Goal: Task Accomplishment & Management: Use online tool/utility

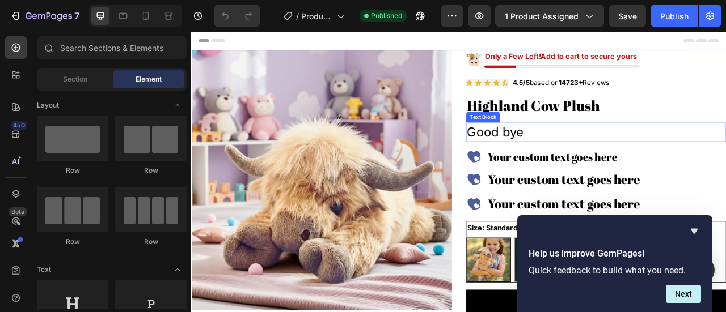
click at [588, 155] on p "Good bye" at bounding box center [705, 160] width 329 height 22
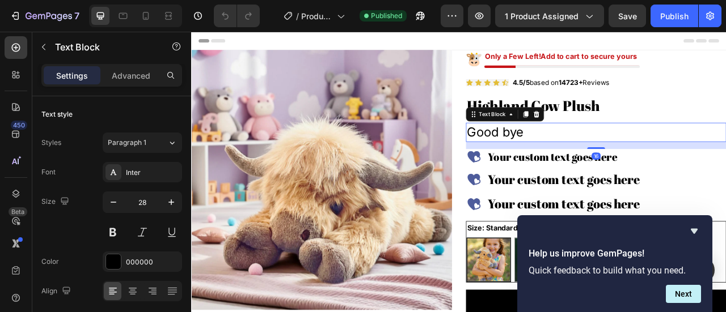
click at [622, 160] on p "Good bye" at bounding box center [705, 160] width 329 height 22
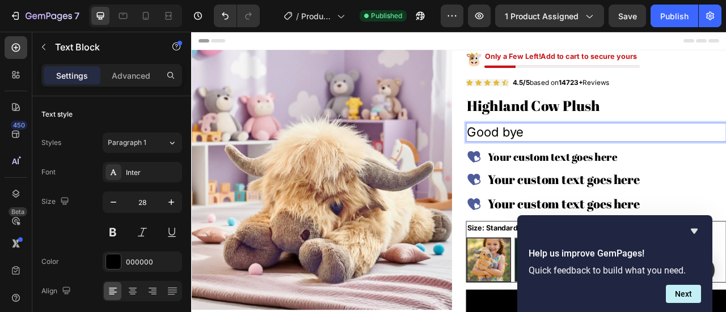
click at [588, 160] on p "Good bye" at bounding box center [705, 160] width 329 height 22
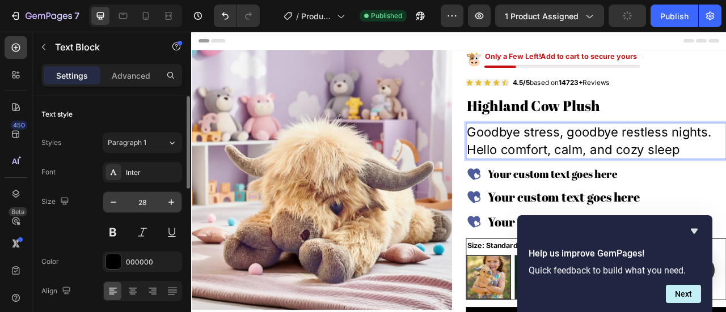
click at [134, 201] on input "28" at bounding box center [142, 202] width 37 height 20
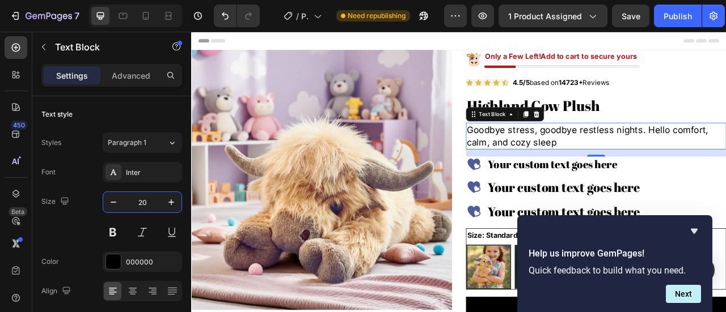
type input "20"
click at [593, 204] on div "Your custom text goes here" at bounding box center [666, 200] width 198 height 19
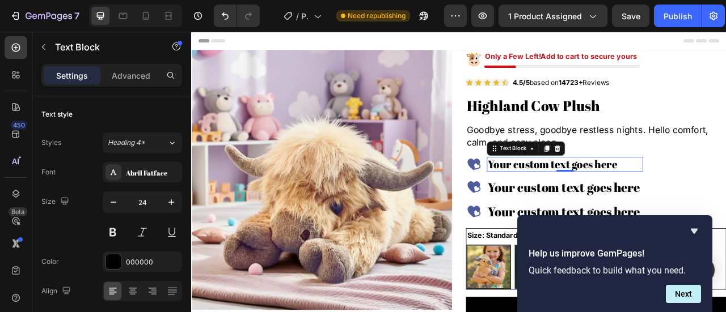
click at [593, 204] on div "Your custom text goes here" at bounding box center [666, 200] width 198 height 19
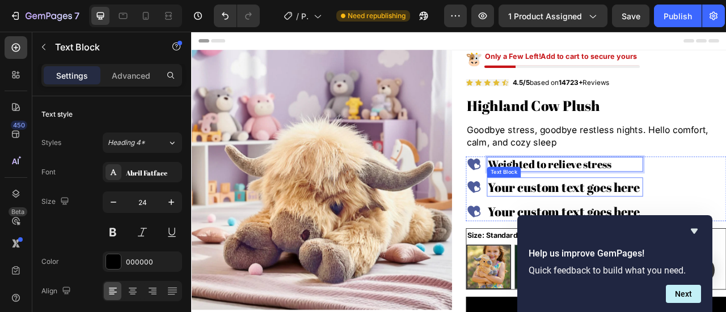
click at [596, 228] on div "Your custom text goes here" at bounding box center [666, 229] width 198 height 24
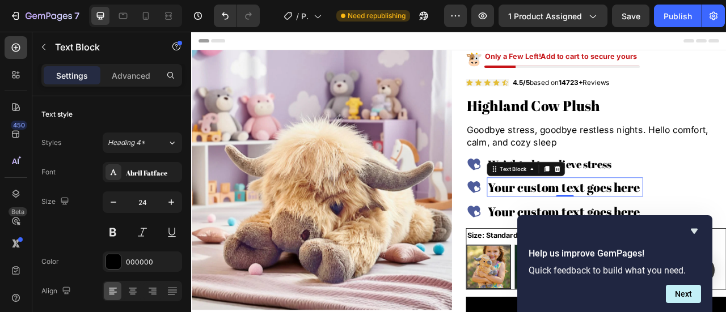
click at [596, 228] on div "Your custom text goes here" at bounding box center [666, 229] width 198 height 24
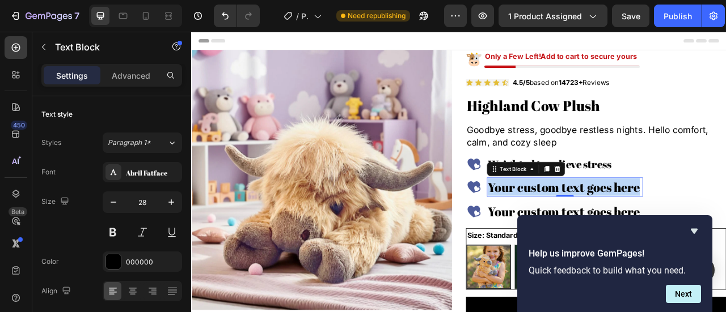
click at [596, 228] on p "Your custom text goes here" at bounding box center [666, 229] width 196 height 22
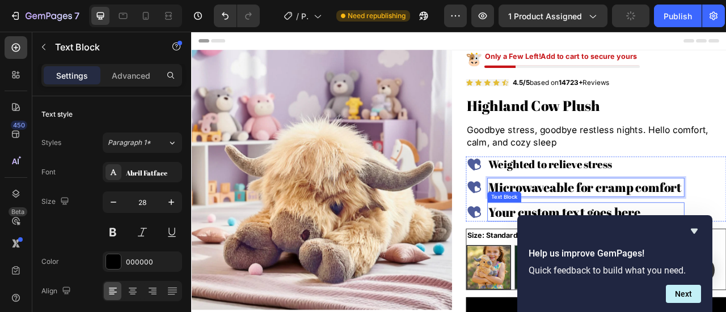
click at [576, 265] on div "Your custom text goes here" at bounding box center [692, 261] width 251 height 24
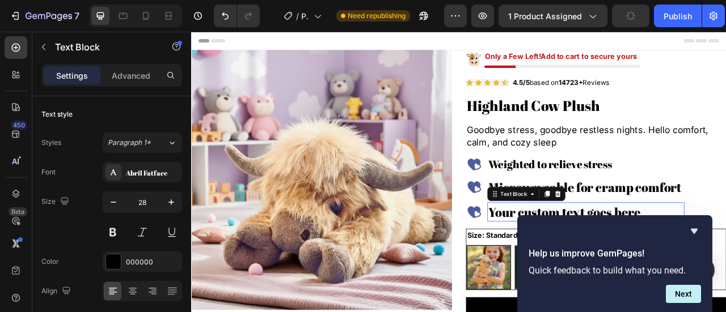
click at [576, 265] on div "Your custom text goes here" at bounding box center [692, 261] width 251 height 24
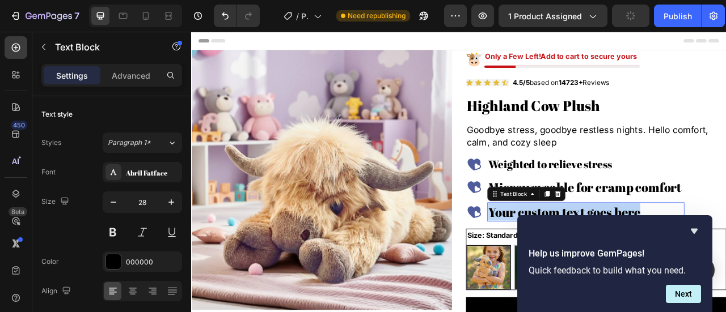
click at [576, 265] on p "Your custom text goes here" at bounding box center [693, 261] width 248 height 22
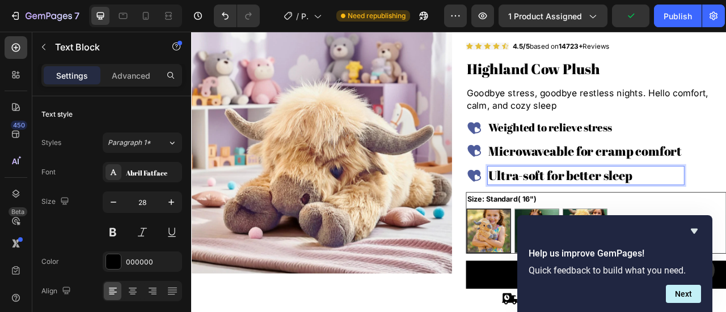
scroll to position [57, 0]
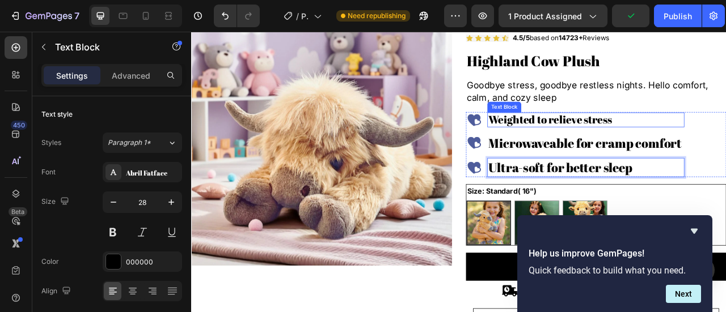
click at [701, 150] on p "Weighted to relieve stress" at bounding box center [693, 143] width 248 height 16
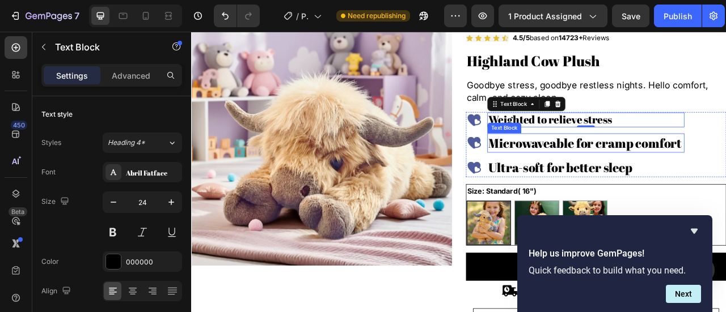
click at [697, 179] on p "Microwaveable for cramp comfort" at bounding box center [693, 173] width 248 height 22
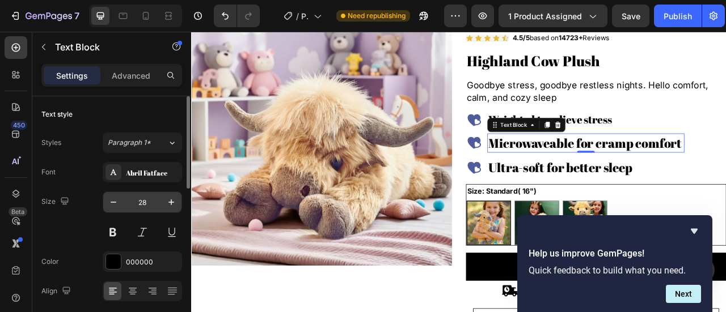
click at [146, 204] on input "28" at bounding box center [142, 202] width 37 height 20
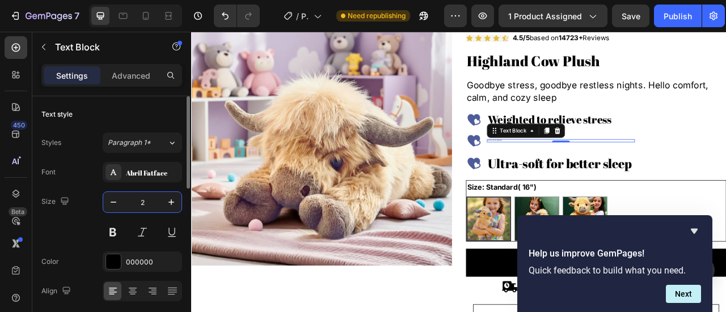
type input "20"
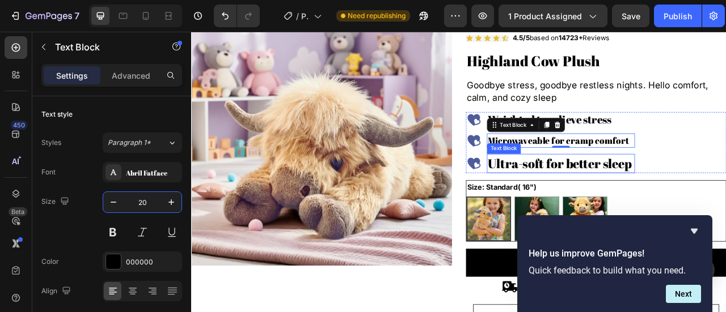
click at [613, 200] on p "Ultra-soft for better sleep" at bounding box center [661, 199] width 186 height 22
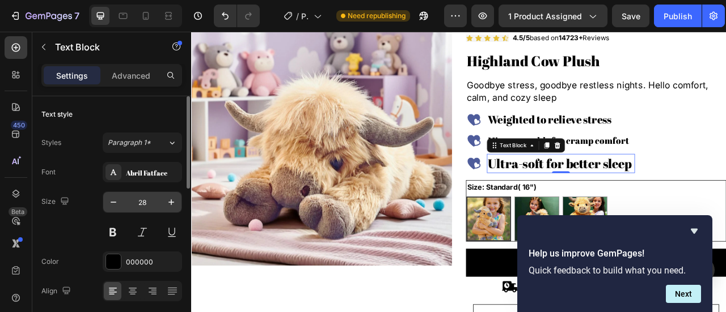
click at [150, 197] on input "28" at bounding box center [142, 202] width 37 height 20
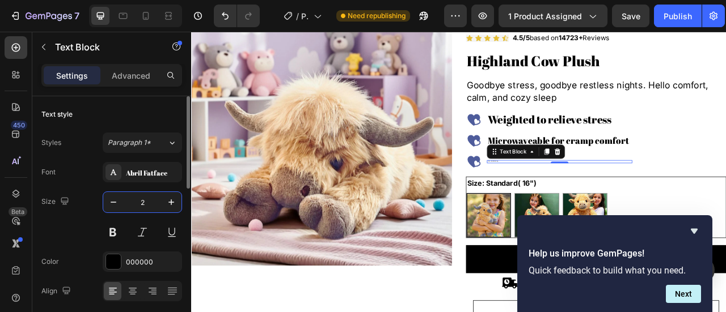
type input "20"
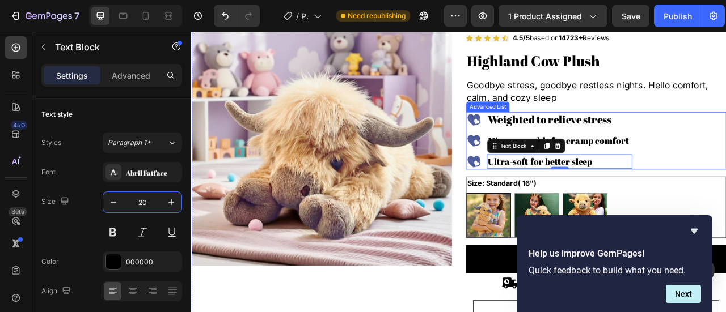
click at [725, 157] on div "Image Weighted to relieve stress Text Block Image Microwaveable for cramp comfo…" at bounding box center [705, 170] width 331 height 73
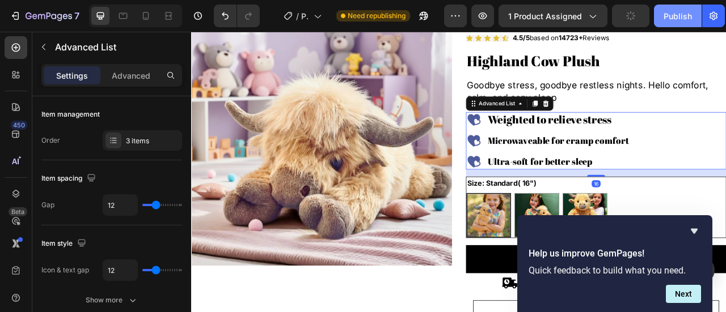
click at [681, 13] on div "Publish" at bounding box center [677, 16] width 28 height 12
click at [696, 234] on icon "Hide survey" at bounding box center [694, 232] width 14 height 14
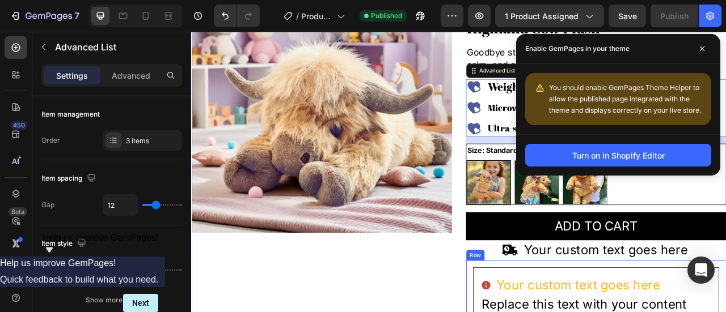
scroll to position [170, 0]
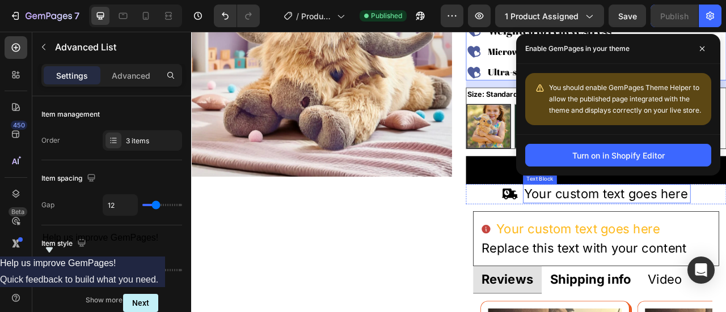
click at [621, 242] on div "Your custom text goes here" at bounding box center [719, 238] width 213 height 24
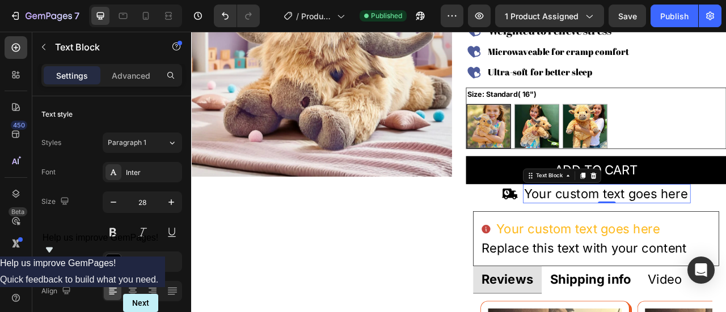
click at [627, 240] on p "Your custom text goes here" at bounding box center [719, 238] width 211 height 22
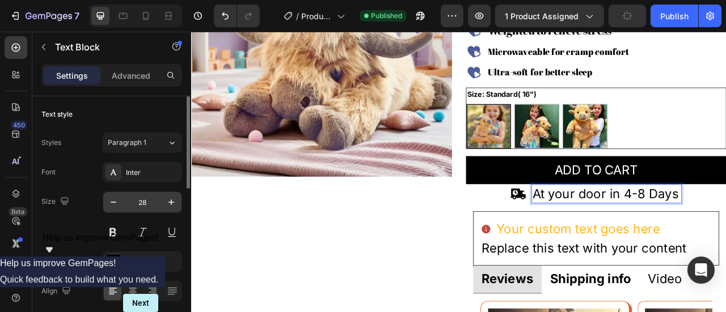
click at [144, 198] on input "28" at bounding box center [142, 202] width 37 height 20
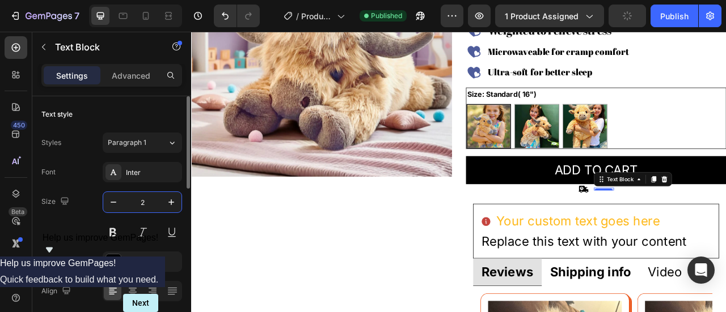
type input "20"
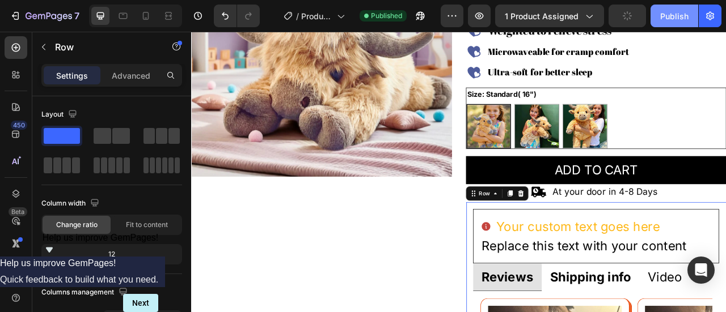
click at [675, 24] on button "Publish" at bounding box center [674, 16] width 48 height 23
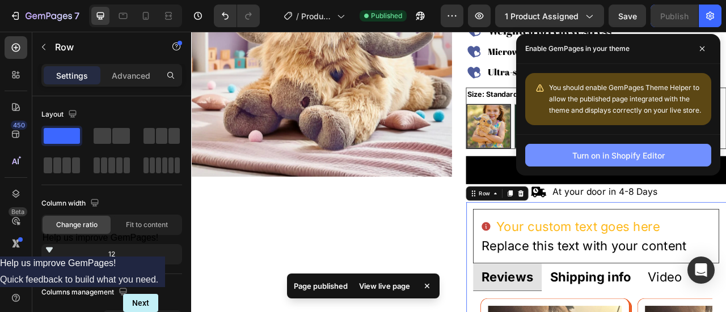
click at [637, 153] on div "Turn on in Shopify Editor" at bounding box center [618, 156] width 92 height 12
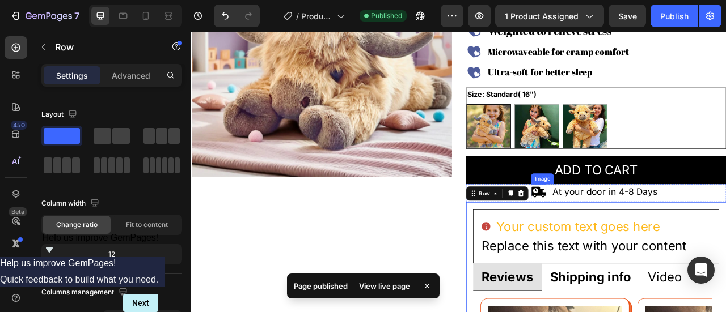
scroll to position [227, 0]
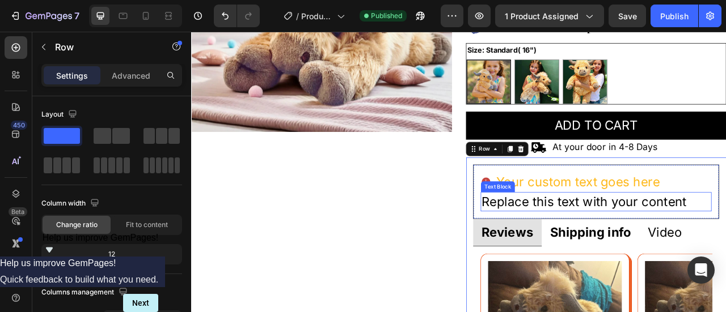
click at [595, 243] on div "Replace this text with your content" at bounding box center [690, 248] width 263 height 24
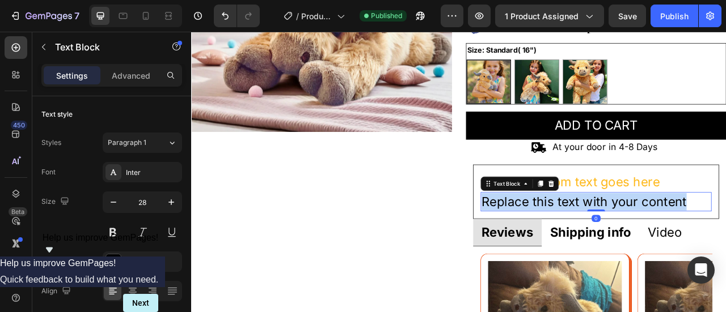
click at [595, 243] on p "Replace this text with your content" at bounding box center [690, 248] width 261 height 22
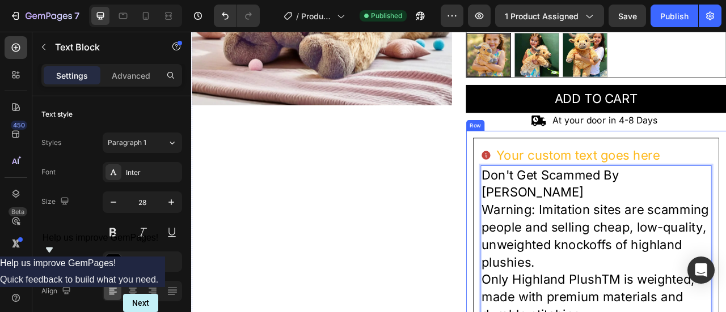
scroll to position [261, 0]
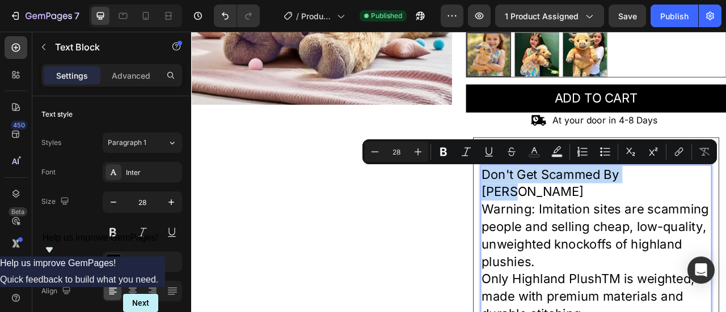
drag, startPoint x: 789, startPoint y: 217, endPoint x: 556, endPoint y: 211, distance: 233.1
click at [560, 211] on p "Don't Get Scammed By [PERSON_NAME]" at bounding box center [705, 224] width 291 height 44
copy p "Don't Get Scammed By [PERSON_NAME]"
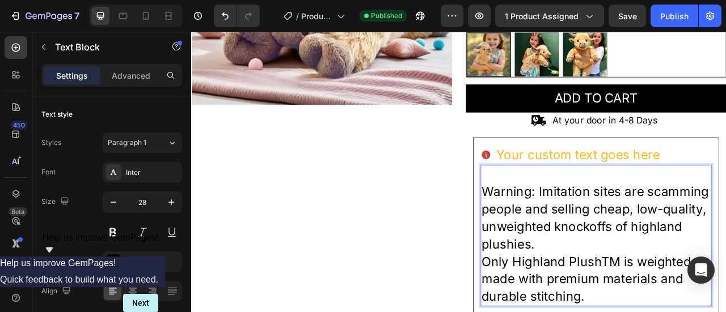
click at [560, 232] on p "Warning: Imitation sites are scamming people and selling cheap, low-quality, un…" at bounding box center [705, 269] width 291 height 89
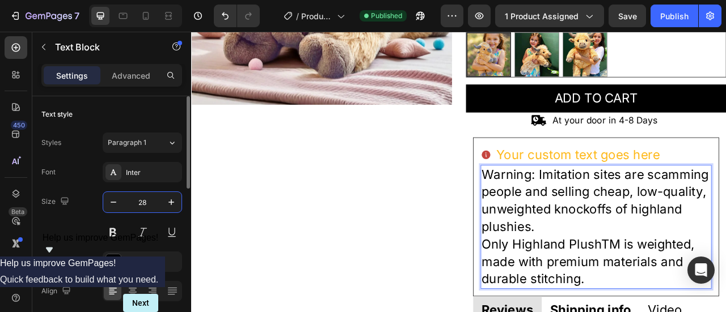
click at [147, 210] on input "28" at bounding box center [142, 202] width 37 height 20
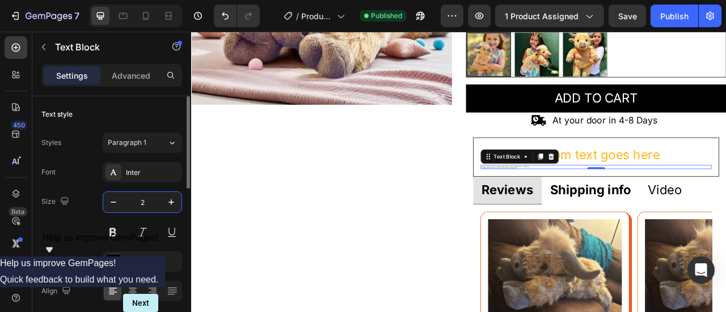
type input "20"
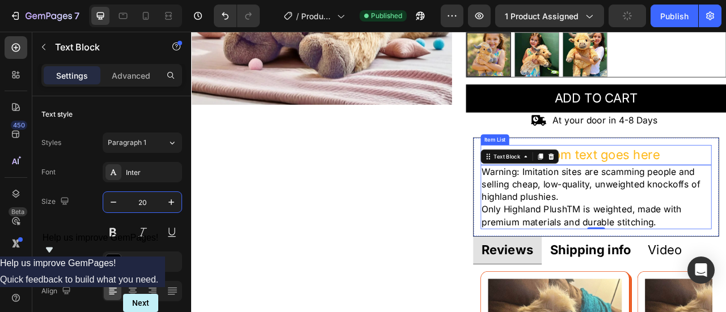
click at [667, 186] on div "Your custom text goes here" at bounding box center [682, 189] width 211 height 26
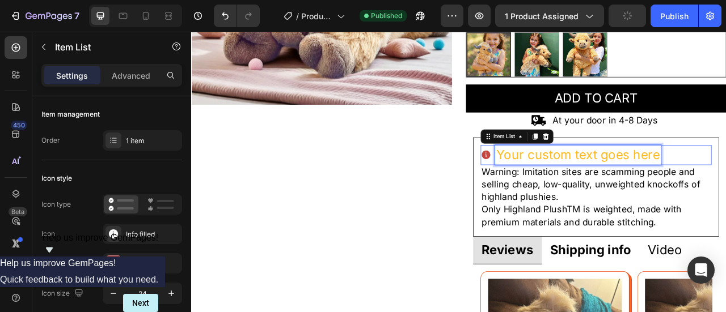
click at [667, 186] on p "Your custom text goes here" at bounding box center [683, 188] width 208 height 22
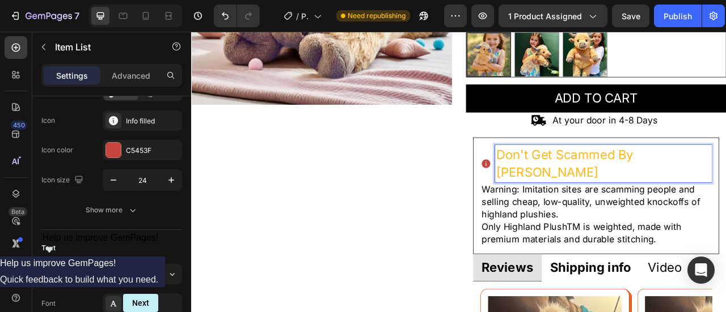
scroll to position [283, 0]
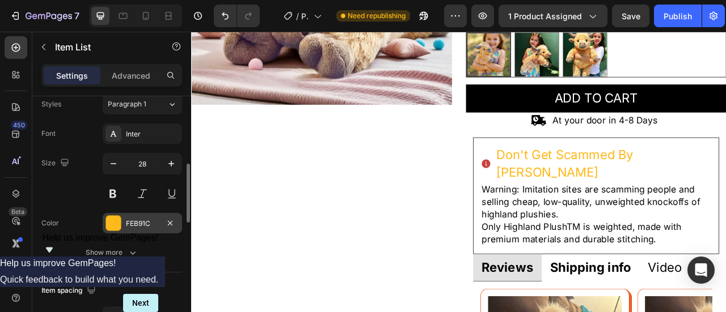
click at [145, 221] on div "FEB91C" at bounding box center [142, 224] width 33 height 10
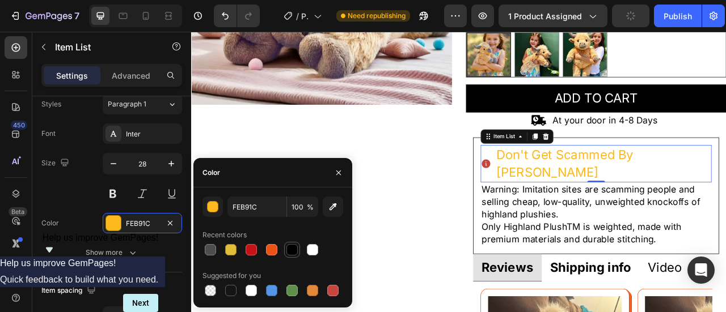
click at [291, 247] on div at bounding box center [291, 249] width 11 height 11
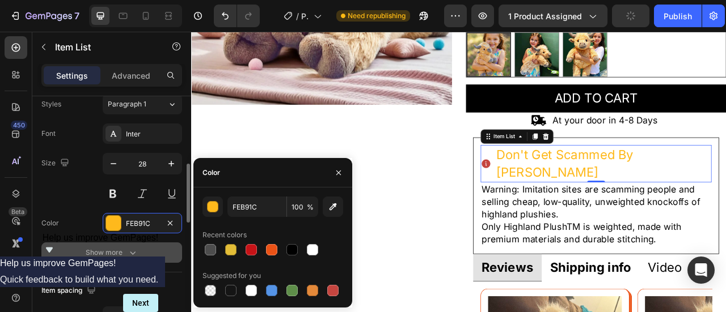
type input "000000"
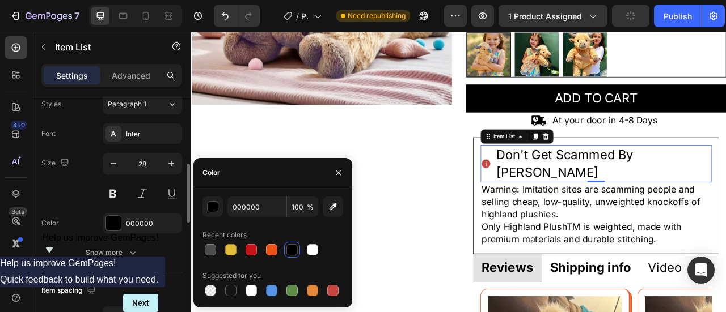
click at [150, 121] on div "Styles Paragraph 1 Font Inter Size 28 Color 000000 Show more" at bounding box center [111, 178] width 141 height 169
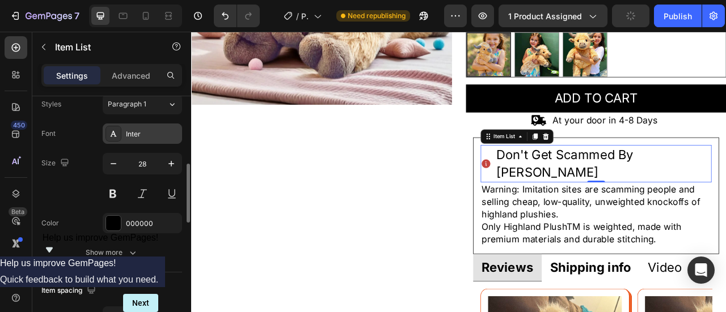
click at [143, 132] on div "Inter" at bounding box center [152, 134] width 53 height 10
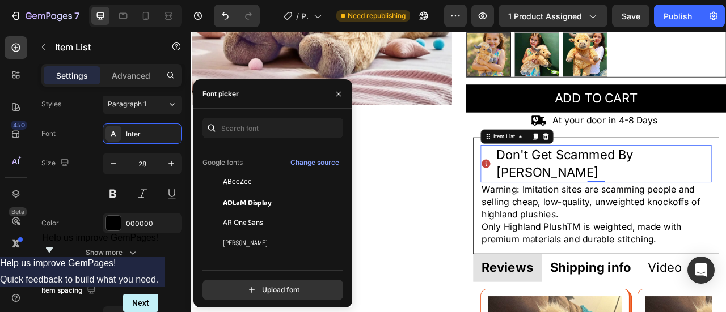
scroll to position [0, 0]
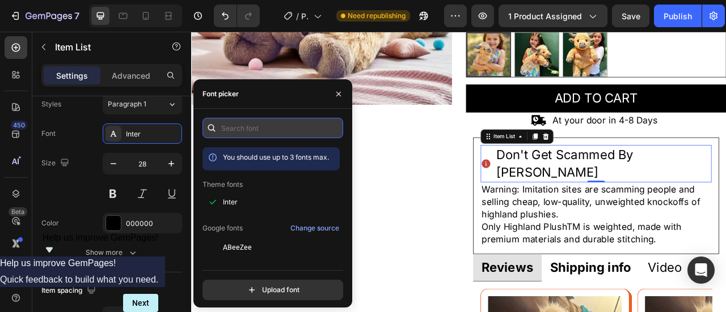
click at [244, 125] on input "text" at bounding box center [272, 128] width 141 height 20
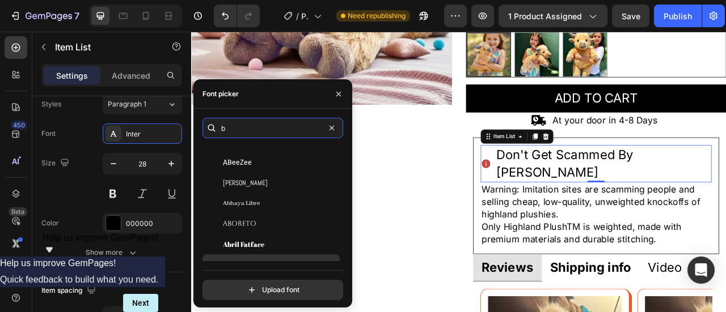
scroll to position [113, 0]
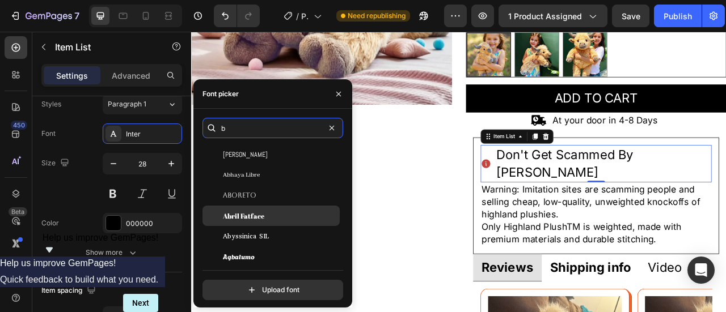
type input "b"
click at [252, 217] on span "Abril Fatface" at bounding box center [243, 216] width 41 height 10
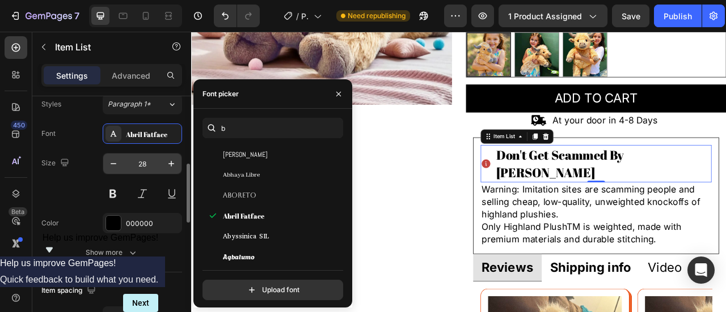
click at [147, 166] on input "28" at bounding box center [142, 164] width 37 height 20
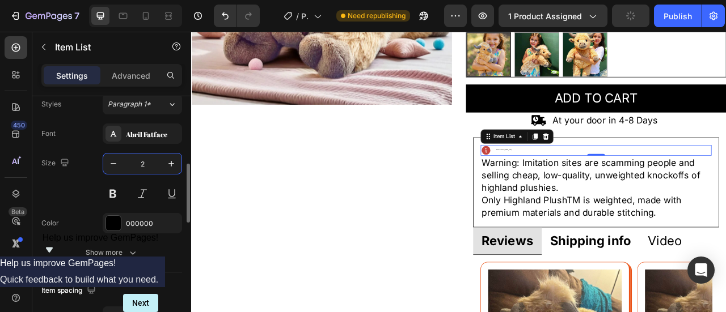
type input "20"
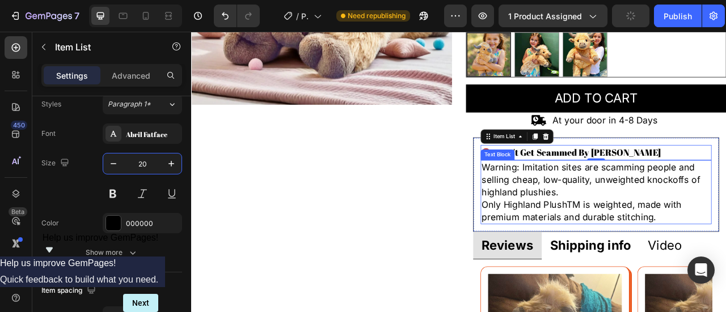
click at [585, 202] on p "Warning: Imitation sites are scamming people and selling cheap, low-quality, un…" at bounding box center [705, 220] width 291 height 48
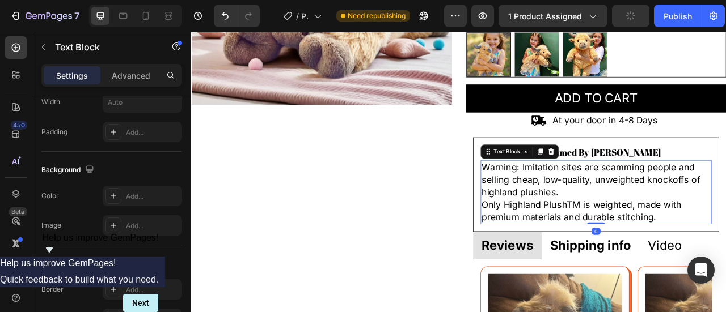
scroll to position [0, 0]
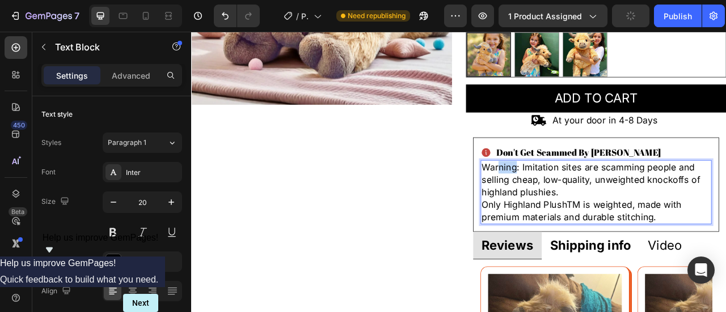
drag, startPoint x: 602, startPoint y: 206, endPoint x: 574, endPoint y: 204, distance: 27.3
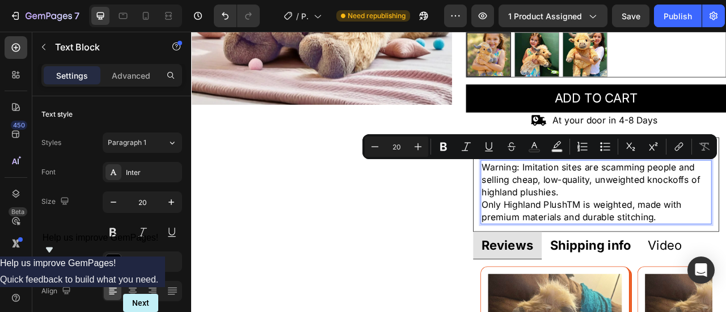
click at [602, 206] on p "Warning: Imitation sites are scamming people and selling cheap, low-quality, un…" at bounding box center [705, 220] width 291 height 48
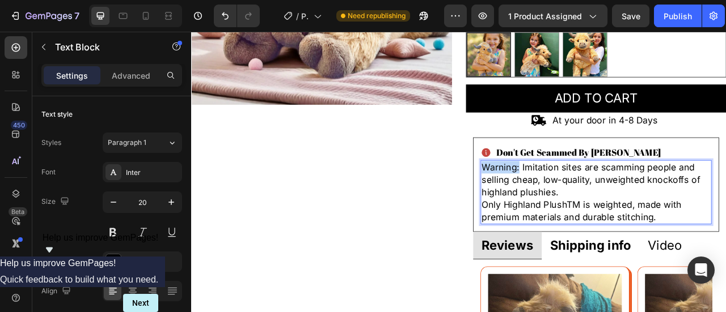
drag, startPoint x: 602, startPoint y: 206, endPoint x: 555, endPoint y: 204, distance: 47.1
click at [560, 204] on p "Warning: Imitation sites are scamming people and selling cheap, low-quality, un…" at bounding box center [705, 220] width 291 height 48
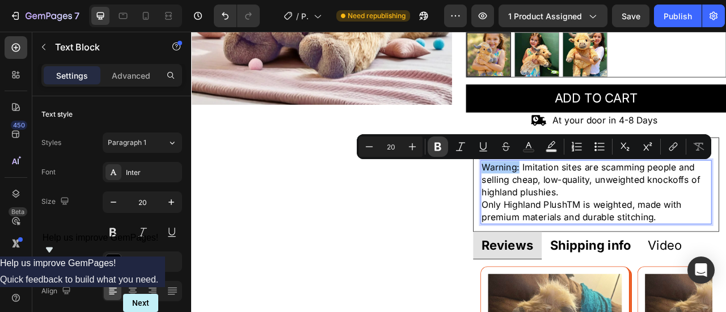
click at [437, 149] on icon "Editor contextual toolbar" at bounding box center [437, 146] width 11 height 11
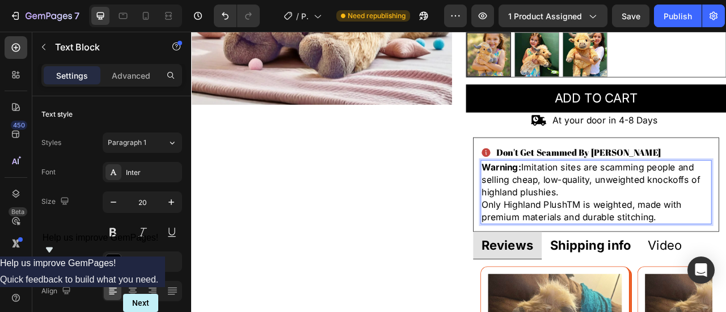
click at [605, 231] on p "Warning: Imitation sites are scamming people and selling cheap, low-quality, un…" at bounding box center [705, 220] width 291 height 48
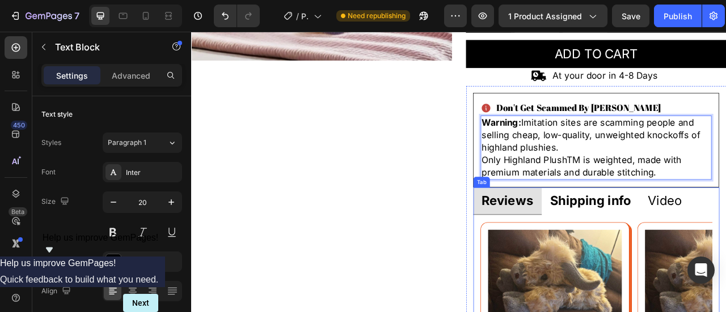
click at [611, 242] on strong "Reviews" at bounding box center [593, 246] width 66 height 19
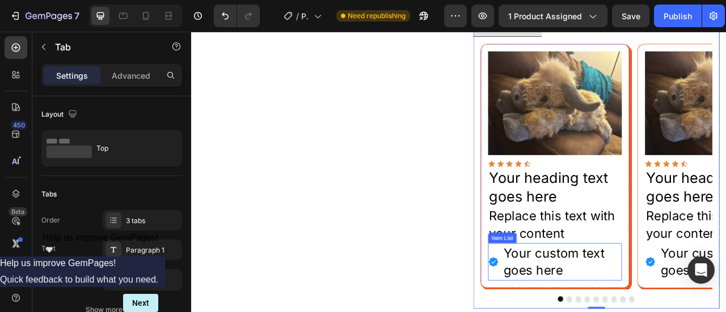
scroll to position [602, 0]
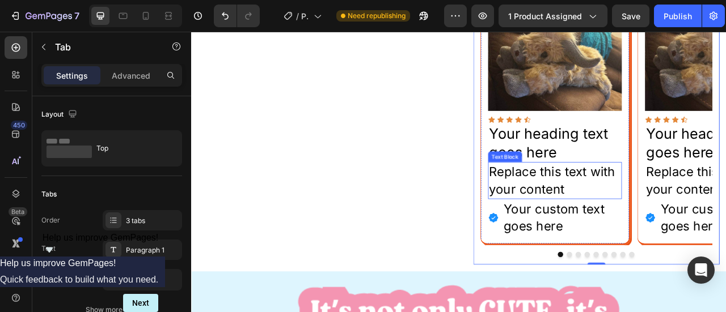
click at [638, 224] on div "Replace this text with your content" at bounding box center [653, 220] width 170 height 46
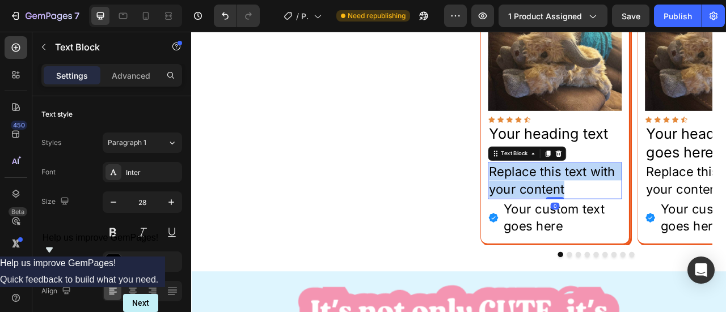
click at [638, 224] on p "Replace this text with your content" at bounding box center [653, 220] width 168 height 44
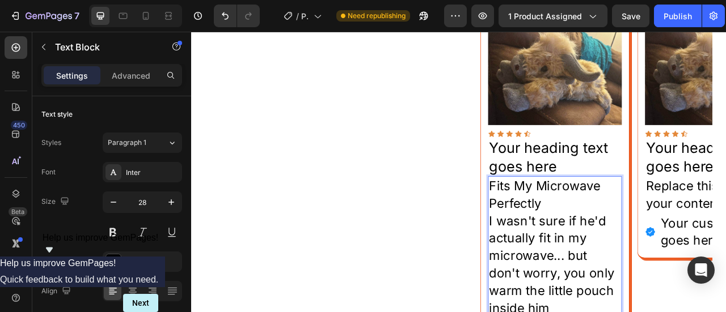
scroll to position [581, 0]
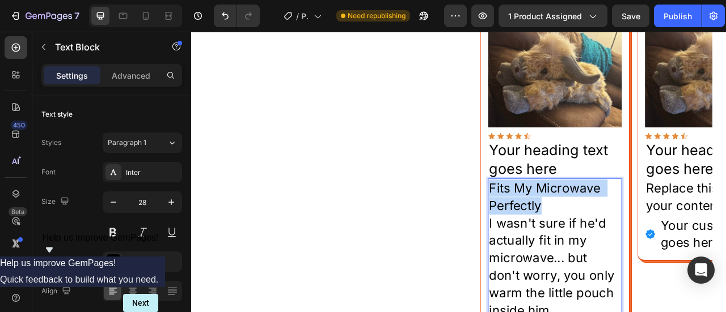
drag, startPoint x: 642, startPoint y: 250, endPoint x: 564, endPoint y: 233, distance: 80.1
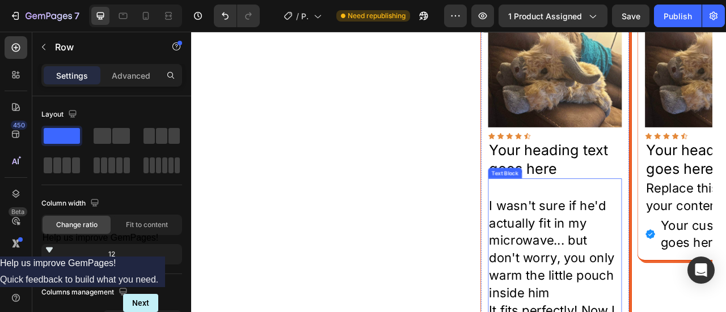
click at [569, 249] on p "I wasn't sure if he'd actually fit in my microwave... but don't worry, you only…" at bounding box center [653, 308] width 168 height 133
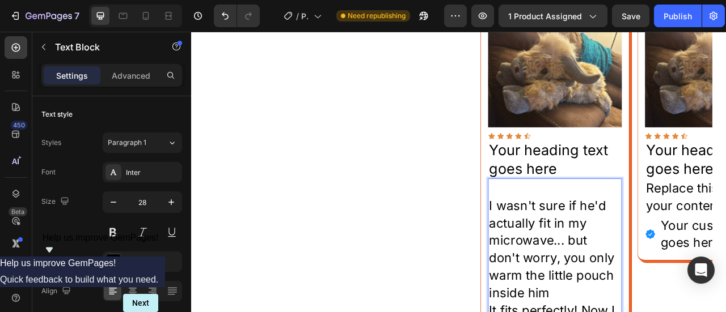
click at [569, 252] on p "I wasn't sure if he'd actually fit in my microwave... but don't worry, you only…" at bounding box center [653, 308] width 168 height 133
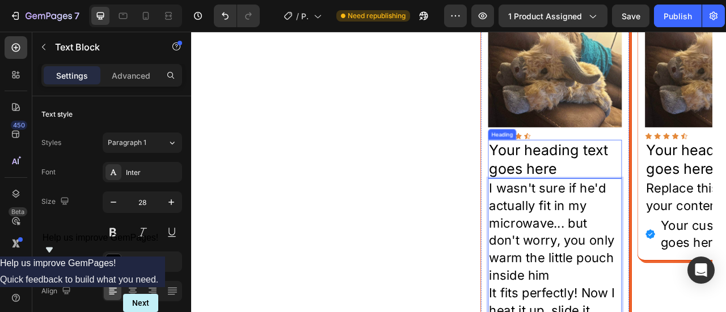
click at [611, 198] on h2 "Your heading text goes here" at bounding box center [653, 193] width 170 height 49
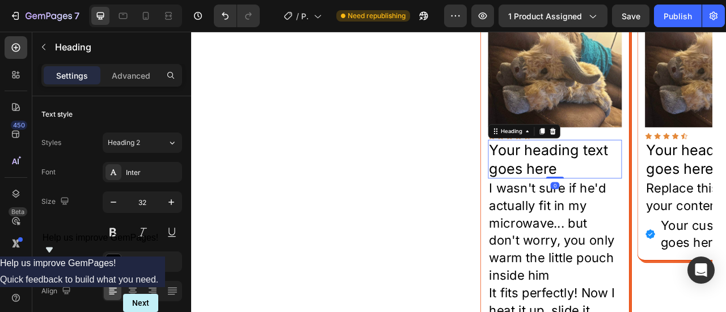
click at [611, 198] on h2 "Your heading text goes here" at bounding box center [653, 193] width 170 height 49
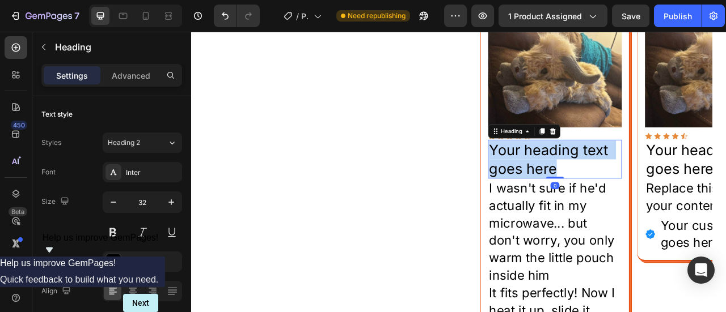
click at [611, 198] on p "Your heading text goes here" at bounding box center [653, 193] width 168 height 47
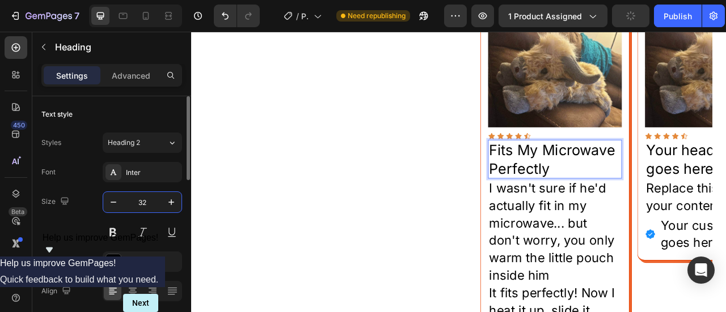
click at [135, 205] on input "32" at bounding box center [142, 202] width 37 height 20
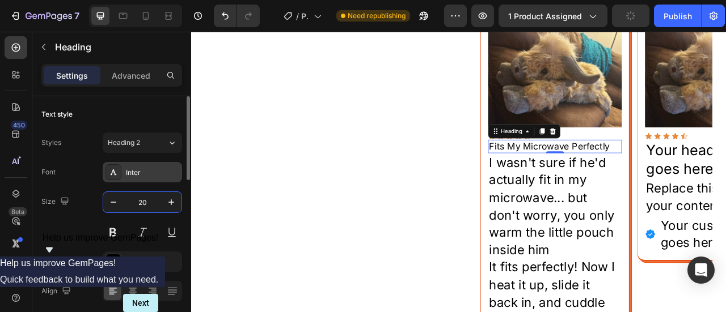
type input "20"
click at [138, 176] on div "Inter" at bounding box center [152, 173] width 53 height 10
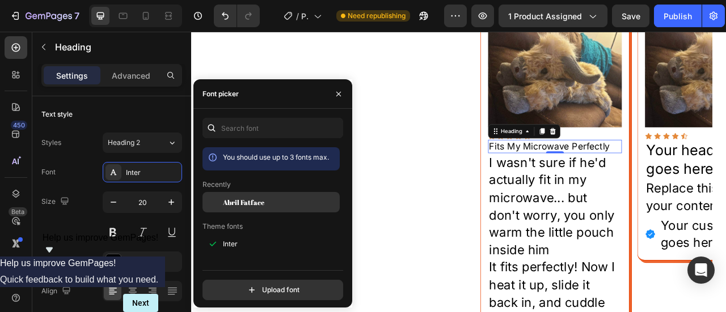
click at [231, 203] on span "Abril Fatface" at bounding box center [243, 202] width 41 height 10
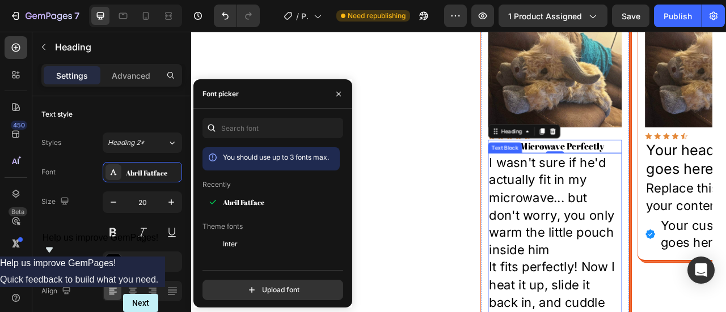
click at [662, 312] on p "I wasn't sure if he'd actually fit in my microwave... but don't worry, you only…" at bounding box center [653, 253] width 168 height 133
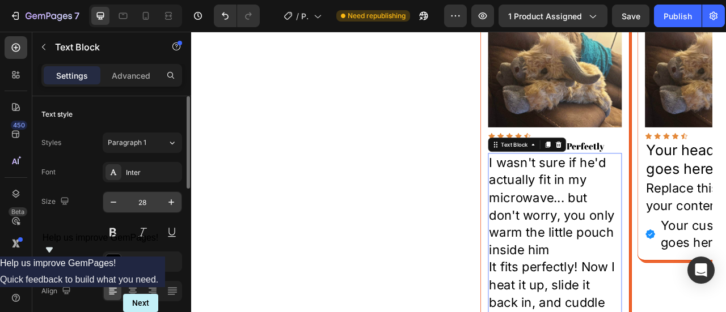
click at [139, 206] on input "28" at bounding box center [142, 202] width 37 height 20
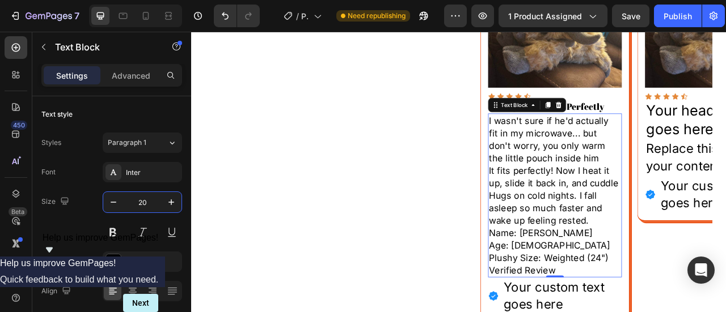
scroll to position [637, 0]
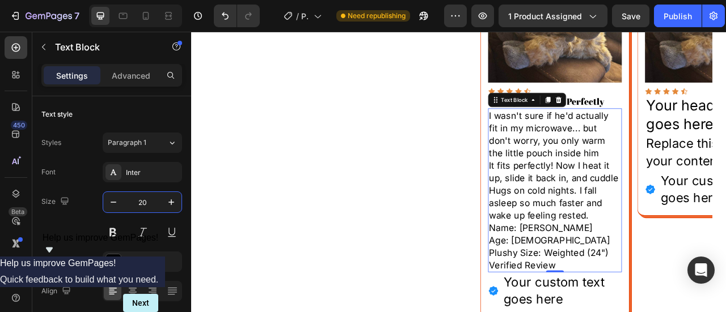
type input "20"
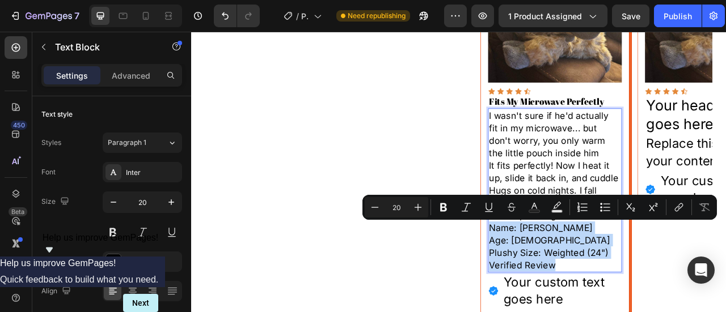
drag, startPoint x: 657, startPoint y: 325, endPoint x: 566, endPoint y: 284, distance: 99.5
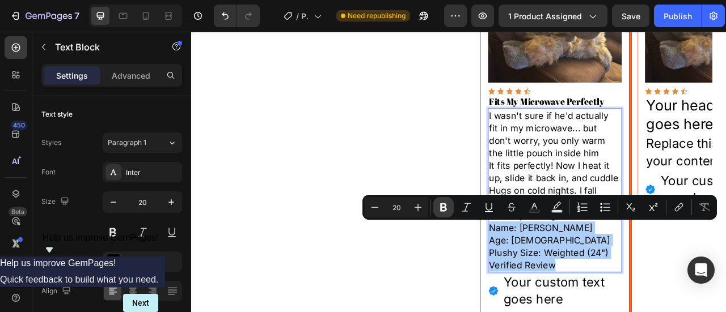
click at [438, 211] on icon "Editor contextual toolbar" at bounding box center [443, 207] width 11 height 11
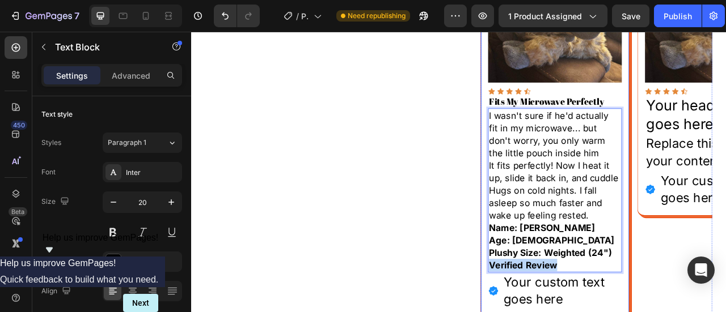
drag, startPoint x: 633, startPoint y: 328, endPoint x: 554, endPoint y: 330, distance: 79.4
click at [558, 312] on div "Image Icon Icon Icon Icon Icon Icon List Fits My Microwave Perfectly Heading I …" at bounding box center [653, 176] width 190 height 442
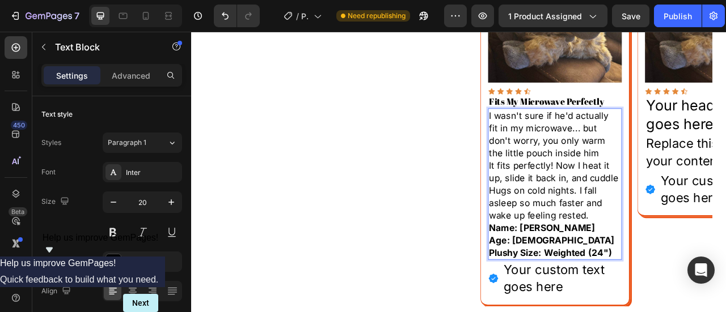
click at [605, 290] on strong "Age: [DEMOGRAPHIC_DATA]" at bounding box center [649, 297] width 160 height 14
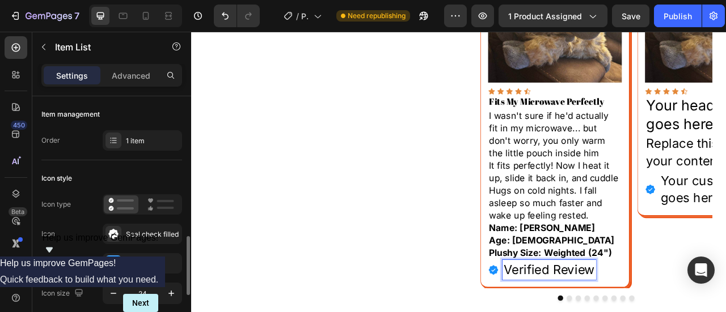
scroll to position [227, 0]
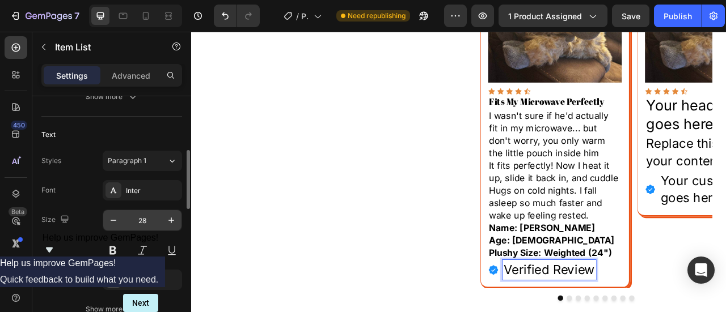
click at [146, 224] on input "28" at bounding box center [142, 220] width 37 height 20
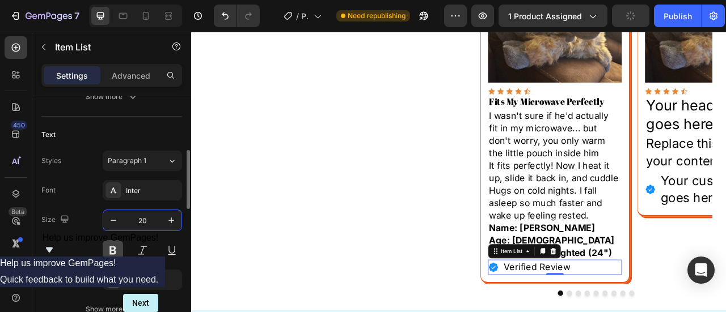
click at [117, 251] on button at bounding box center [113, 250] width 20 height 20
click at [114, 220] on icon "button" at bounding box center [114, 220] width 6 height 1
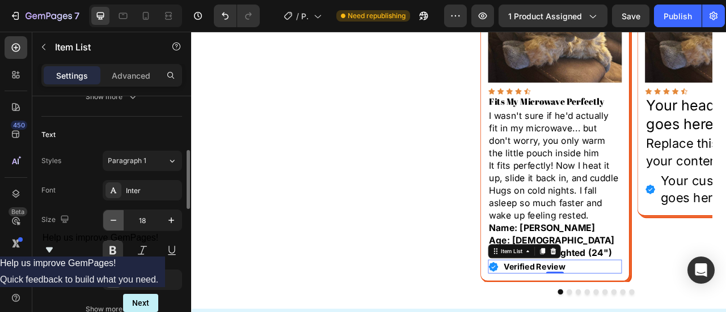
type input "17"
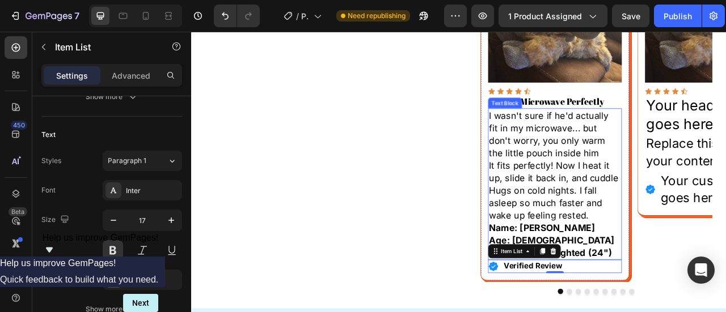
click at [714, 207] on p "It fits perfectly! Now I heat it up, slide it back in, and cuddle Hugs on cold …" at bounding box center [653, 233] width 168 height 79
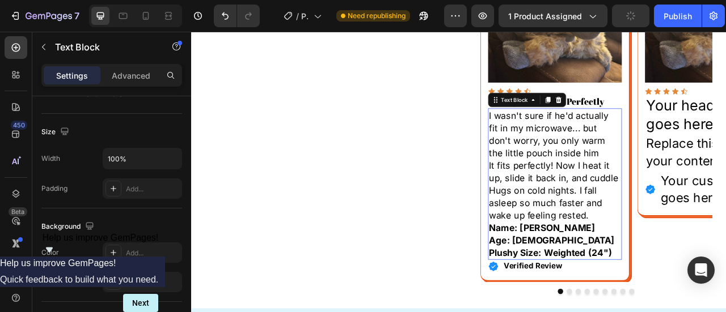
scroll to position [0, 0]
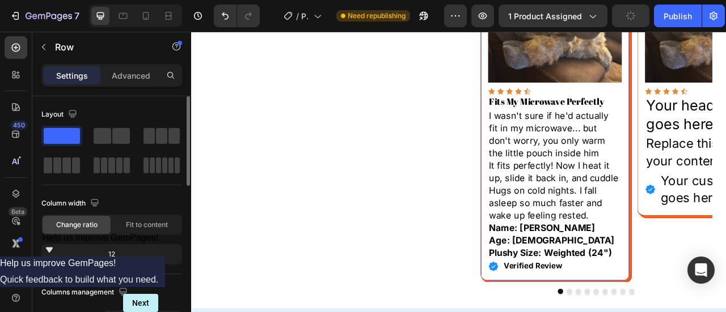
click at [725, 110] on div "Image Icon Icon Icon Icon Icon Icon List Fits My Microwave Perfectly Heading I …" at bounding box center [653, 152] width 190 height 395
click at [669, 19] on div "Publish" at bounding box center [677, 16] width 28 height 12
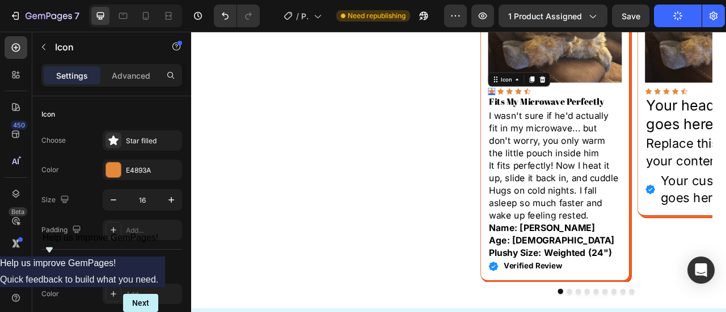
click at [571, 108] on div "Icon 0" at bounding box center [572, 107] width 9 height 9
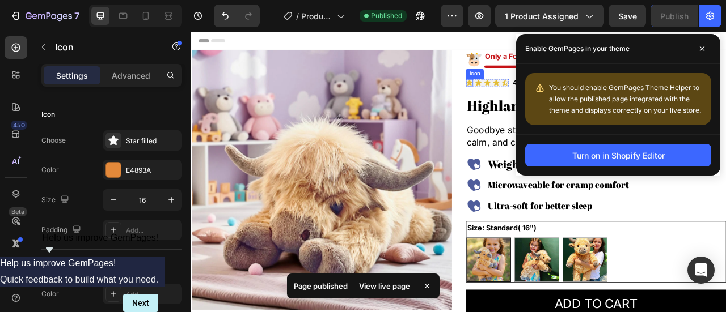
click at [541, 95] on icon at bounding box center [545, 95] width 8 height 7
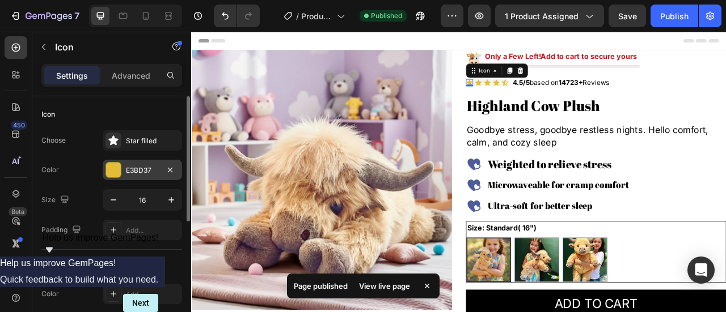
click at [138, 171] on div "E3BD37" at bounding box center [142, 171] width 33 height 10
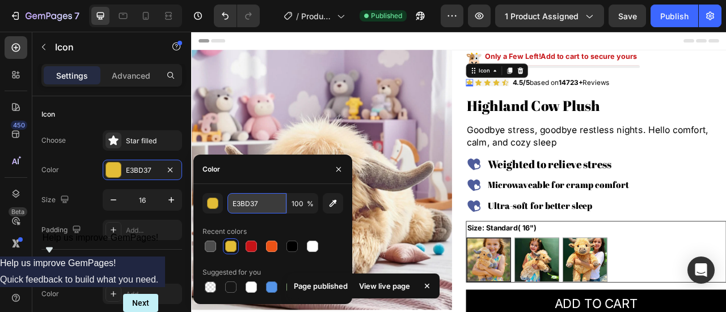
click at [242, 200] on input "E3BD37" at bounding box center [256, 203] width 59 height 20
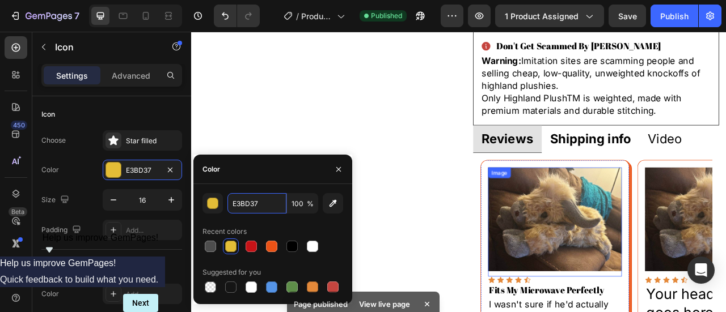
scroll to position [567, 0]
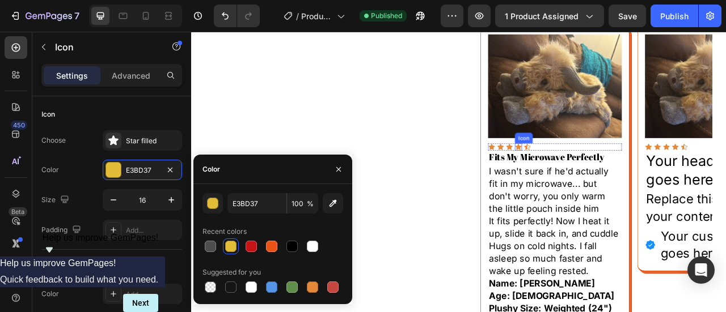
click at [603, 179] on icon at bounding box center [607, 177] width 8 height 7
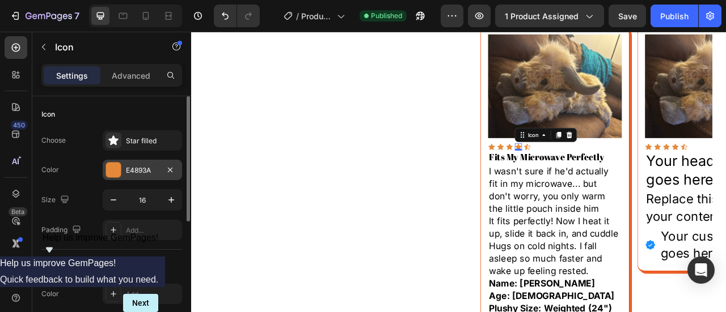
click at [141, 176] on div "E4893A" at bounding box center [142, 170] width 79 height 20
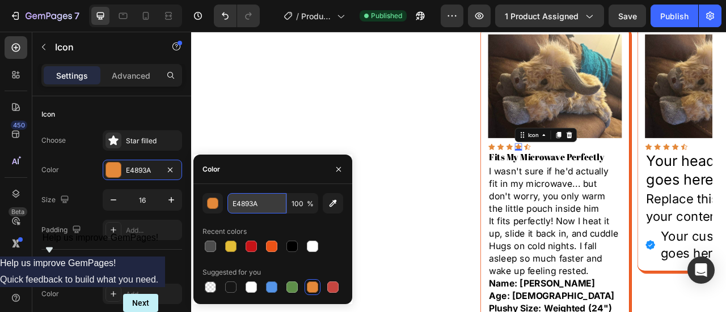
click at [238, 210] on input "E4893A" at bounding box center [256, 203] width 59 height 20
paste input "3BD37"
type input "E3BD37"
click at [592, 176] on icon at bounding box center [595, 177] width 8 height 7
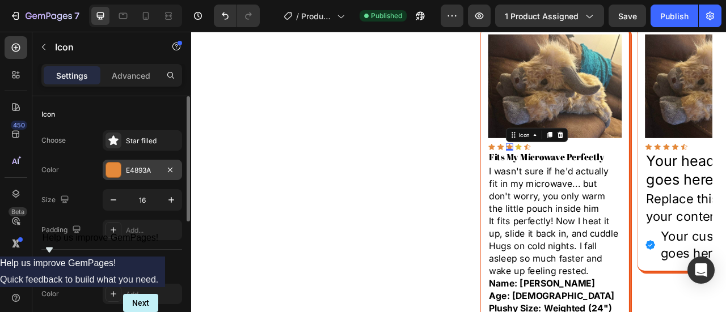
click at [146, 174] on div "E4893A" at bounding box center [142, 171] width 33 height 10
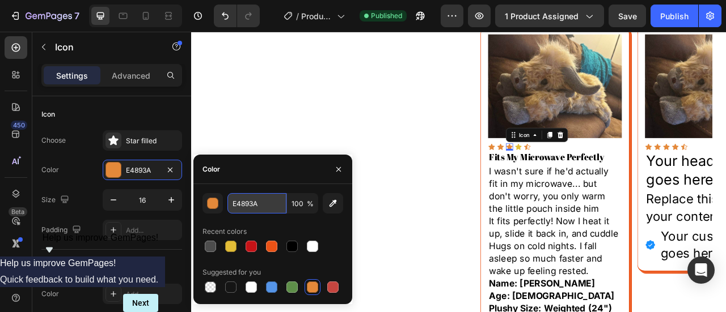
click at [249, 202] on input "E4893A" at bounding box center [256, 203] width 59 height 20
paste input "3BD37"
type input "E3BD37"
click at [582, 175] on icon at bounding box center [583, 177] width 9 height 9
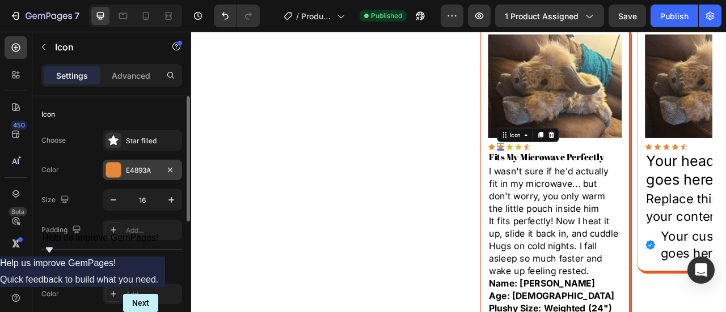
click at [132, 170] on div "E4893A" at bounding box center [142, 171] width 33 height 10
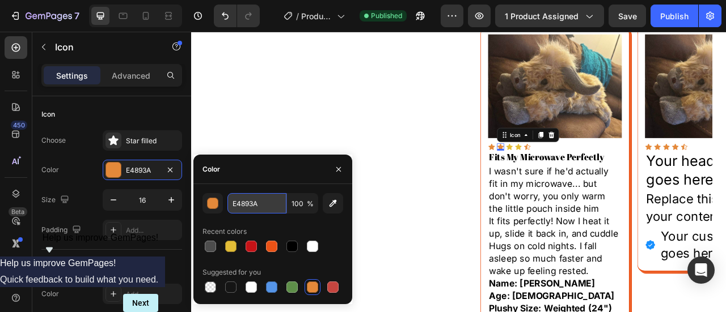
click at [238, 204] on input "E4893A" at bounding box center [256, 203] width 59 height 20
paste input "3BD37"
type input "E3BD37"
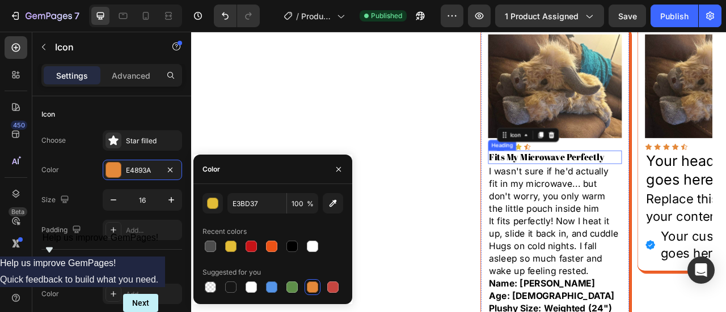
click at [570, 179] on div "Heading" at bounding box center [586, 176] width 36 height 14
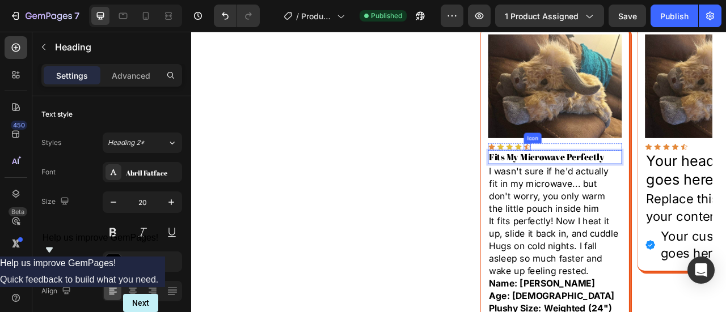
click at [616, 177] on icon at bounding box center [617, 177] width 9 height 9
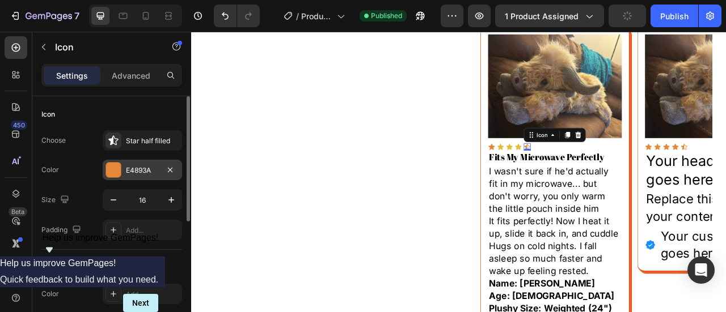
click at [127, 164] on div "E4893A" at bounding box center [142, 170] width 79 height 20
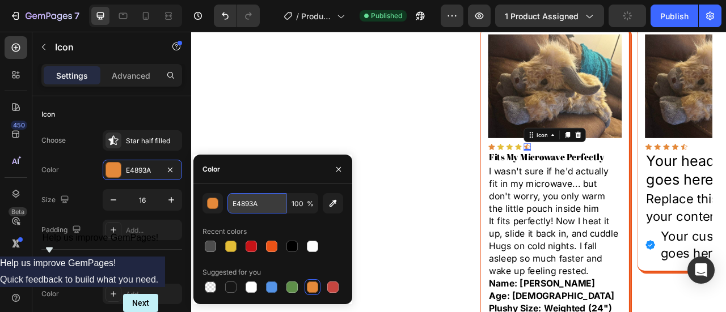
click at [256, 209] on input "E4893A" at bounding box center [256, 203] width 59 height 20
paste input "3BD37"
type input "E3BD37"
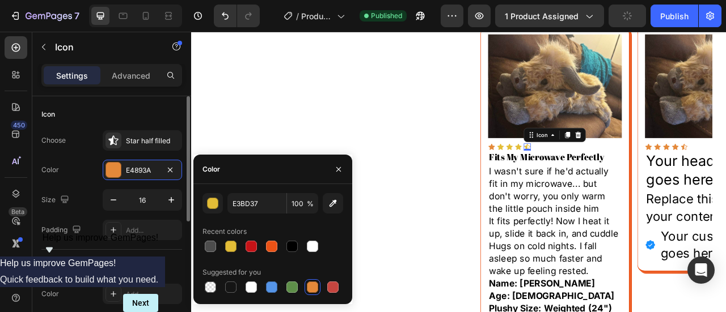
click at [101, 156] on div "Choose Star half filled Color E4893A Size 16 Padding Add..." at bounding box center [111, 185] width 141 height 110
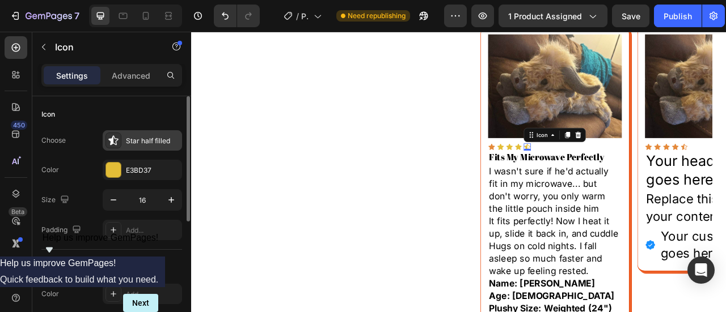
click at [139, 139] on div "Star half filled" at bounding box center [152, 141] width 53 height 10
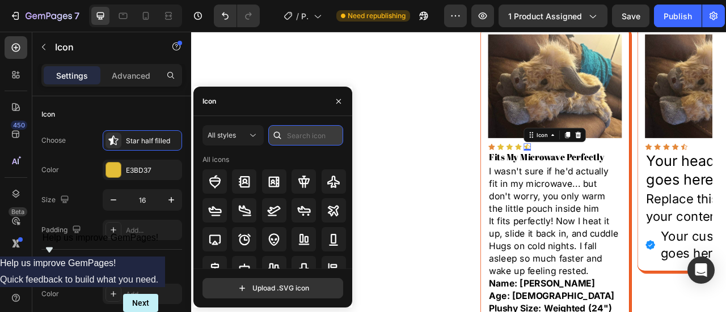
click at [303, 128] on input "text" at bounding box center [305, 135] width 75 height 20
type input "star"
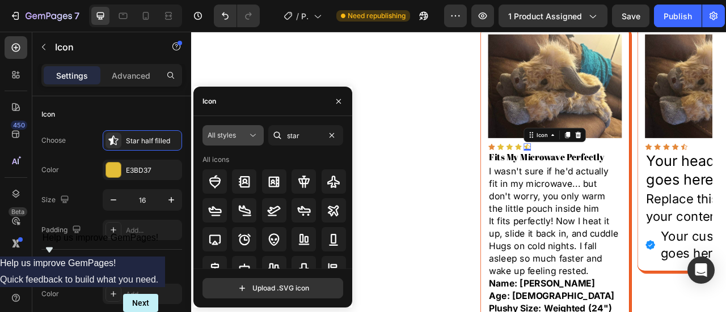
click at [215, 135] on span "All styles" at bounding box center [221, 135] width 28 height 9
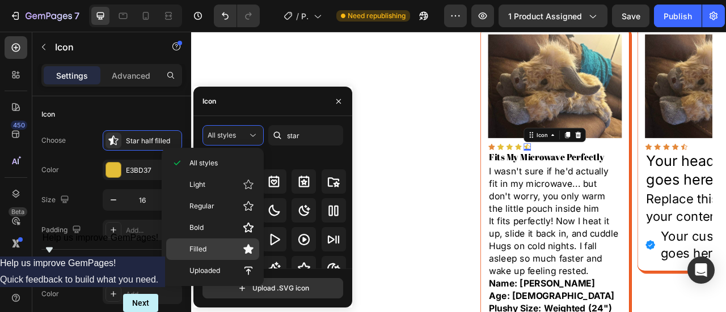
click at [211, 253] on p "Filled" at bounding box center [221, 249] width 65 height 11
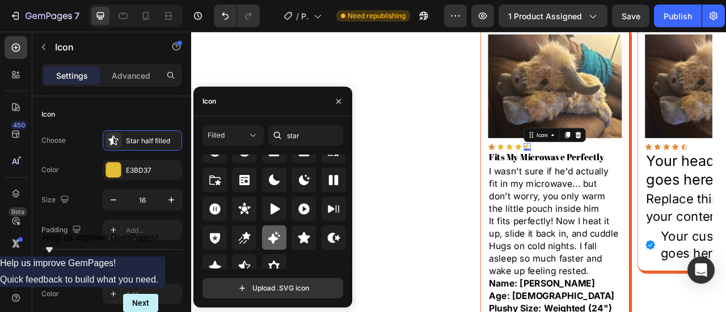
scroll to position [41, 0]
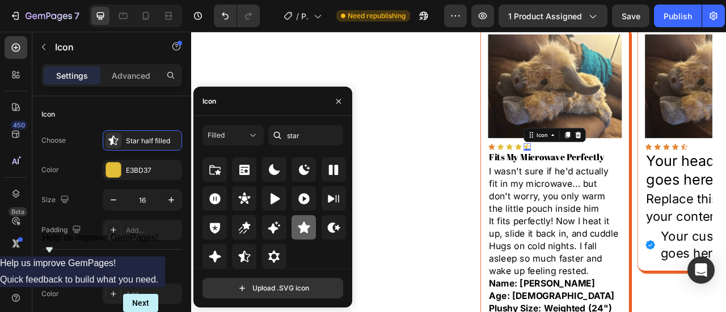
click at [300, 234] on icon at bounding box center [304, 228] width 14 height 14
click at [60, 165] on div "Color E3BD37" at bounding box center [111, 170] width 141 height 20
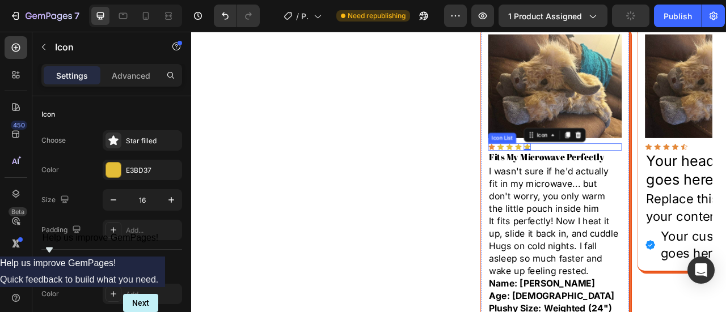
click at [630, 177] on div "Icon Icon Icon Icon Icon 0" at bounding box center [653, 177] width 170 height 9
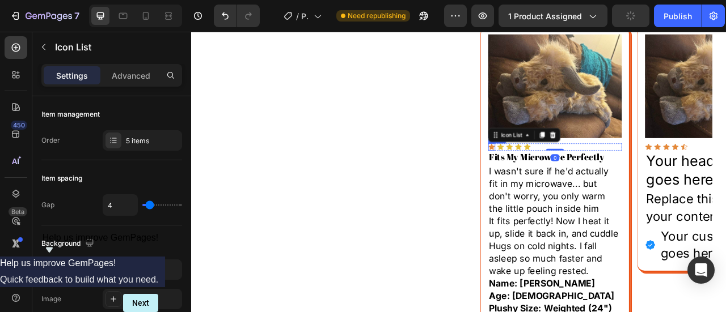
click at [570, 179] on icon at bounding box center [573, 177] width 8 height 7
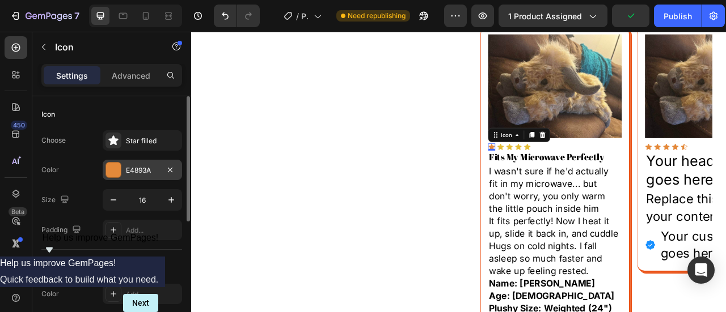
click at [141, 172] on div "E4893A" at bounding box center [142, 171] width 33 height 10
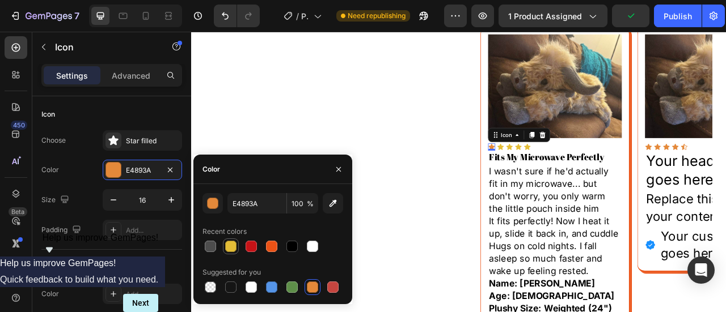
click at [228, 250] on div at bounding box center [230, 246] width 11 height 11
type input "E3BD37"
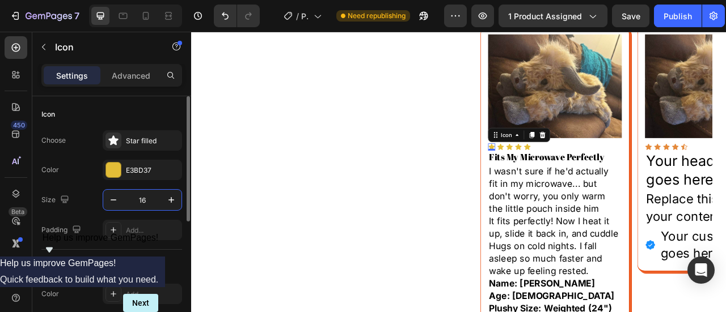
drag, startPoint x: 141, startPoint y: 193, endPoint x: 117, endPoint y: 193, distance: 23.8
click at [141, 193] on input "16" at bounding box center [142, 200] width 37 height 20
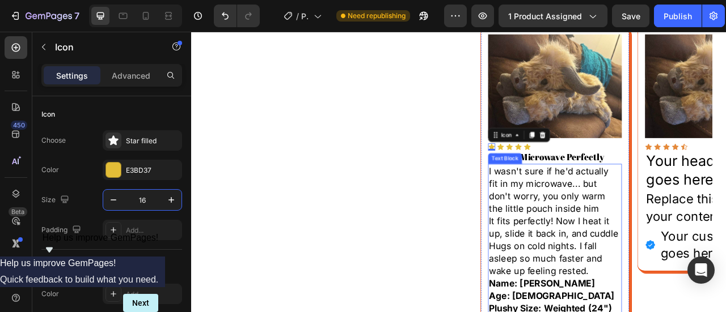
scroll to position [680, 0]
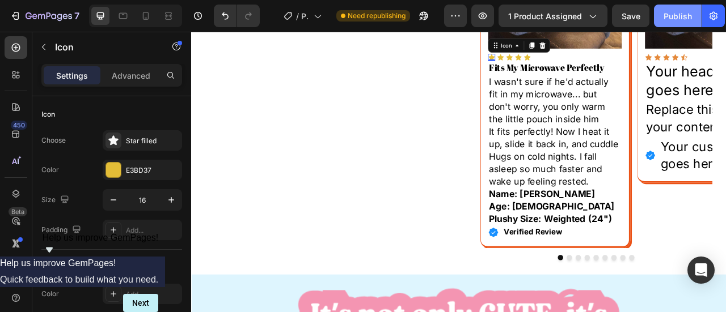
drag, startPoint x: 670, startPoint y: 21, endPoint x: 588, endPoint y: 39, distance: 84.2
click at [670, 21] on div "Publish" at bounding box center [677, 16] width 28 height 12
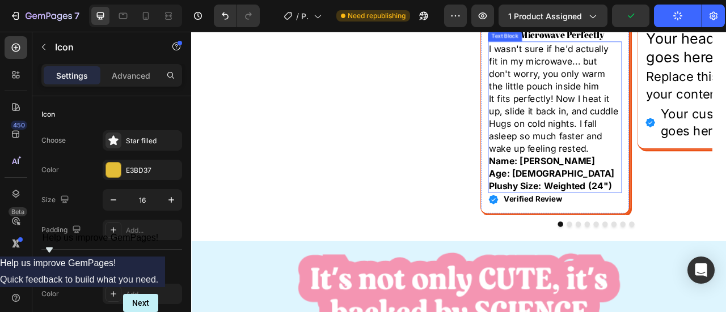
scroll to position [737, 0]
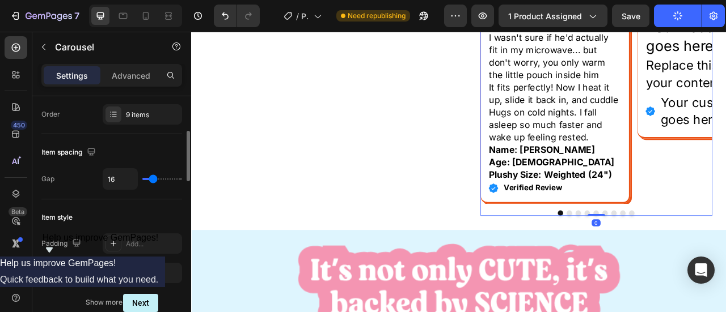
scroll to position [0, 0]
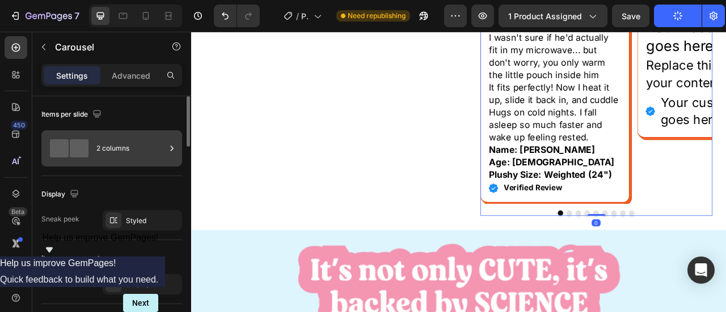
click at [153, 141] on div "2 columns" at bounding box center [130, 148] width 69 height 26
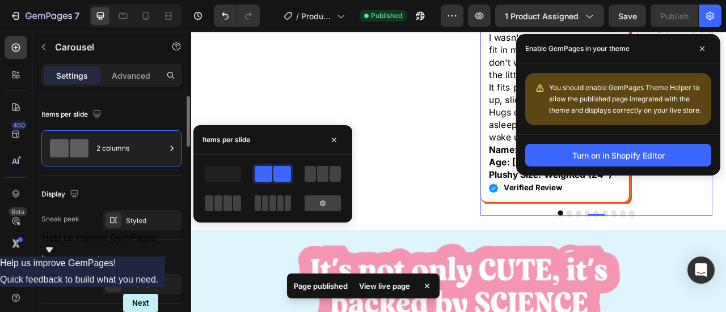
click at [134, 171] on div "Items per slide 2 columns" at bounding box center [111, 136] width 141 height 80
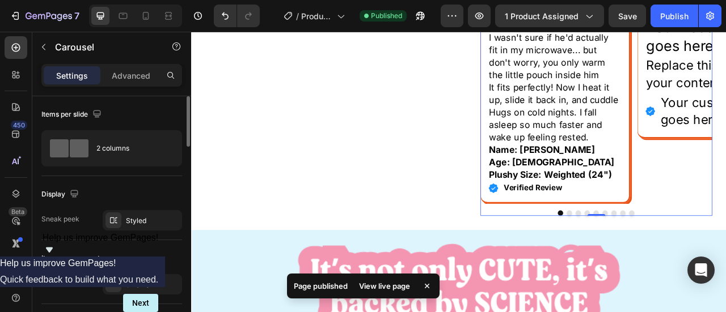
scroll to position [57, 0]
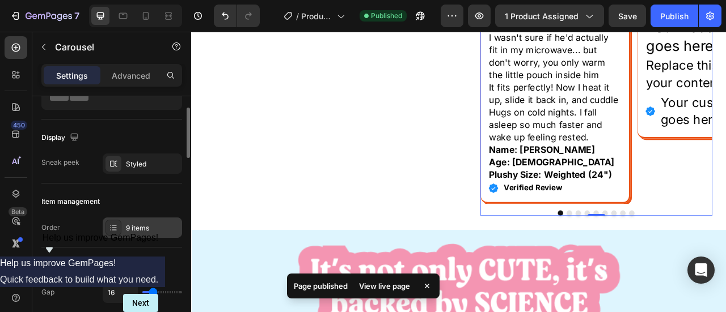
click at [132, 225] on div "9 items" at bounding box center [152, 228] width 53 height 10
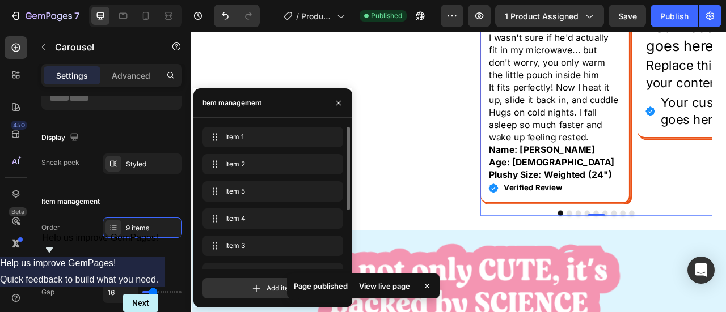
scroll to position [100, 0]
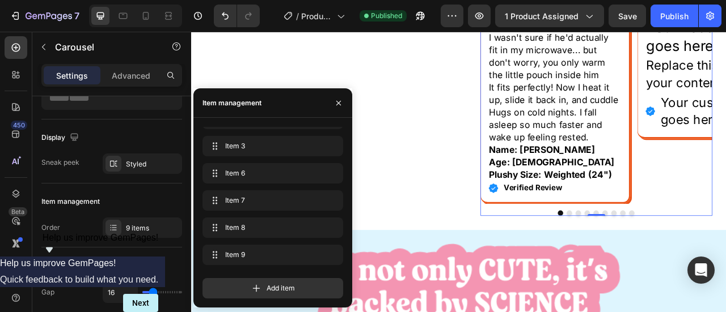
click at [702, 259] on button "Dot" at bounding box center [705, 262] width 7 height 7
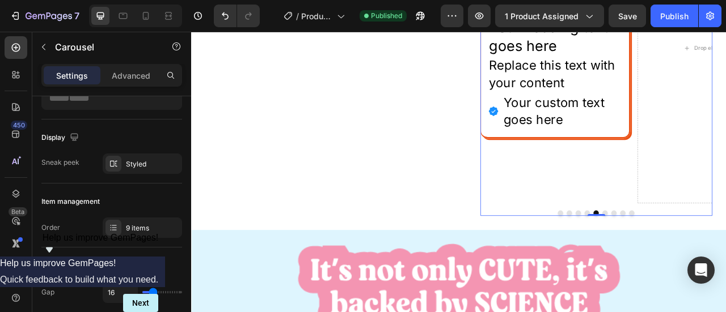
click at [714, 259] on button "Dot" at bounding box center [717, 262] width 7 height 7
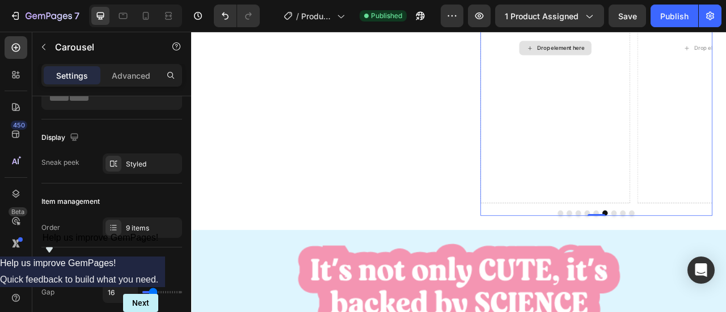
click at [655, 200] on div "Drop element here" at bounding box center [653, 52] width 190 height 395
click at [129, 226] on div "9 items" at bounding box center [152, 228] width 53 height 10
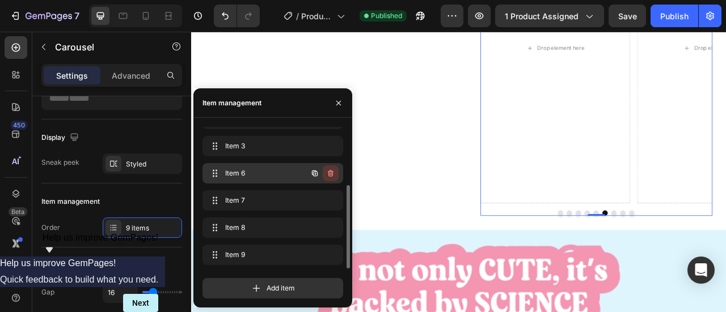
click at [329, 177] on button "button" at bounding box center [331, 174] width 16 height 16
click at [329, 177] on div "Delete" at bounding box center [322, 173] width 21 height 10
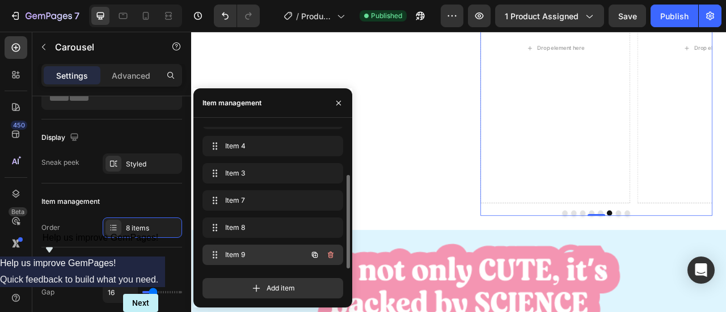
click at [327, 257] on icon "button" at bounding box center [330, 255] width 9 height 9
click at [327, 257] on div "Delete" at bounding box center [322, 255] width 21 height 10
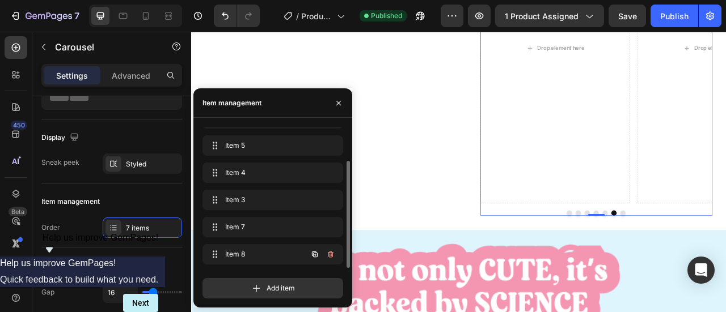
scroll to position [45, 0]
click at [328, 257] on icon "button" at bounding box center [330, 255] width 9 height 9
click at [328, 257] on div "Delete" at bounding box center [322, 255] width 21 height 10
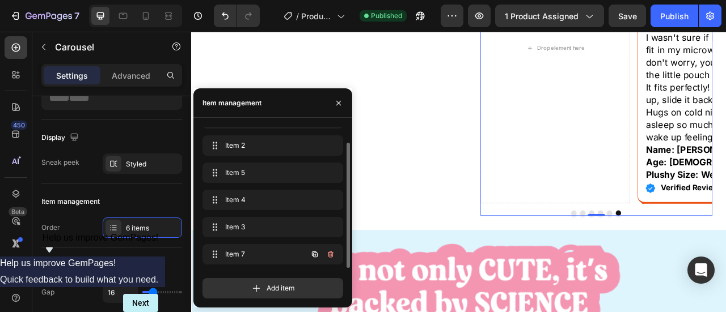
scroll to position [18, 0]
click at [328, 257] on icon "button" at bounding box center [330, 255] width 9 height 9
click at [328, 257] on div "Delete" at bounding box center [322, 255] width 21 height 10
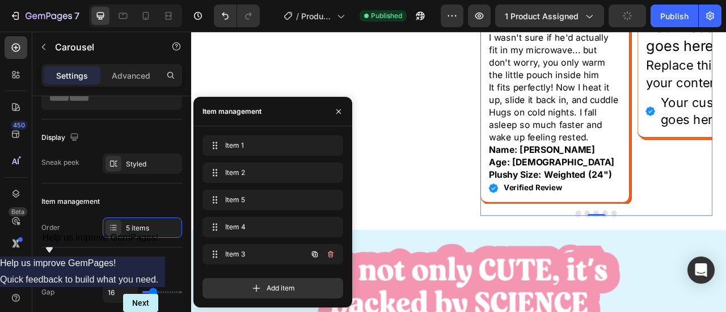
scroll to position [0, 0]
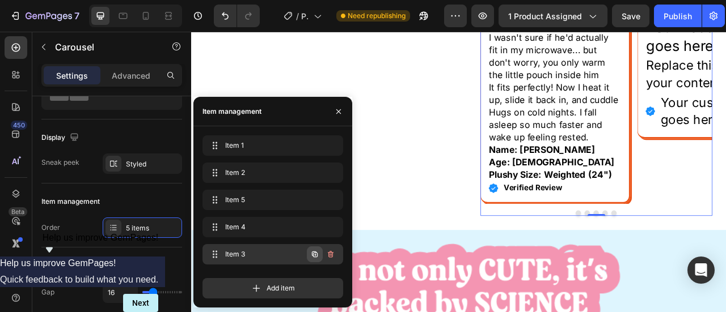
click at [312, 259] on icon "button" at bounding box center [314, 254] width 9 height 9
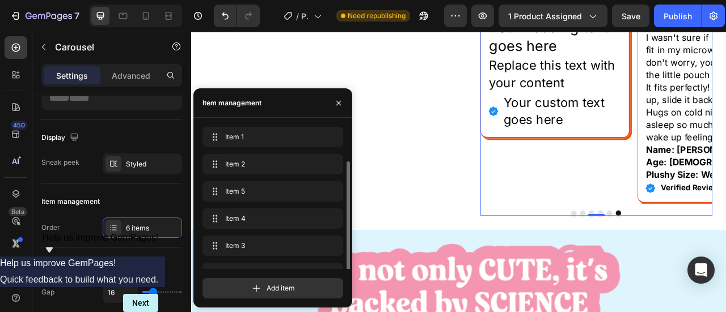
scroll to position [18, 0]
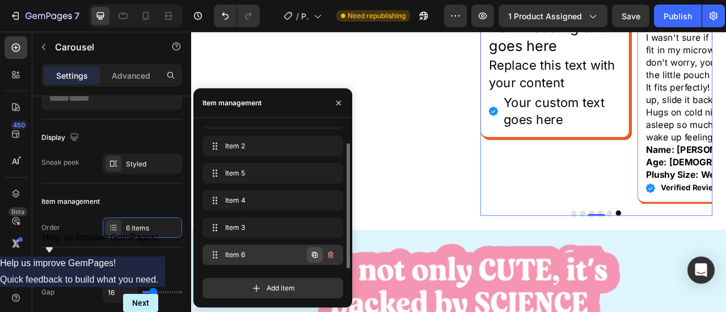
click at [313, 257] on icon "button" at bounding box center [315, 255] width 6 height 6
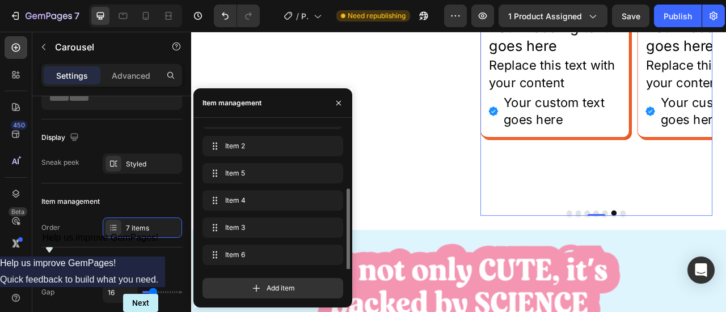
scroll to position [45, 0]
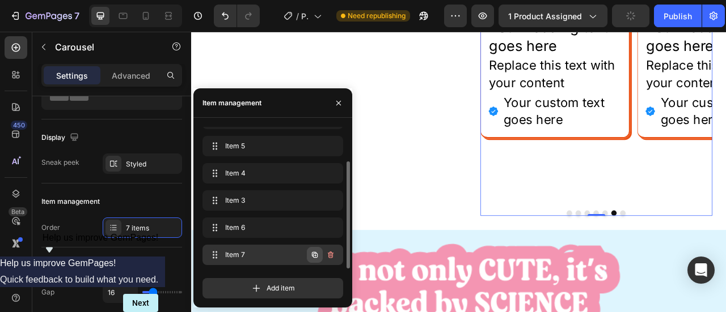
click at [315, 257] on icon "button" at bounding box center [315, 255] width 6 height 6
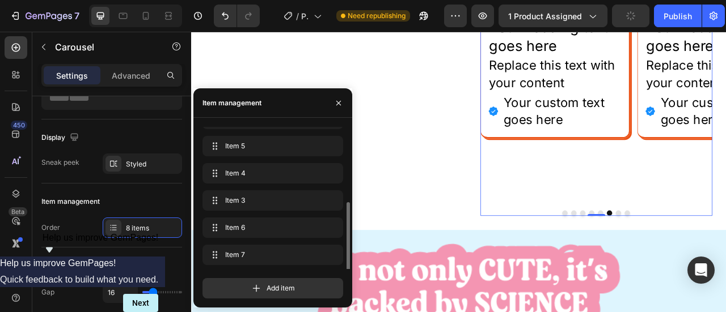
scroll to position [73, 0]
click at [315, 257] on icon "button" at bounding box center [315, 255] width 6 height 6
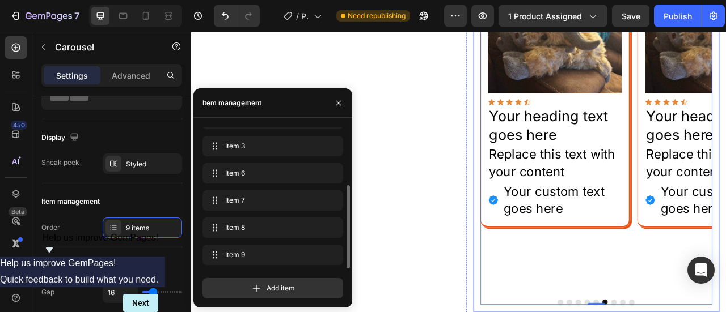
scroll to position [794, 0]
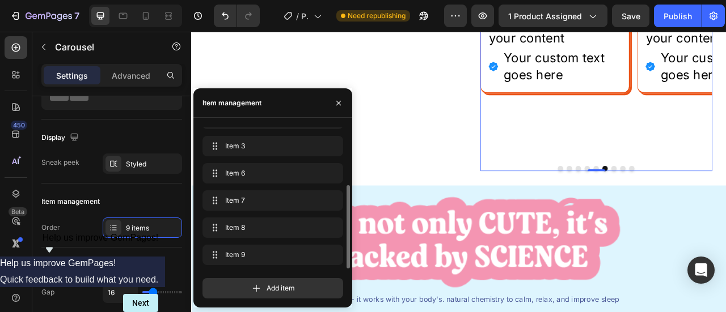
click at [657, 202] on button "Dot" at bounding box center [660, 205] width 7 height 7
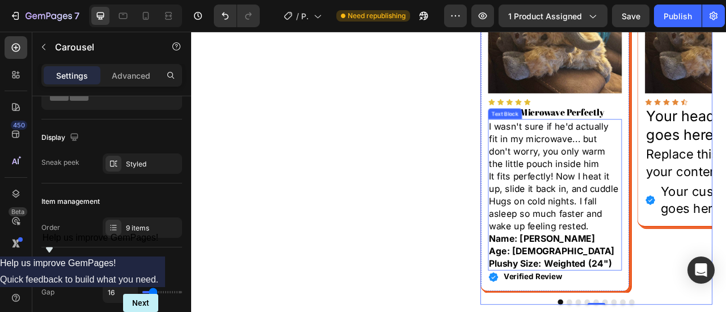
scroll to position [737, 0]
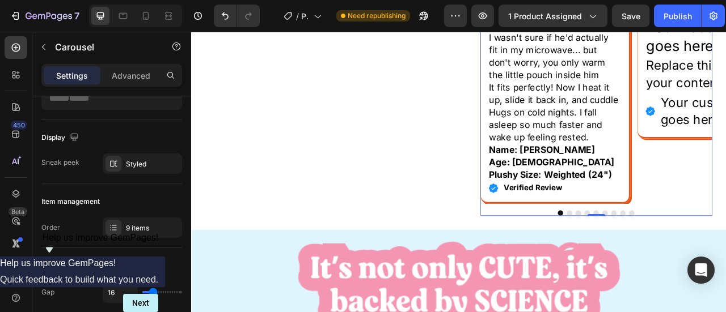
click at [668, 260] on button "Dot" at bounding box center [671, 262] width 7 height 7
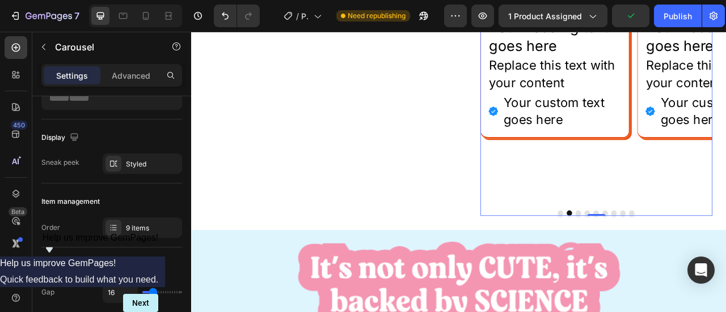
click at [657, 262] on button "Dot" at bounding box center [660, 262] width 7 height 7
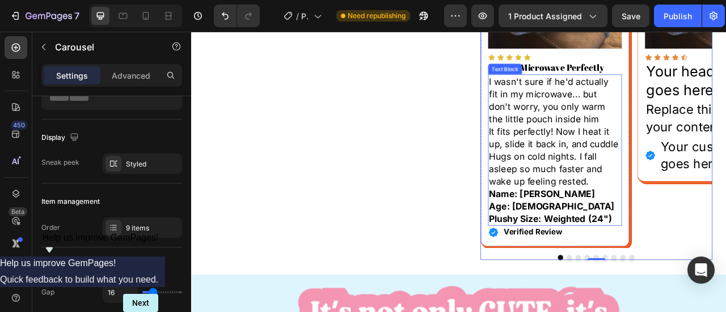
scroll to position [794, 0]
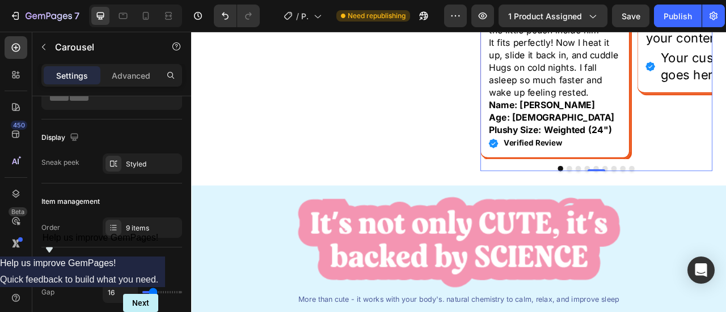
click at [670, 203] on div at bounding box center [705, 205] width 295 height 7
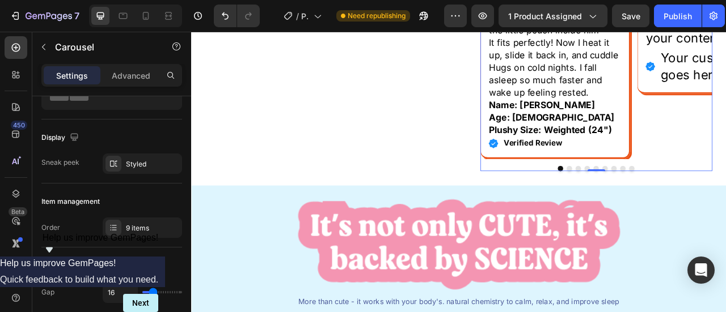
click at [668, 206] on button "Dot" at bounding box center [671, 205] width 7 height 7
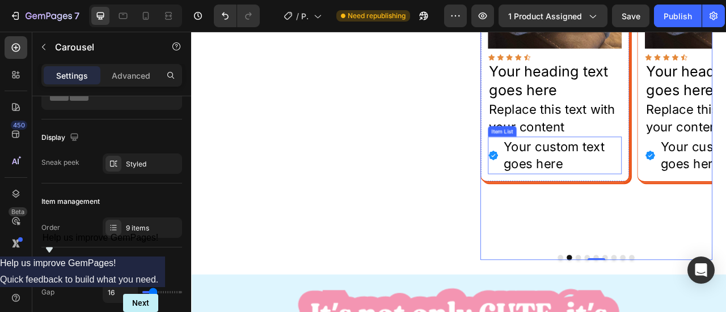
scroll to position [624, 0]
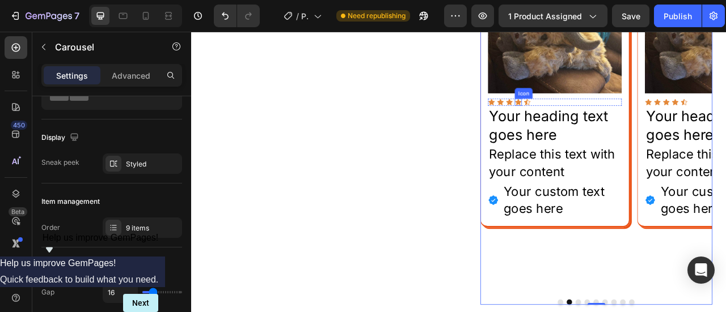
click at [604, 120] on icon at bounding box center [607, 120] width 8 height 7
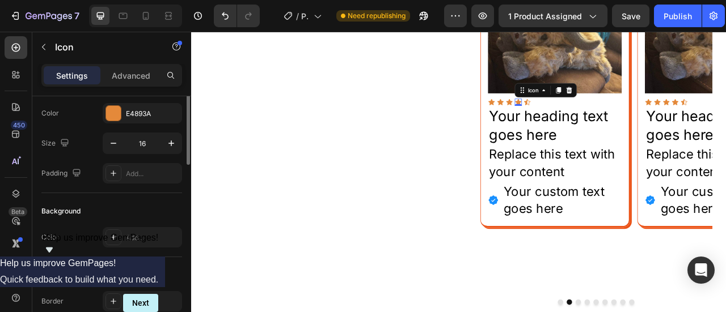
scroll to position [0, 0]
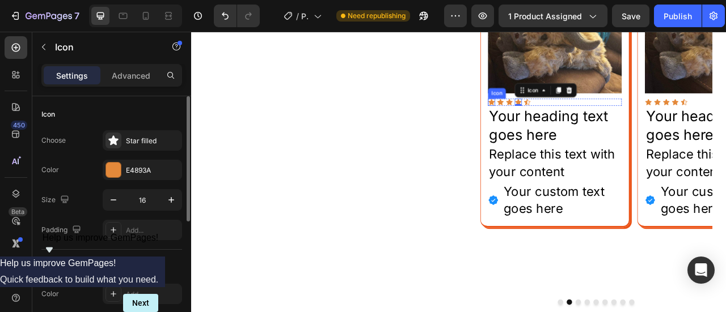
click at [569, 120] on icon at bounding box center [573, 120] width 8 height 7
click at [104, 181] on div "Choose Star filled Color E4893A Size 16 Padding Add..." at bounding box center [111, 185] width 141 height 110
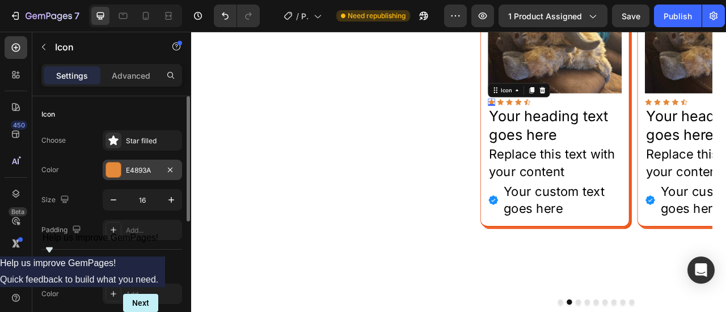
click at [126, 170] on div "E4893A" at bounding box center [142, 171] width 33 height 10
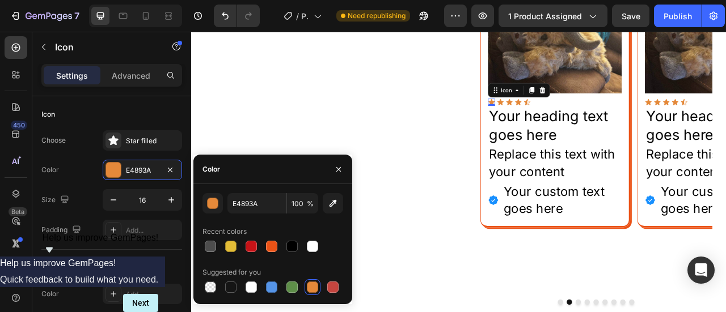
click at [226, 245] on div at bounding box center [230, 246] width 11 height 11
type input "E3BD37"
click at [582, 121] on icon at bounding box center [583, 121] width 9 height 9
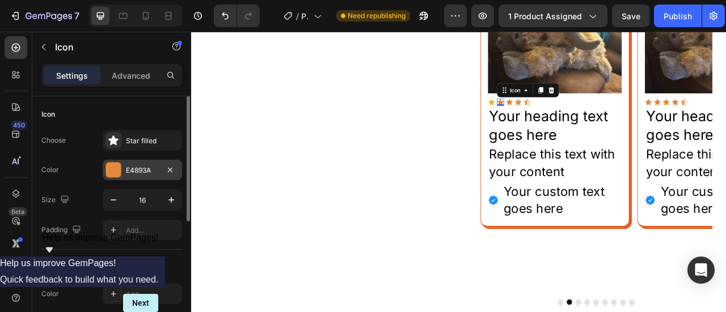
click at [142, 166] on div "E4893A" at bounding box center [142, 171] width 33 height 10
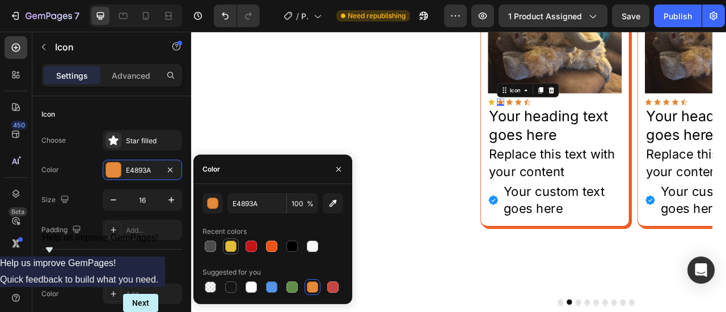
drag, startPoint x: 230, startPoint y: 248, endPoint x: 408, endPoint y: 206, distance: 183.0
click at [230, 248] on div at bounding box center [230, 246] width 11 height 11
type input "E3BD37"
click at [593, 118] on icon at bounding box center [595, 120] width 8 height 7
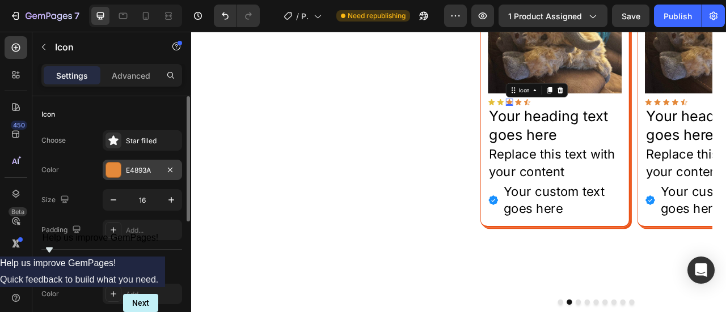
click at [111, 175] on div at bounding box center [113, 170] width 15 height 15
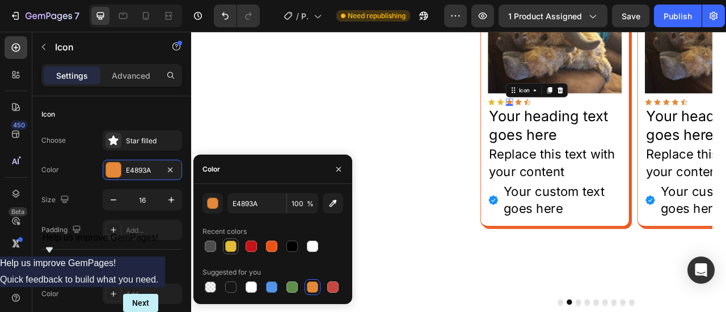
click at [232, 249] on div at bounding box center [230, 246] width 11 height 11
type input "E3BD37"
click at [603, 121] on icon at bounding box center [607, 120] width 8 height 7
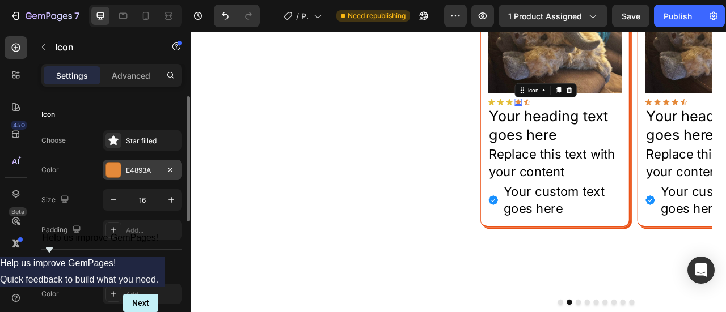
click at [112, 174] on div at bounding box center [113, 170] width 15 height 15
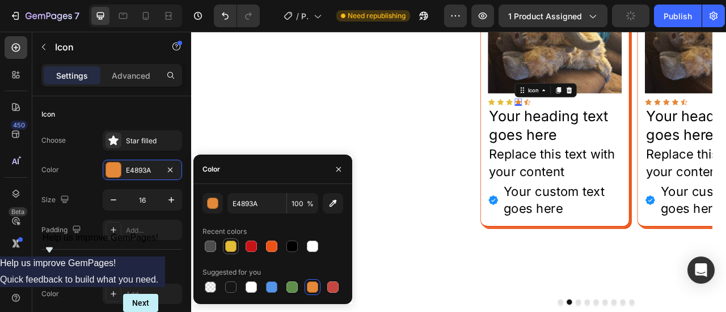
drag, startPoint x: 228, startPoint y: 249, endPoint x: 252, endPoint y: 146, distance: 105.3
click at [228, 249] on div at bounding box center [230, 246] width 11 height 11
type input "E3BD37"
click at [614, 124] on icon at bounding box center [617, 121] width 9 height 9
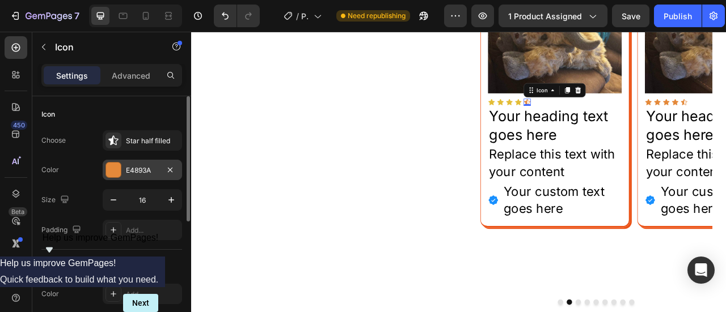
click at [115, 174] on div at bounding box center [113, 170] width 15 height 15
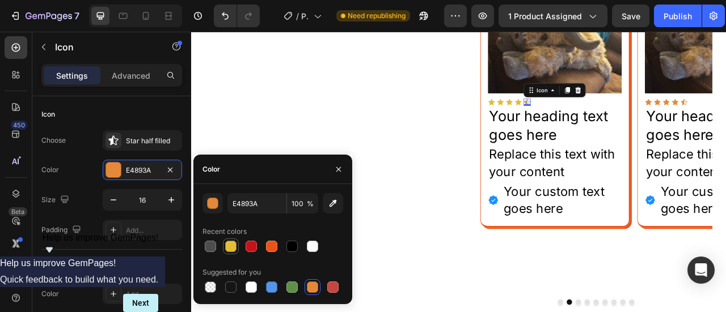
click at [235, 242] on div at bounding box center [230, 246] width 11 height 11
type input "E3BD37"
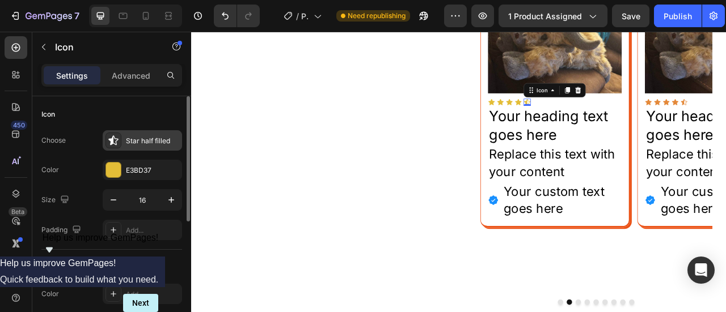
click at [143, 134] on div "Star half filled" at bounding box center [142, 140] width 79 height 20
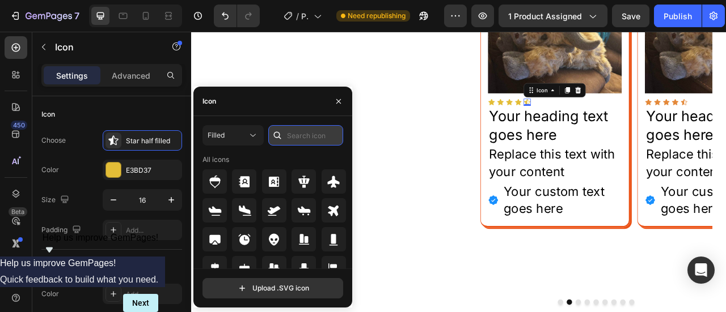
click at [297, 129] on input "text" at bounding box center [305, 135] width 75 height 20
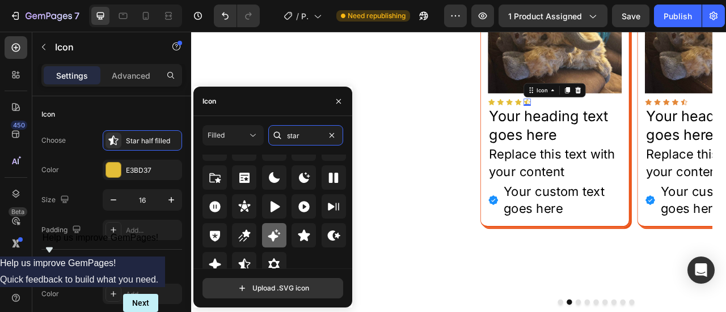
scroll to position [41, 0]
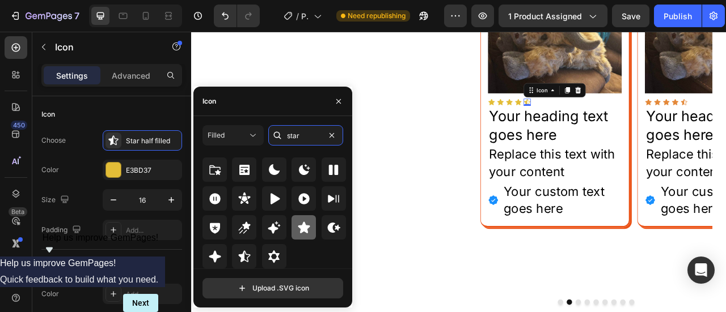
type input "star"
click at [304, 228] on icon at bounding box center [304, 227] width 12 height 11
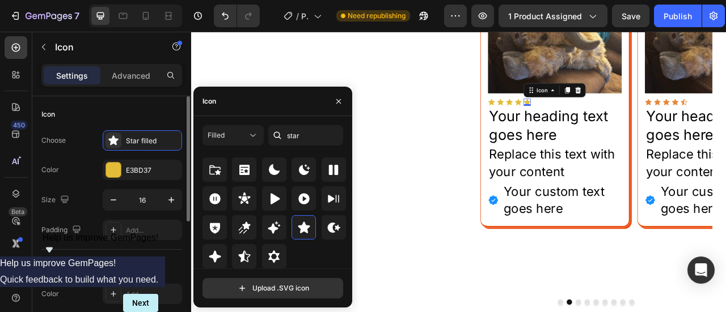
click at [88, 156] on div "Choose Star filled Color E3BD37 Size 16 Padding Add..." at bounding box center [111, 185] width 141 height 110
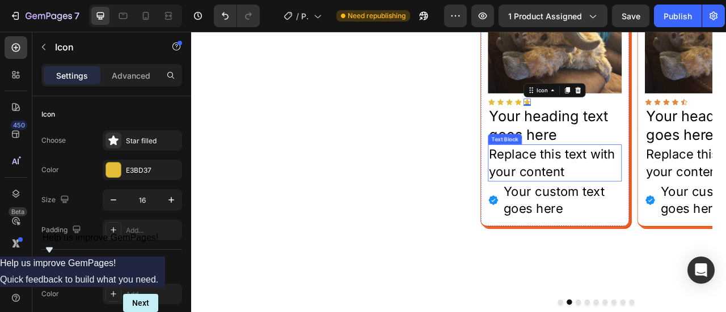
click at [603, 190] on div "Replace this text with your content" at bounding box center [653, 198] width 170 height 46
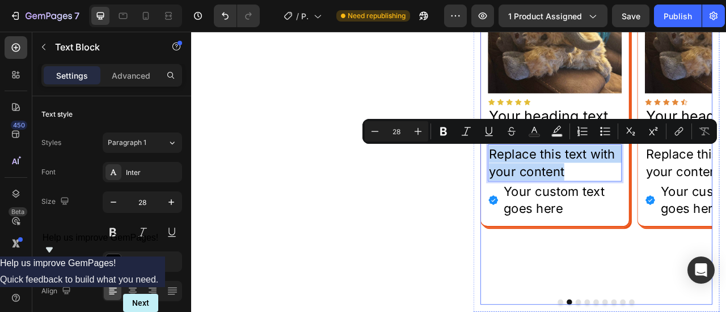
click at [725, 282] on div "Image Icon Icon Icon Icon Icon Icon List Your heading text goes here Heading Re…" at bounding box center [653, 165] width 190 height 395
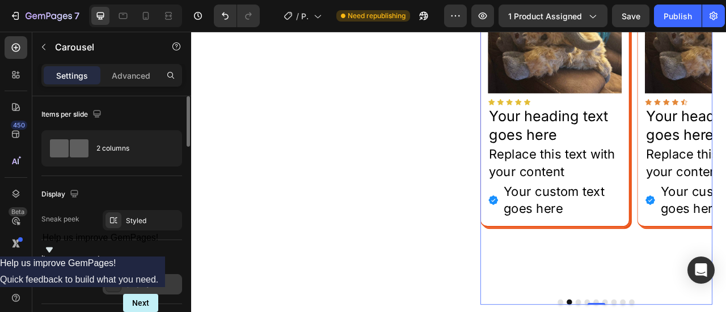
scroll to position [57, 0]
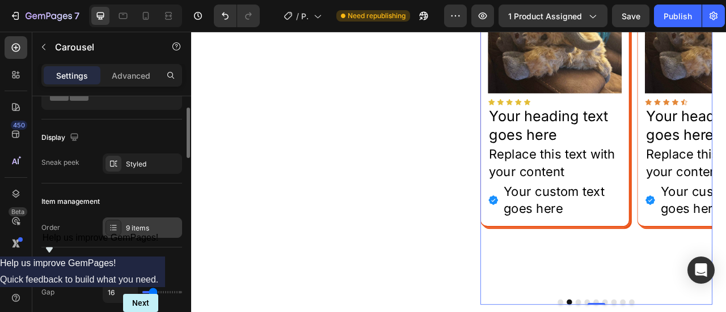
click at [138, 224] on div "9 items" at bounding box center [152, 228] width 53 height 10
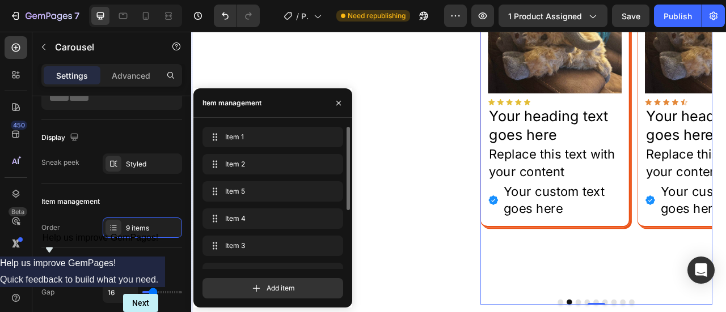
scroll to position [100, 0]
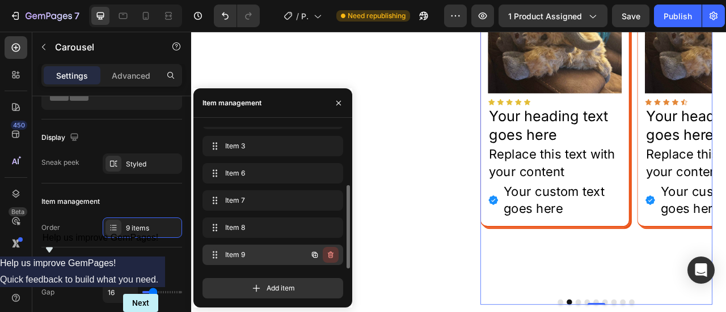
click at [328, 257] on icon "button" at bounding box center [330, 255] width 9 height 9
click at [328, 257] on div "Delete" at bounding box center [322, 255] width 21 height 10
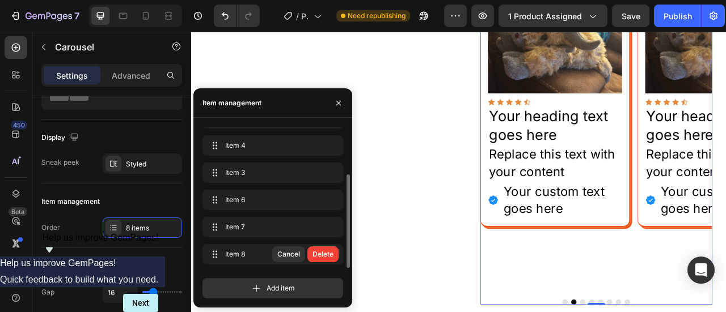
scroll to position [73, 0]
click at [323, 255] on div "Delete" at bounding box center [322, 255] width 21 height 10
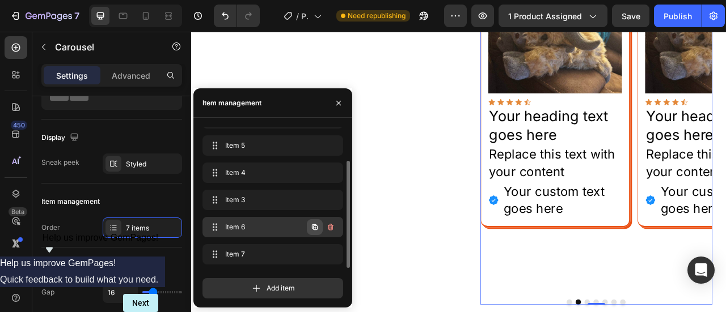
scroll to position [45, 0]
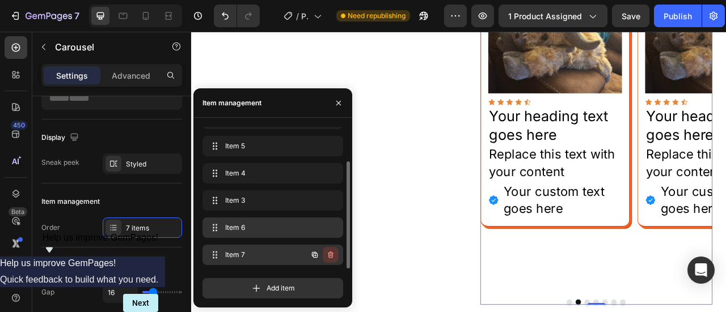
click at [329, 255] on icon "button" at bounding box center [329, 256] width 1 height 3
click at [328, 255] on div "Delete" at bounding box center [322, 255] width 21 height 10
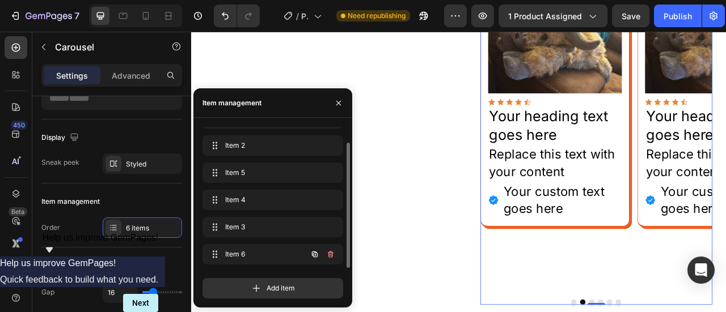
scroll to position [18, 0]
click at [324, 255] on button "button" at bounding box center [331, 255] width 16 height 16
click at [325, 255] on div "Delete" at bounding box center [322, 255] width 21 height 10
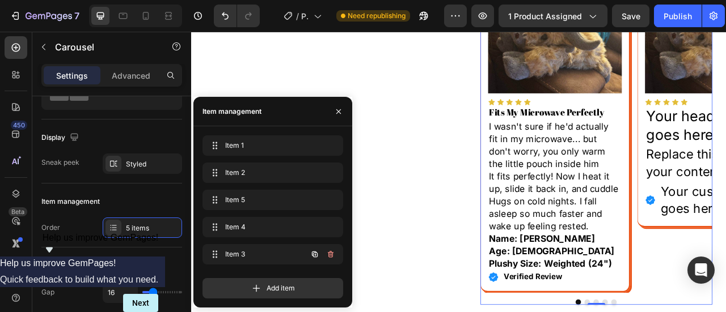
scroll to position [0, 0]
click at [332, 254] on icon "button" at bounding box center [330, 254] width 9 height 9
click at [332, 254] on div "Delete" at bounding box center [322, 254] width 21 height 10
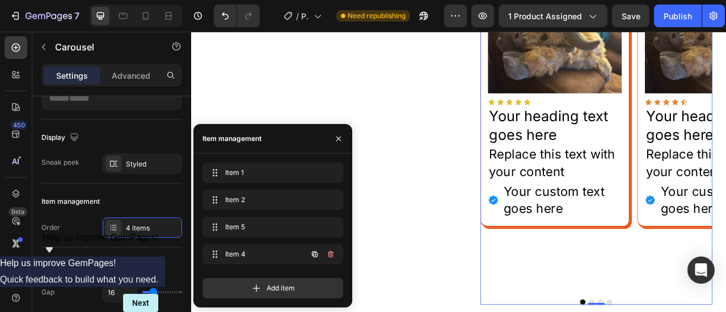
click at [332, 254] on icon "button" at bounding box center [330, 254] width 9 height 9
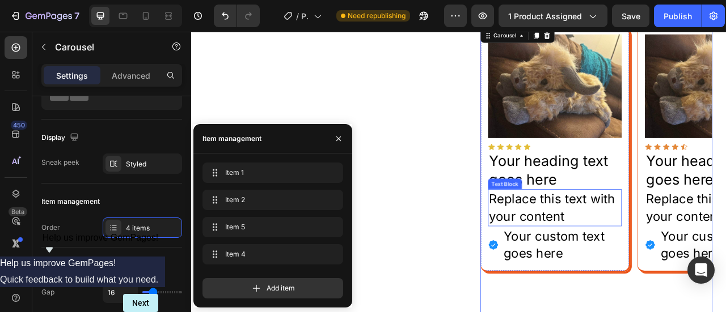
scroll to position [680, 0]
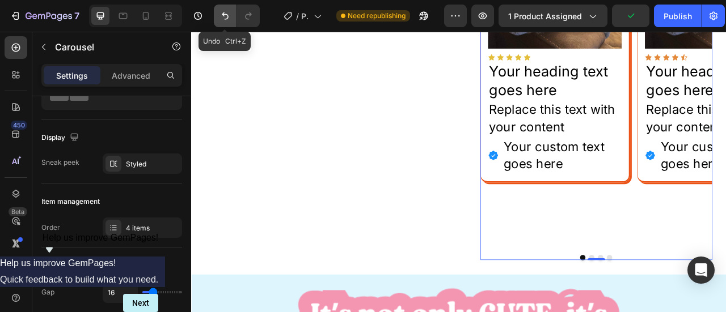
click at [225, 18] on icon "Undo/Redo" at bounding box center [224, 15] width 11 height 11
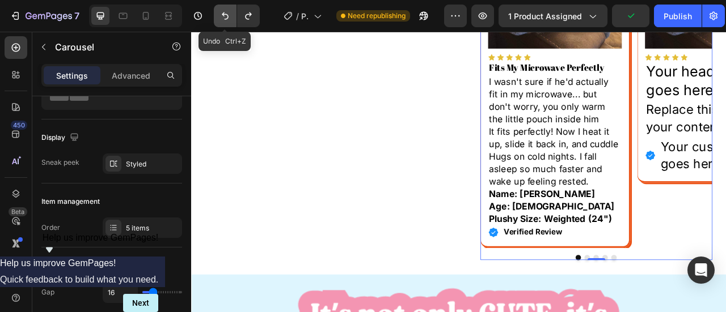
drag, startPoint x: 225, startPoint y: 18, endPoint x: 565, endPoint y: 195, distance: 383.2
click at [225, 18] on icon "Undo/Redo" at bounding box center [224, 15] width 11 height 11
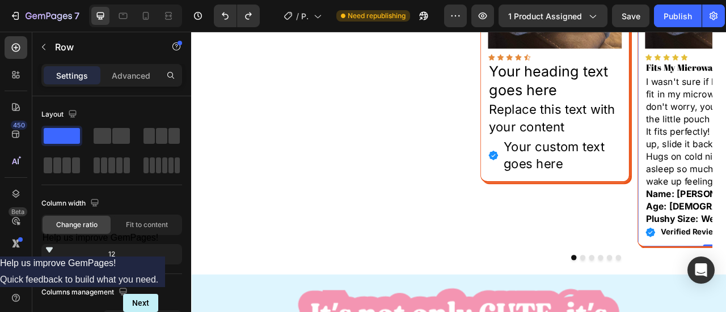
scroll to position [283, 0]
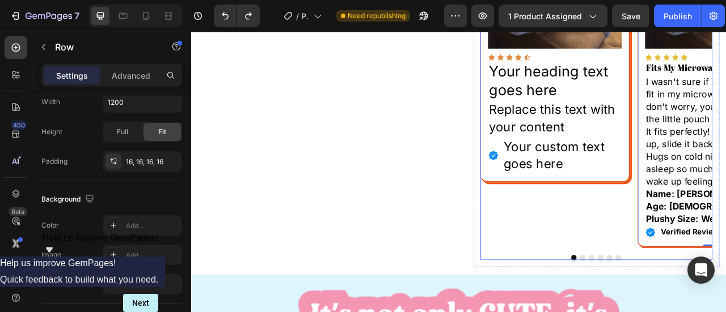
click at [688, 249] on div "Image Icon Icon Icon Icon Icon Icon List Your heading text goes here Heading Re…" at bounding box center [653, 109] width 190 height 395
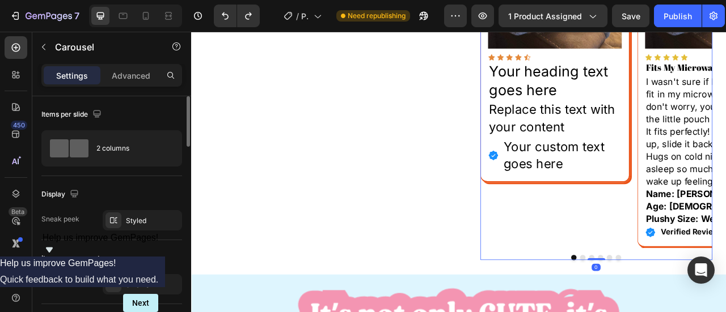
scroll to position [113, 0]
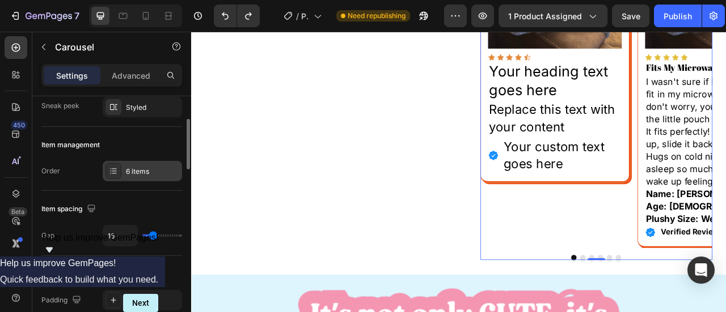
click at [130, 174] on div "6 items" at bounding box center [152, 172] width 53 height 10
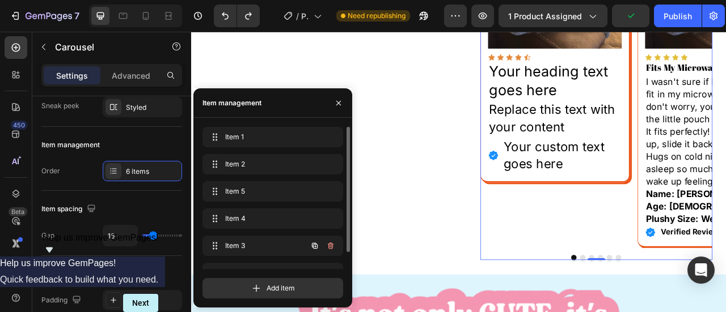
scroll to position [18, 0]
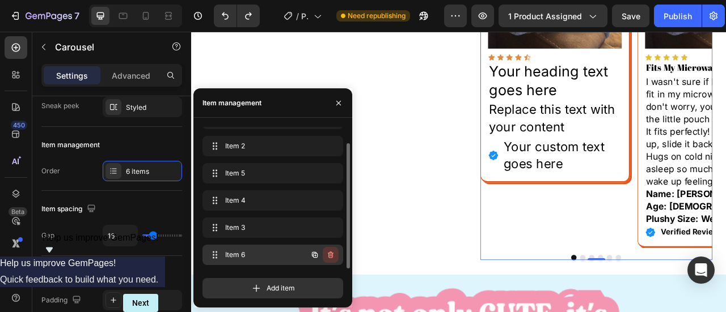
click at [331, 252] on icon "button" at bounding box center [331, 255] width 6 height 7
click at [331, 252] on div "Delete" at bounding box center [322, 255] width 21 height 10
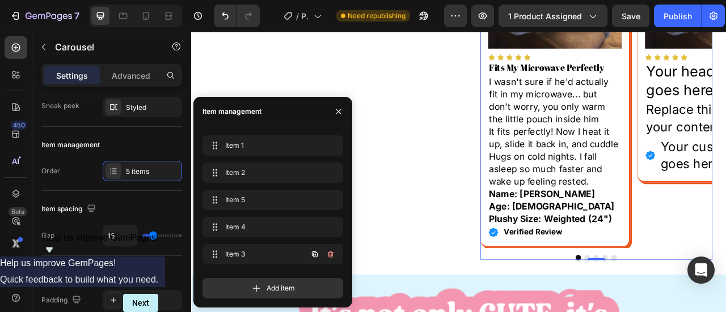
scroll to position [0, 0]
click at [260, 145] on span "Item 1" at bounding box center [265, 146] width 84 height 10
click at [327, 148] on icon "button" at bounding box center [330, 145] width 9 height 9
click at [328, 149] on div "Delete" at bounding box center [322, 146] width 21 height 10
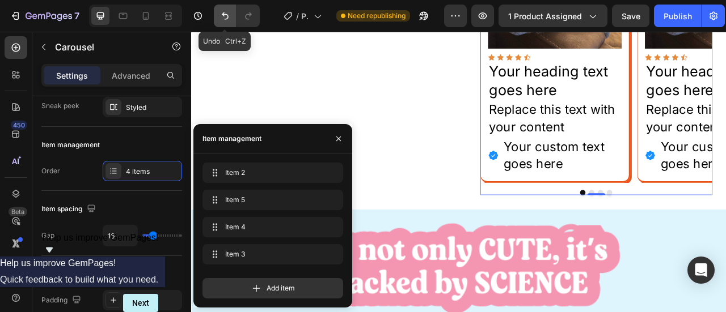
click at [226, 12] on icon "Undo/Redo" at bounding box center [224, 15] width 11 height 11
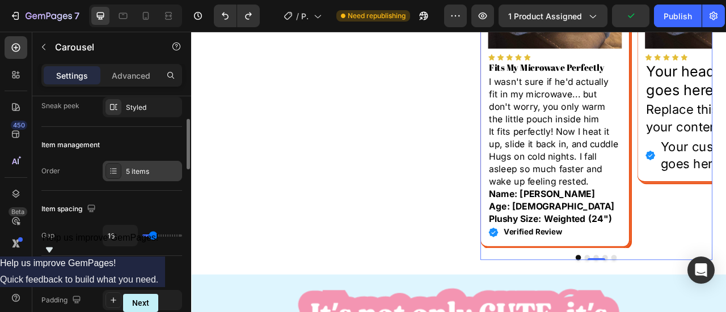
click at [128, 170] on div "5 items" at bounding box center [152, 172] width 53 height 10
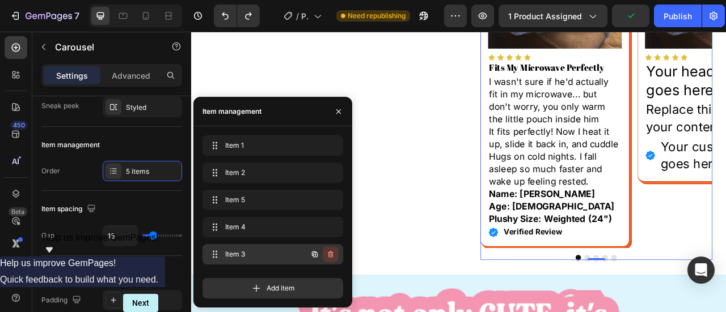
click at [333, 256] on icon "button" at bounding box center [330, 254] width 9 height 9
click at [333, 256] on div "Delete" at bounding box center [322, 254] width 21 height 10
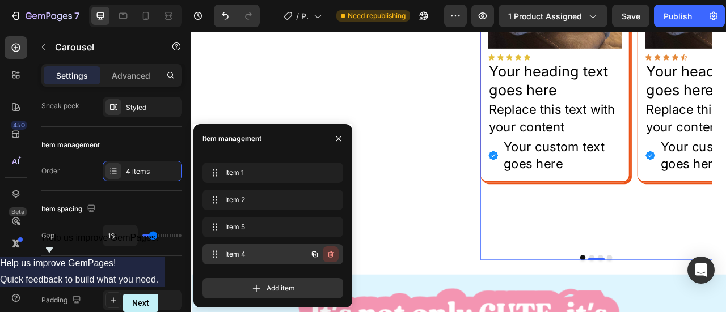
click at [329, 257] on icon "button" at bounding box center [330, 254] width 9 height 9
click at [329, 257] on div "Delete" at bounding box center [322, 254] width 21 height 10
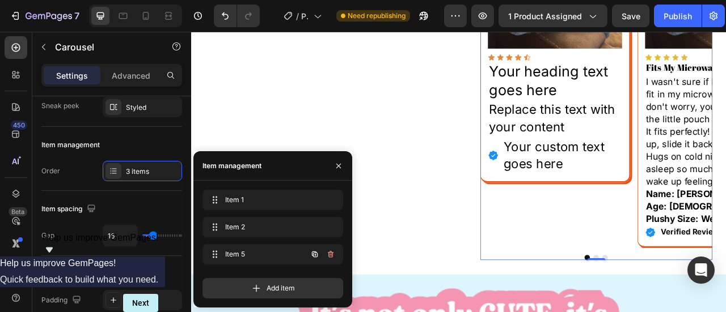
click at [329, 257] on icon "button" at bounding box center [330, 254] width 9 height 9
click at [329, 257] on div "Delete" at bounding box center [322, 254] width 21 height 10
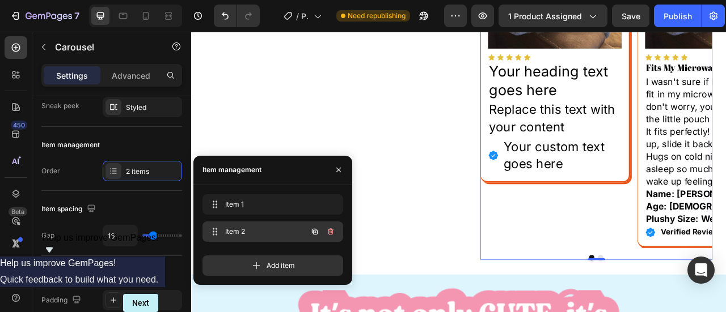
click at [329, 233] on icon "button" at bounding box center [331, 231] width 6 height 7
click at [329, 233] on div "Delete" at bounding box center [322, 232] width 21 height 10
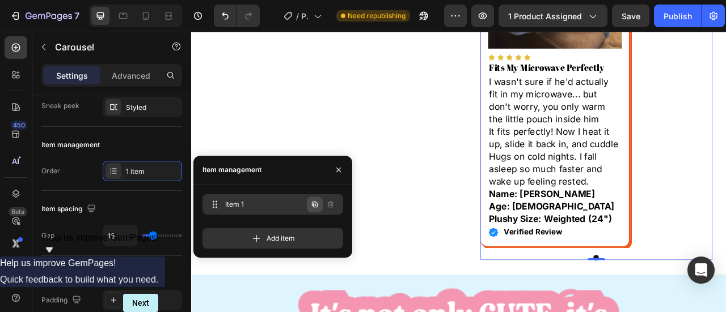
click at [310, 208] on button "button" at bounding box center [315, 205] width 16 height 16
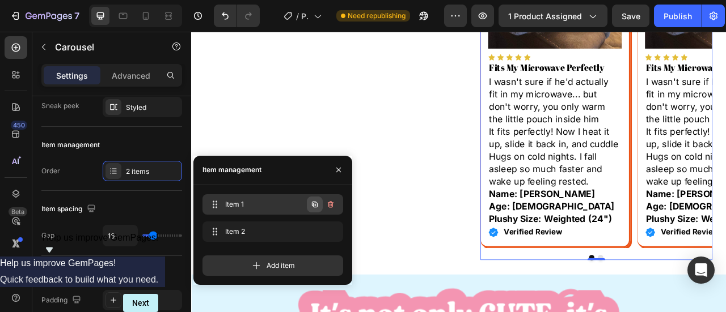
click at [309, 206] on button "button" at bounding box center [315, 205] width 16 height 16
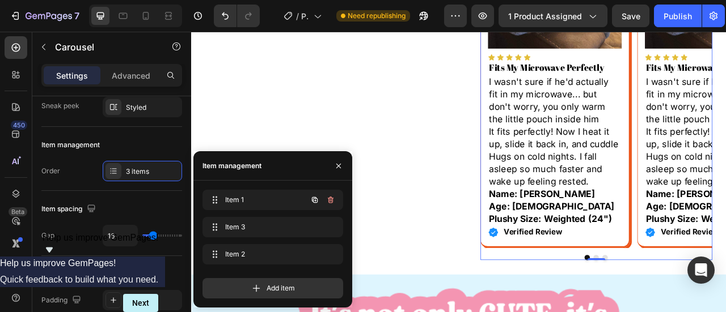
click at [309, 206] on button "button" at bounding box center [315, 200] width 16 height 16
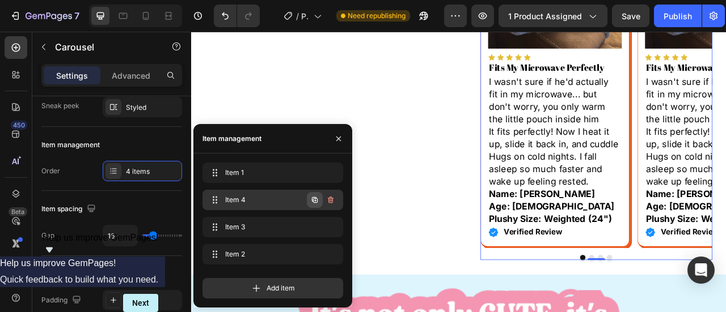
click at [310, 205] on button "button" at bounding box center [315, 200] width 16 height 16
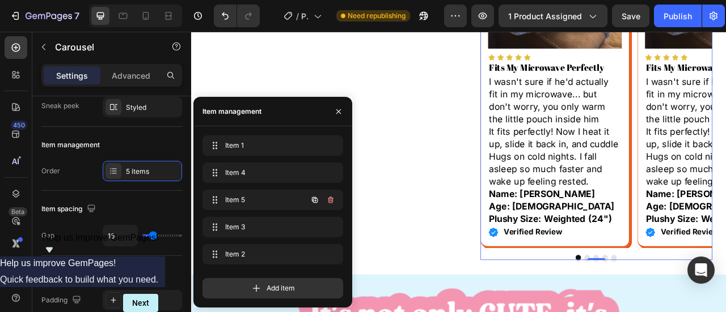
click at [310, 205] on button "button" at bounding box center [315, 200] width 16 height 16
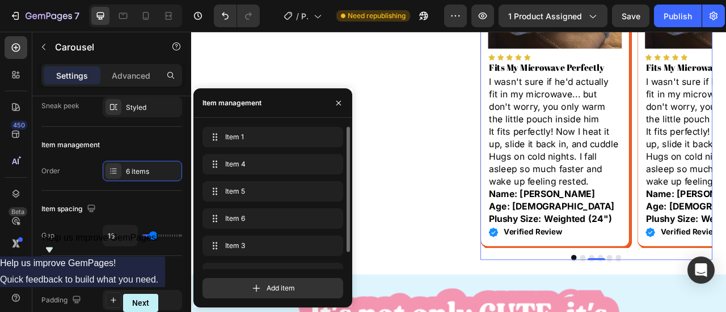
click at [310, 205] on div "Item 5 Item 5" at bounding box center [272, 193] width 141 height 25
click at [314, 190] on icon "button" at bounding box center [315, 192] width 6 height 6
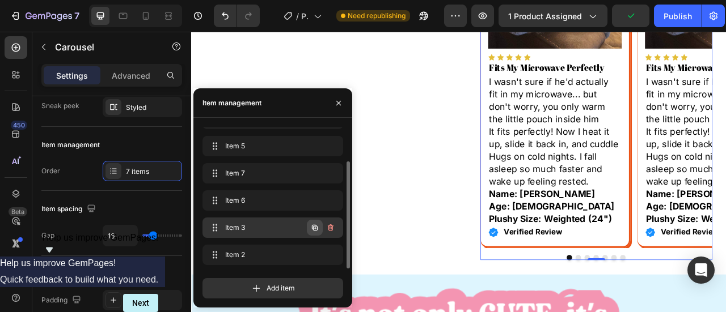
click at [315, 229] on icon "button" at bounding box center [314, 227] width 9 height 9
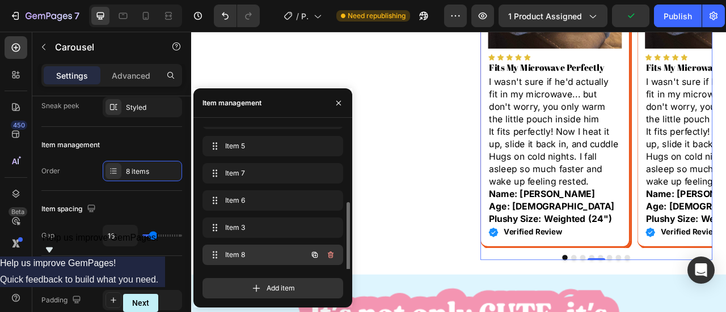
scroll to position [73, 0]
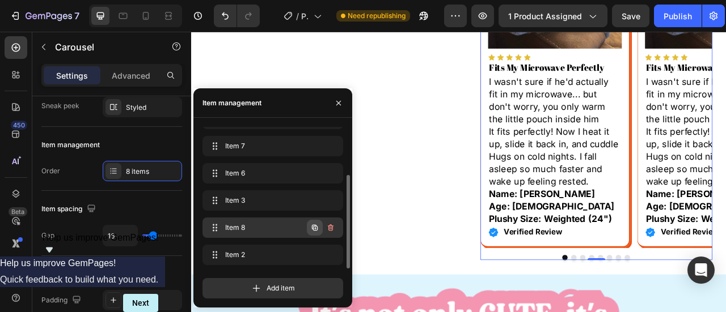
click at [310, 229] on icon "button" at bounding box center [314, 227] width 9 height 9
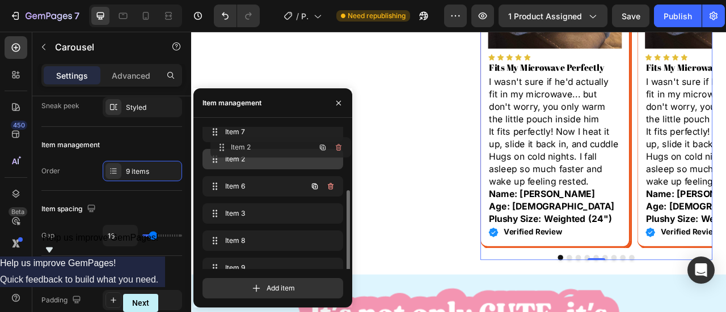
scroll to position [68, 0]
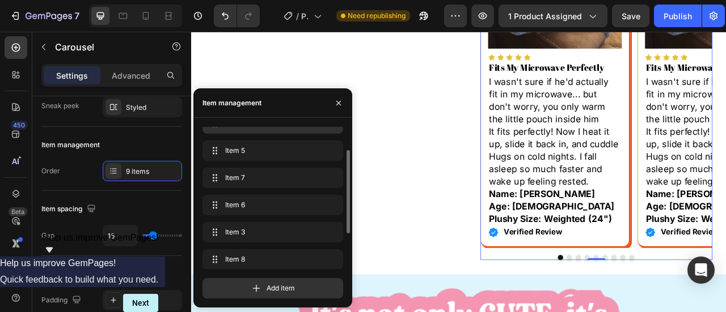
drag, startPoint x: 211, startPoint y: 257, endPoint x: 277, endPoint y: 139, distance: 135.5
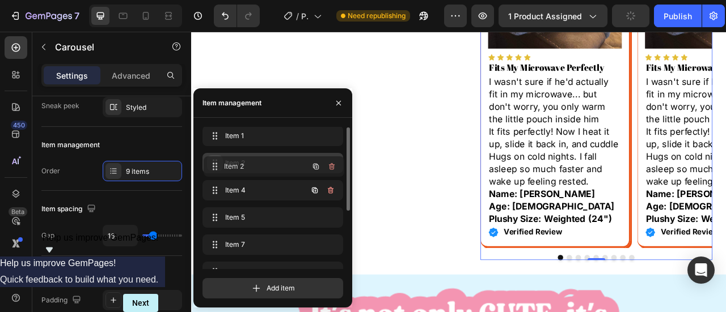
scroll to position [0, 0]
drag, startPoint x: 211, startPoint y: 191, endPoint x: 213, endPoint y: 159, distance: 31.8
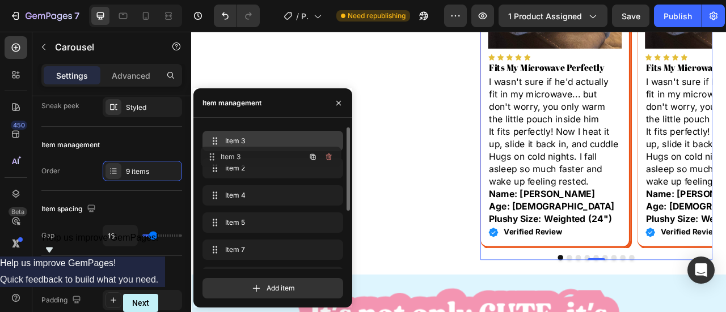
scroll to position [15, 0]
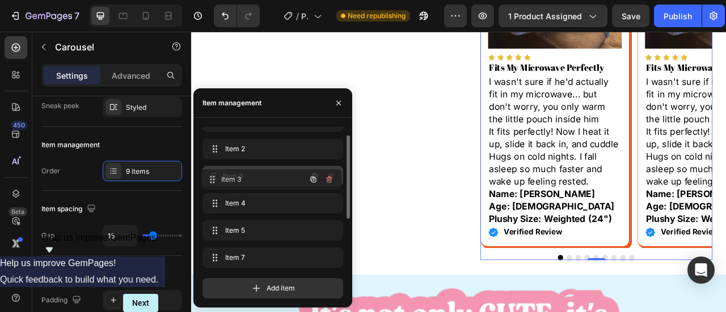
drag, startPoint x: 212, startPoint y: 203, endPoint x: 243, endPoint y: 164, distance: 50.0
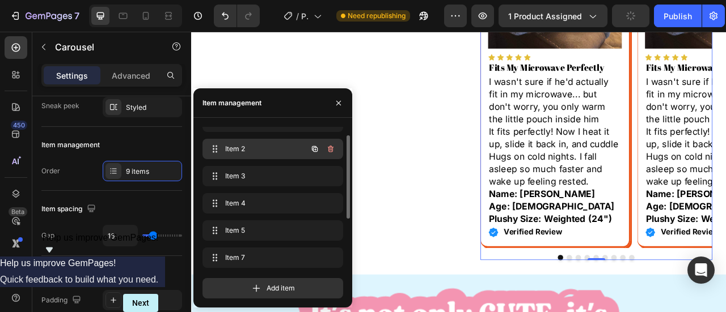
scroll to position [0, 0]
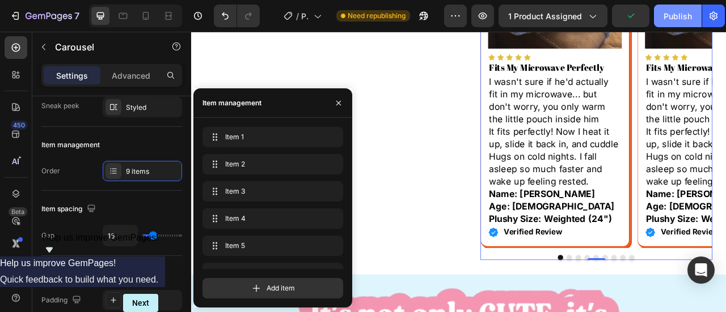
click at [674, 13] on div "Publish" at bounding box center [677, 16] width 28 height 12
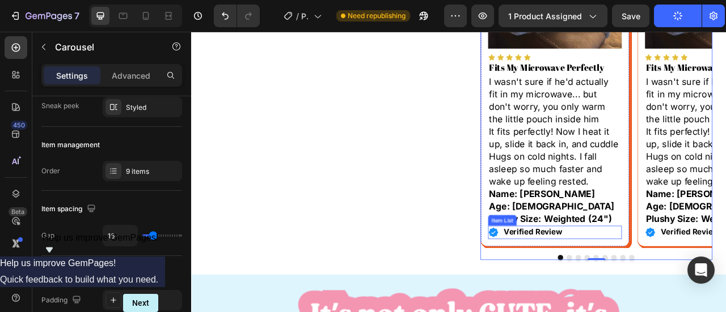
click at [682, 291] on div "Verified Review" at bounding box center [653, 287] width 170 height 17
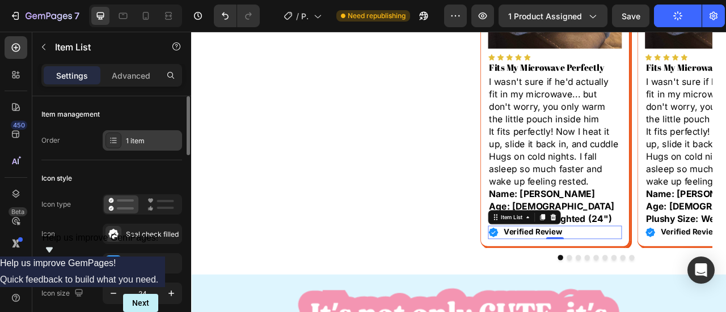
click at [144, 134] on div "1 item" at bounding box center [142, 140] width 79 height 20
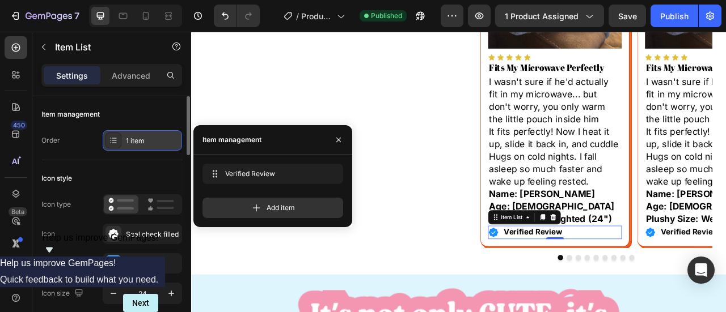
drag, startPoint x: 144, startPoint y: 134, endPoint x: 63, endPoint y: 130, distance: 80.6
click at [144, 134] on div "1 item" at bounding box center [142, 140] width 79 height 20
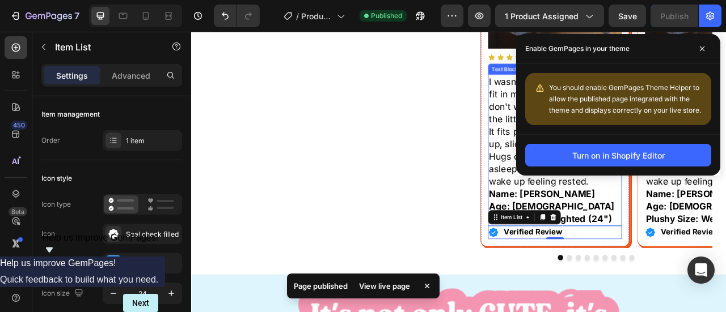
click at [721, 224] on p "It fits perfectly! Now I heat it up, slide it back in, and cuddle Hugs on cold …" at bounding box center [653, 190] width 168 height 79
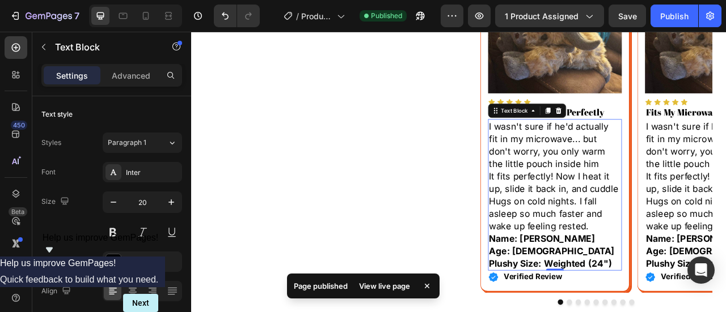
scroll to position [680, 0]
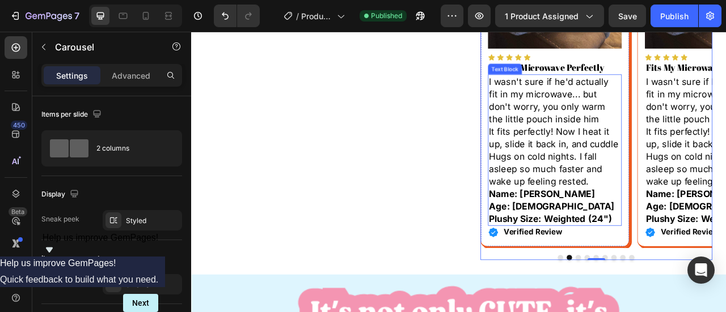
scroll to position [737, 0]
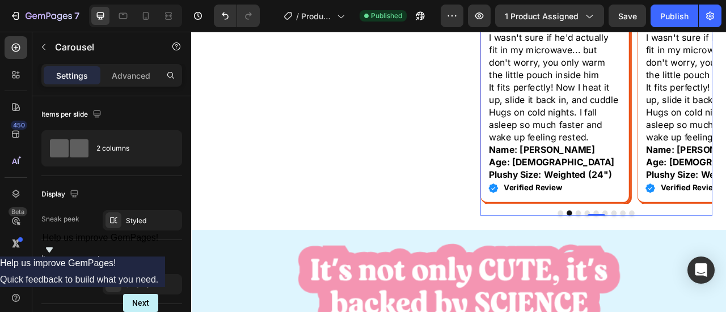
click at [657, 260] on button "Dot" at bounding box center [660, 262] width 7 height 7
click at [668, 260] on button "Dot" at bounding box center [671, 262] width 7 height 7
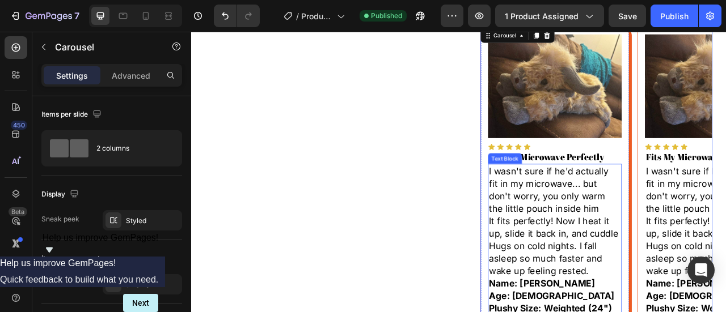
scroll to position [624, 0]
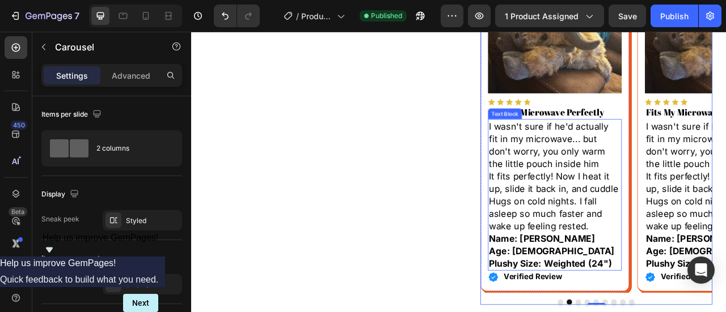
click at [652, 242] on p "It fits perfectly! Now I heat it up, slide it back in, and cuddle Hugs on cold …" at bounding box center [653, 246] width 168 height 79
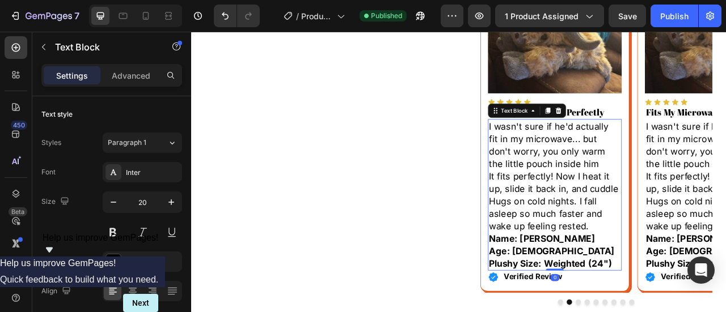
click at [652, 242] on p "It fits perfectly! Now I heat it up, slide it back in, and cuddle Hugs on cold …" at bounding box center [653, 246] width 168 height 79
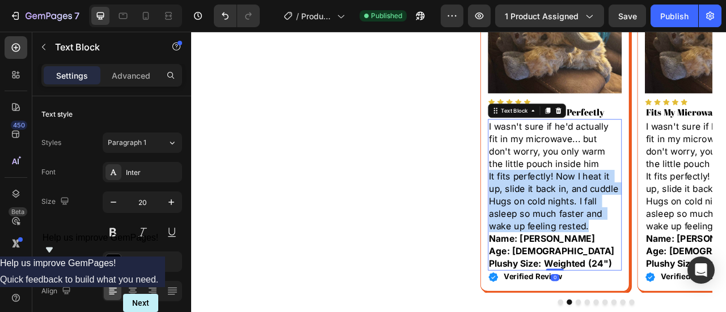
click at [652, 242] on p "It fits perfectly! Now I heat it up, slide it back in, and cuddle Hugs on cold …" at bounding box center [653, 246] width 168 height 79
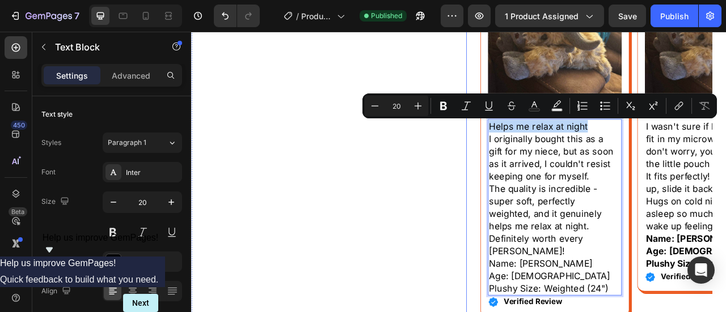
drag, startPoint x: 689, startPoint y: 147, endPoint x: 541, endPoint y: 145, distance: 147.4
click at [541, 145] on div "Don't Get Scammed By Fakes Item List Warning: Imitation sites are scamming peop…" at bounding box center [705, 112] width 331 height 634
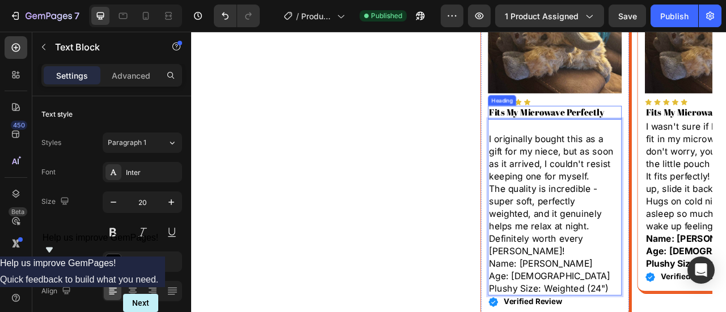
click at [596, 135] on h2 "Fits My Microwave Perfectly" at bounding box center [653, 134] width 170 height 17
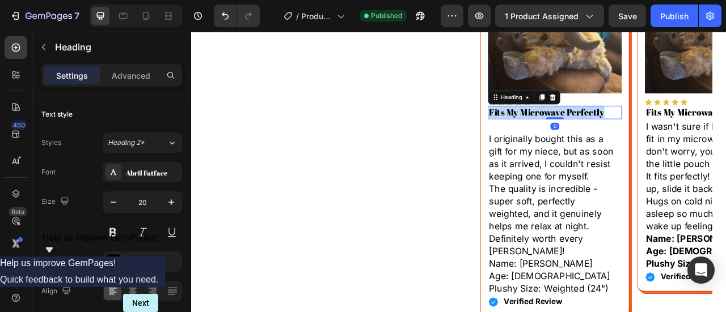
click at [596, 135] on p "Fits My Microwave Perfectly" at bounding box center [653, 134] width 168 height 15
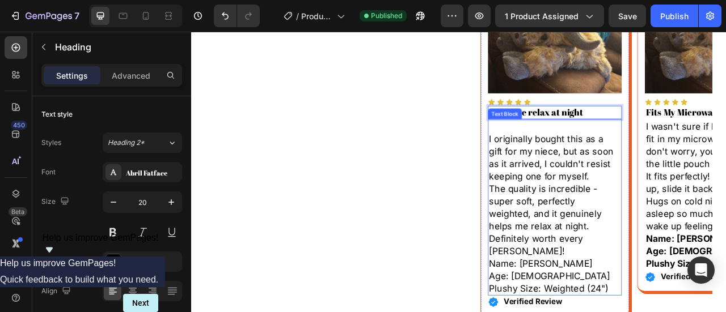
click at [569, 165] on p "I originally bought this as a gift for my niece, but as soon as it arrived, I c…" at bounding box center [653, 191] width 168 height 63
click at [569, 169] on p "I originally bought this as a gift for my niece, but as soon as it arrived, I c…" at bounding box center [653, 191] width 168 height 63
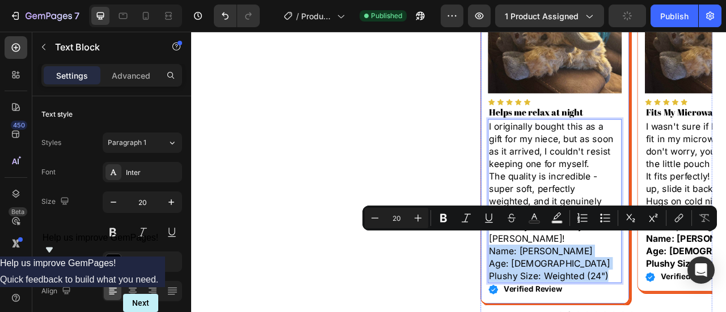
drag, startPoint x: 721, startPoint y: 325, endPoint x: 554, endPoint y: 287, distance: 171.1
click at [558, 287] on div "Image Icon Icon Icon Icon Icon Icon List Helps me relax at night Heading I orig…" at bounding box center [653, 173] width 190 height 411
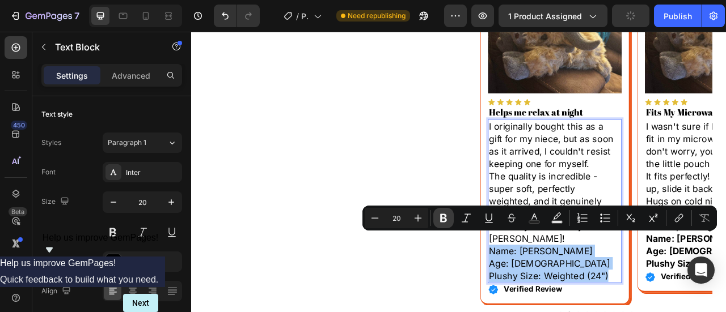
click at [443, 218] on icon "Editor contextual toolbar" at bounding box center [443, 218] width 7 height 9
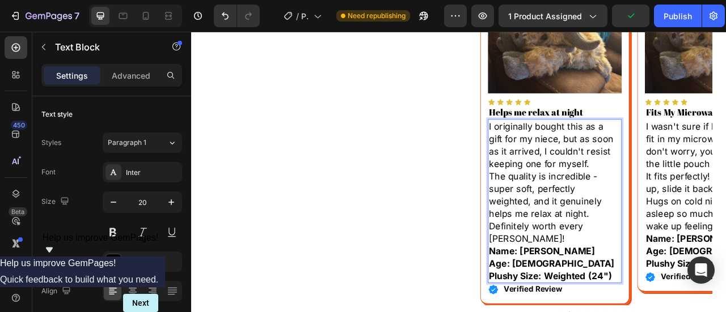
click at [626, 304] on strong "Name: [PERSON_NAME]" at bounding box center [636, 311] width 135 height 14
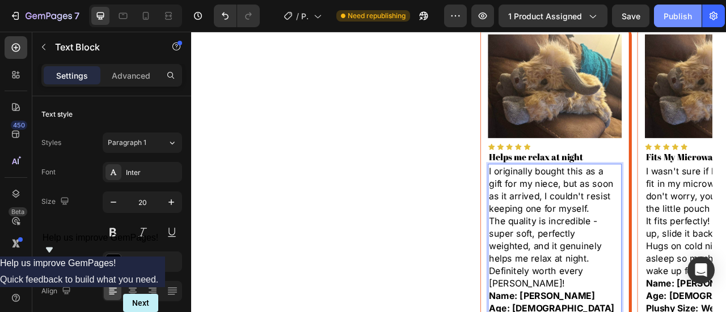
click at [665, 19] on div "Publish" at bounding box center [677, 16] width 28 height 12
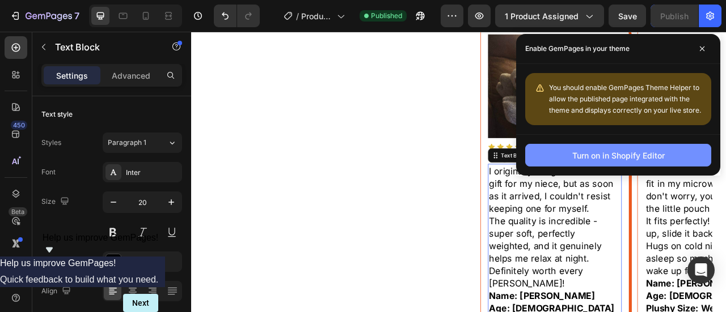
click at [634, 151] on div "Turn on in Shopify Editor" at bounding box center [618, 156] width 92 height 12
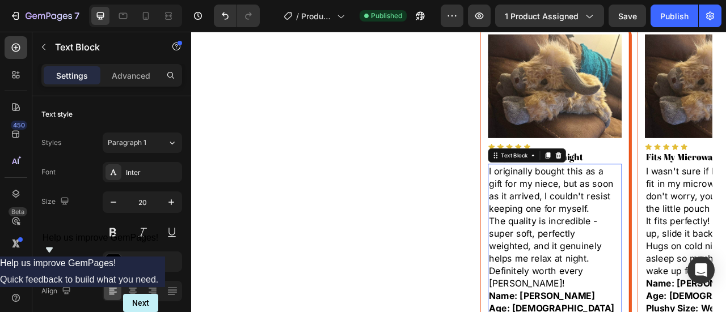
scroll to position [680, 0]
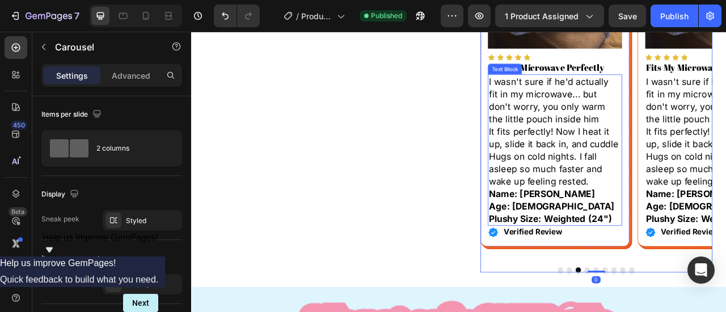
click at [650, 201] on p "It fits perfectly! Now I heat it up, slide it back in, and cuddle Hugs on cold …" at bounding box center [653, 190] width 168 height 79
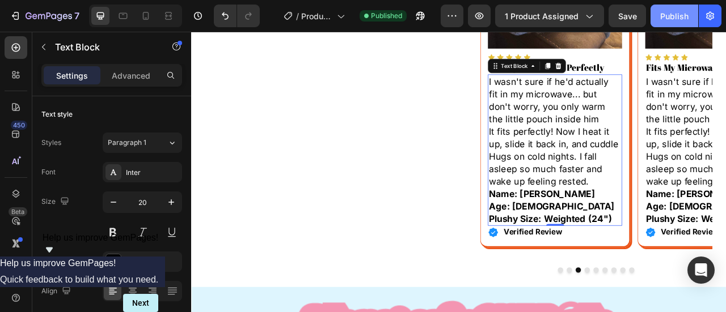
click at [683, 16] on div "Publish" at bounding box center [674, 16] width 28 height 12
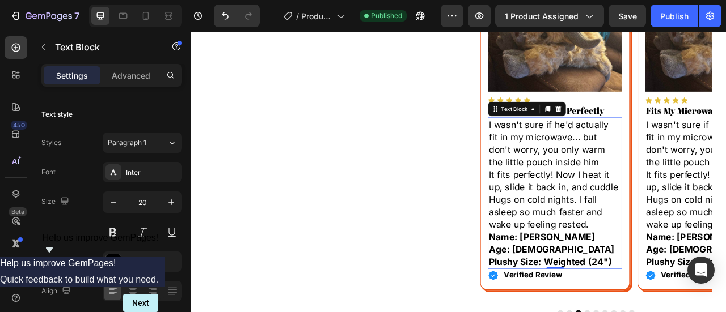
scroll to position [624, 0]
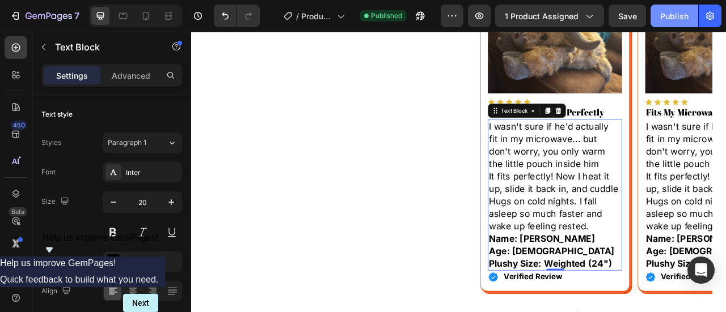
drag, startPoint x: 671, startPoint y: 10, endPoint x: 572, endPoint y: 43, distance: 104.5
click at [671, 10] on div "Publish" at bounding box center [674, 16] width 28 height 12
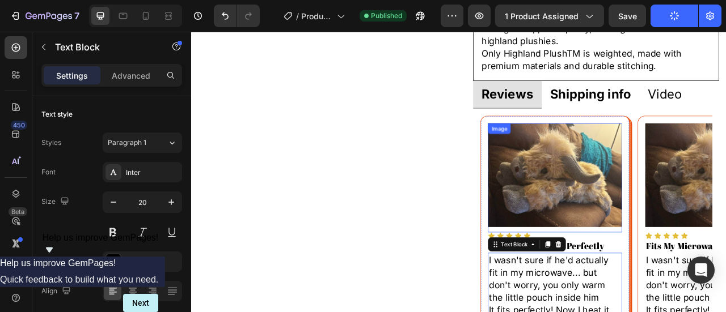
scroll to position [510, 0]
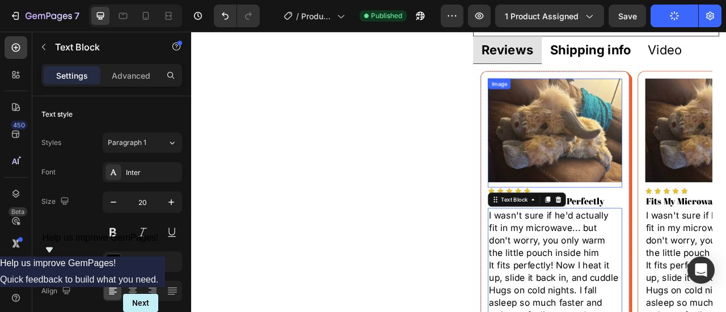
click at [704, 201] on img at bounding box center [653, 157] width 170 height 132
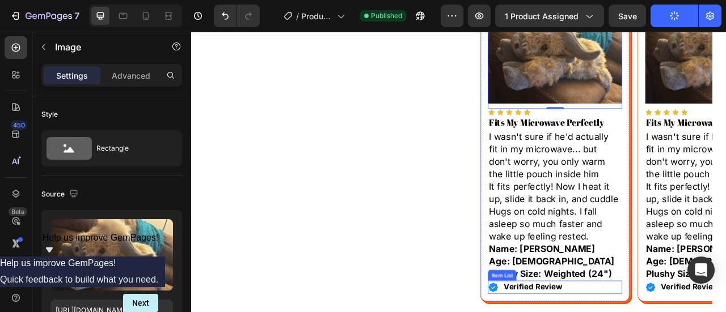
scroll to position [680, 0]
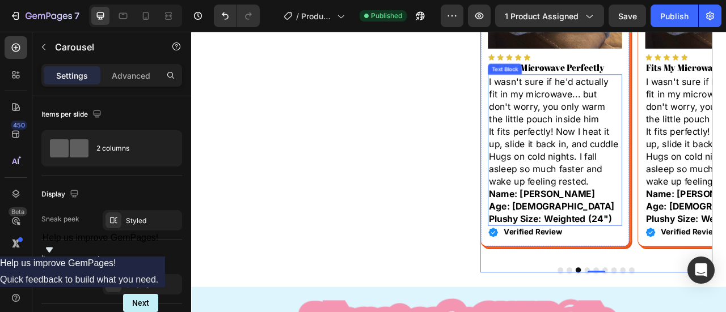
click at [638, 189] on p "It fits perfectly! Now I heat it up, slide it back in, and cuddle Hugs on cold …" at bounding box center [653, 190] width 168 height 79
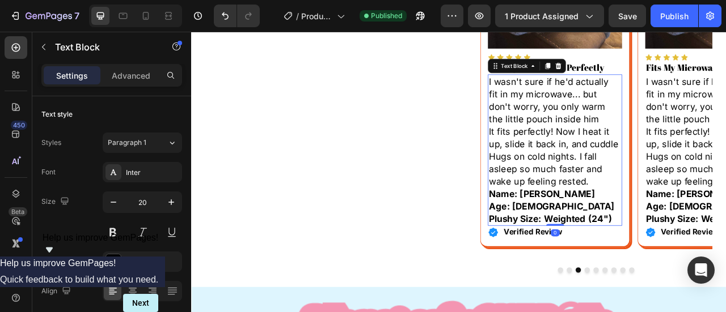
click at [630, 184] on p "It fits perfectly! Now I heat it up, slide it back in, and cuddle Hugs on cold …" at bounding box center [653, 190] width 168 height 79
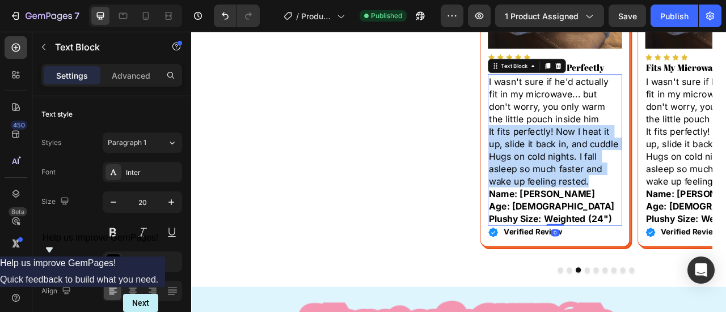
click at [630, 184] on p "It fits perfectly! Now I heat it up, slide it back in, and cuddle Hugs on cold …" at bounding box center [653, 190] width 168 height 79
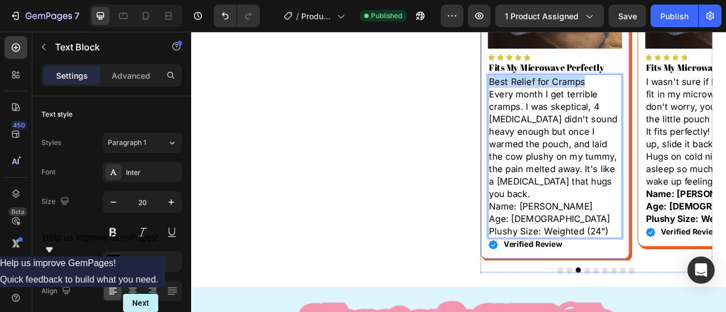
drag, startPoint x: 691, startPoint y: 94, endPoint x: 557, endPoint y: 91, distance: 133.8
click at [558, 91] on div "Image Icon Icon Icon Icon Icon Icon List Fits My Microwave Perfectly Heading Be…" at bounding box center [653, 117] width 190 height 411
click at [608, 79] on h2 "Fits My Microwave Perfectly" at bounding box center [653, 77] width 170 height 17
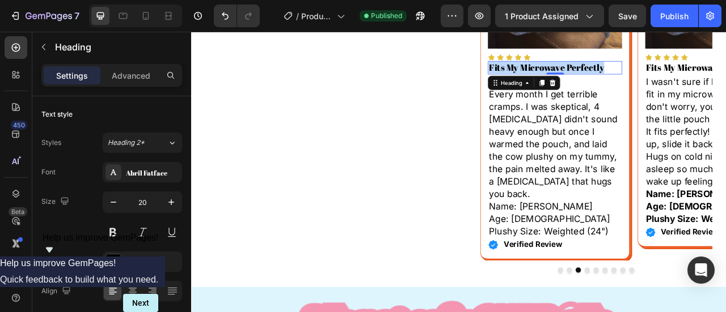
click at [608, 79] on p "Fits My Microwave Perfectly" at bounding box center [653, 77] width 168 height 15
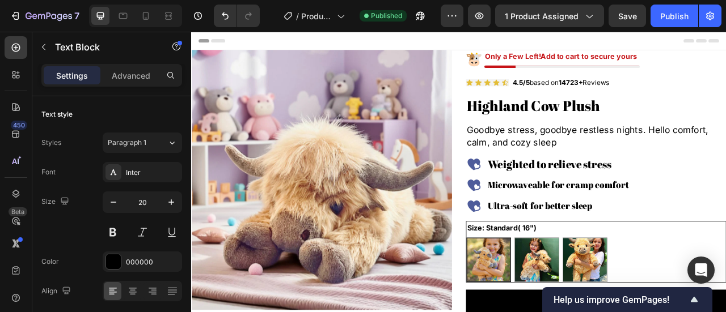
scroll to position [680, 0]
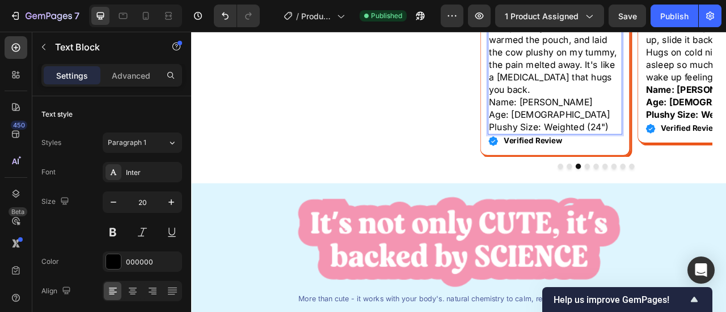
click at [569, 114] on p "Every month I get terrible cramps. I was skeptical, 4 [MEDICAL_DATA] didn't sou…" at bounding box center [653, 42] width 168 height 143
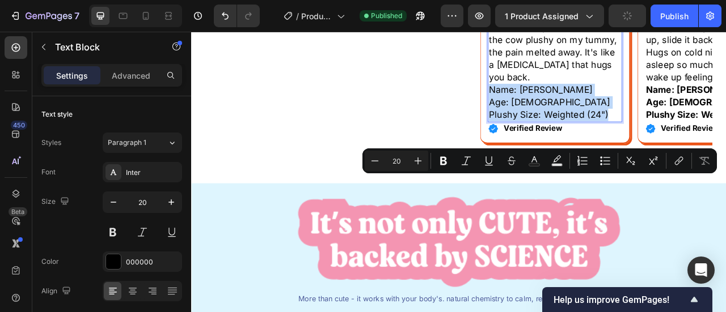
drag, startPoint x: 724, startPoint y: 253, endPoint x: 565, endPoint y: 226, distance: 161.7
click at [568, 147] on div "Every month I get terrible cramps. I was skeptical, 4 Ibs didn't sound heavy en…" at bounding box center [653, 50] width 170 height 193
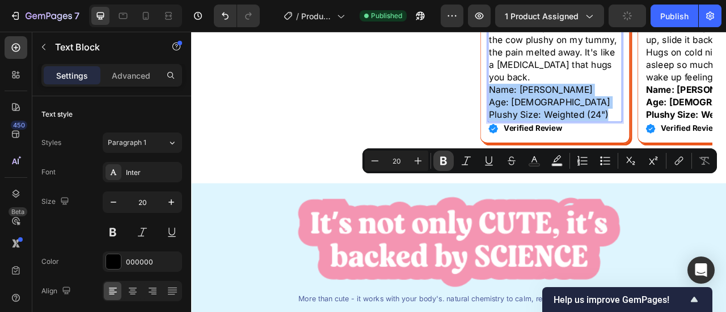
click at [447, 163] on icon "Editor contextual toolbar" at bounding box center [443, 160] width 11 height 11
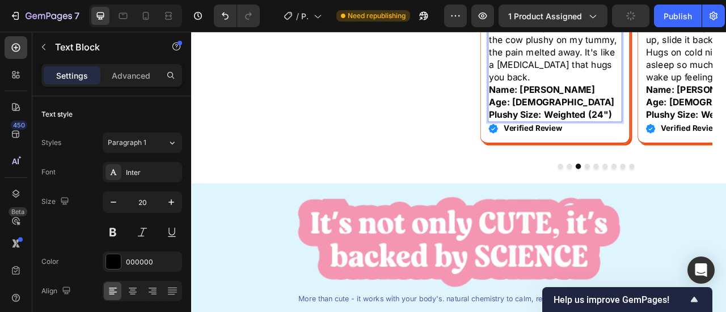
click at [627, 130] on p "Age: [DEMOGRAPHIC_DATA]" at bounding box center [653, 122] width 168 height 16
click at [658, 15] on button "Publish" at bounding box center [678, 16] width 48 height 23
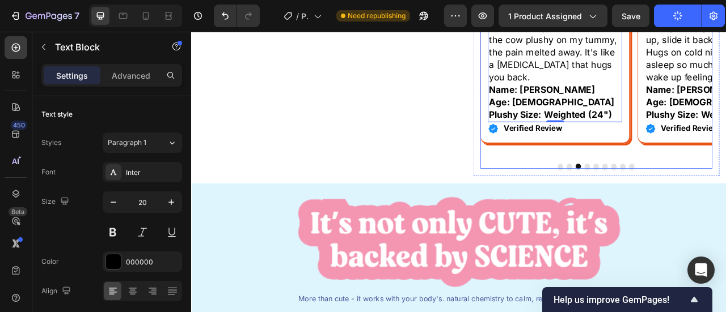
click at [691, 206] on button "Dot" at bounding box center [694, 203] width 7 height 7
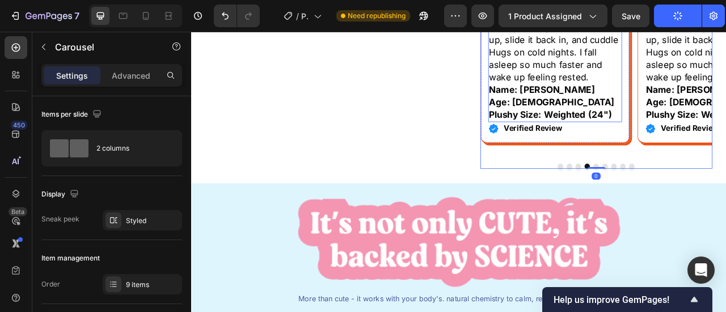
click at [629, 98] on p "It fits perfectly! Now I heat it up, slide it back in, and cuddle Hugs on cold …" at bounding box center [653, 58] width 168 height 79
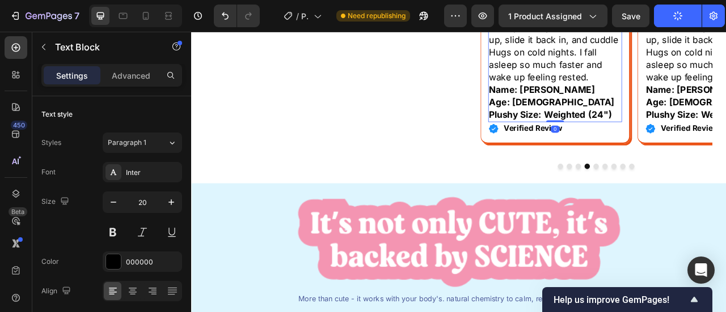
click at [629, 98] on p "It fits perfectly! Now I heat it up, slide it back in, and cuddle Hugs on cold …" at bounding box center [653, 58] width 168 height 79
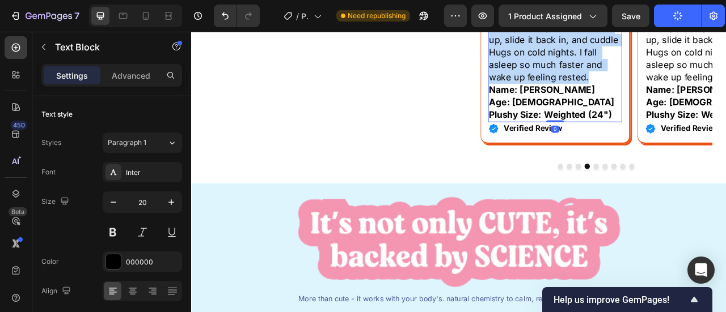
click at [629, 98] on p "It fits perfectly! Now I heat it up, slide it back in, and cuddle Hugs on cold …" at bounding box center [653, 58] width 168 height 79
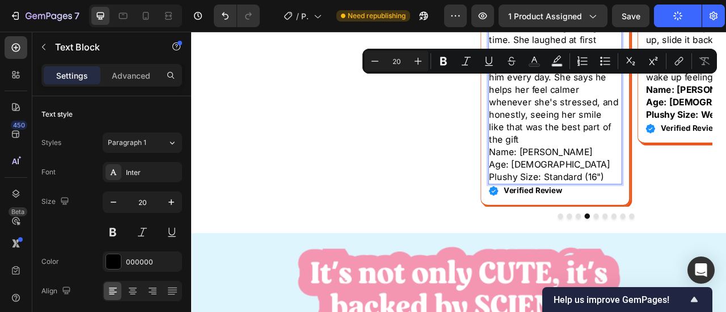
drag, startPoint x: 611, startPoint y: 110, endPoint x: 566, endPoint y: 95, distance: 46.8
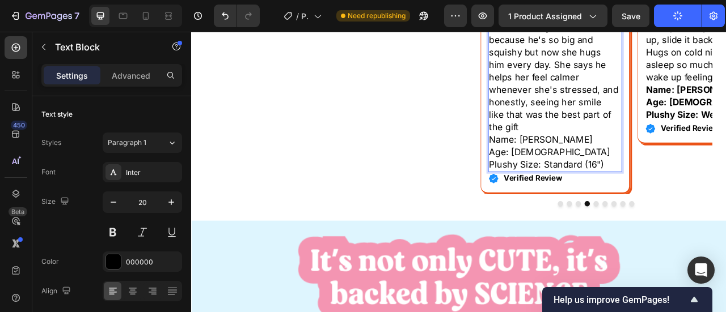
click at [568, 117] on div "I surprised my best friend with Hugs after she'd been having a rough time. She …" at bounding box center [653, 82] width 170 height 256
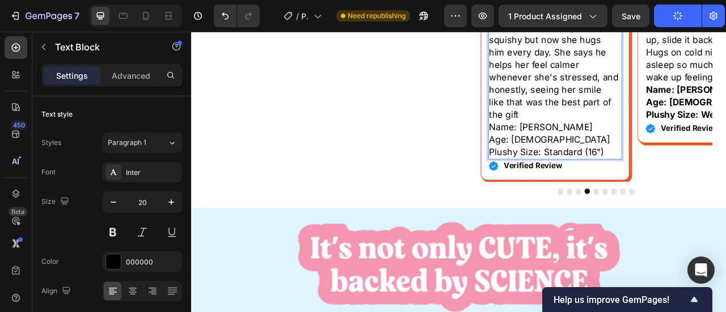
click at [706, 193] on p "Plushy Size: Standard (16")" at bounding box center [653, 185] width 168 height 16
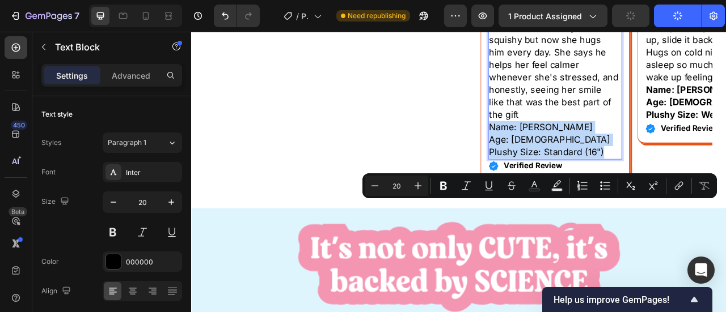
drag, startPoint x: 714, startPoint y: 282, endPoint x: 559, endPoint y: 249, distance: 158.2
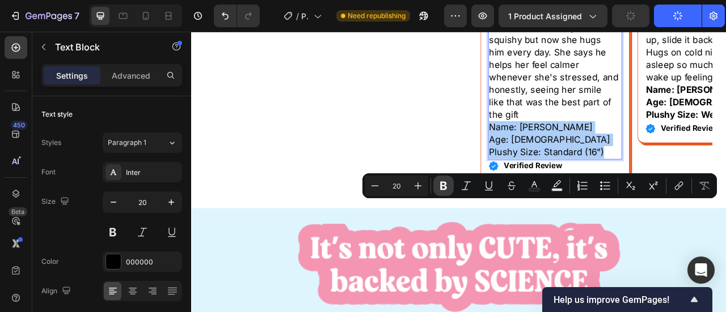
click at [442, 190] on icon "Editor contextual toolbar" at bounding box center [443, 186] width 7 height 9
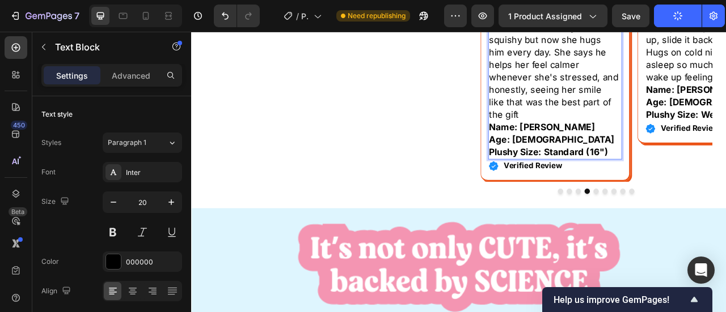
click at [623, 177] on p "Age: 16" at bounding box center [653, 170] width 168 height 16
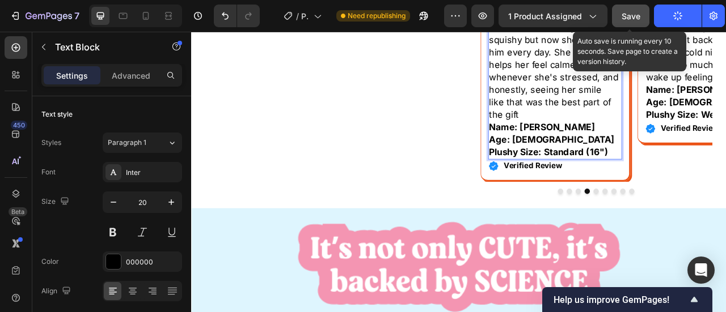
click at [642, 17] on button "Save" at bounding box center [630, 16] width 37 height 23
